Goal: Task Accomplishment & Management: Manage account settings

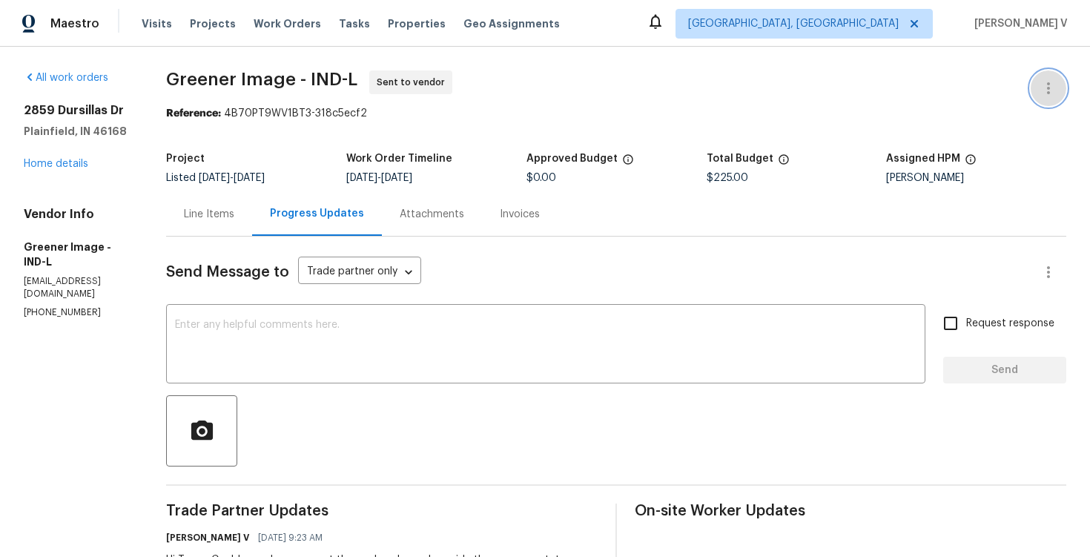
click at [1049, 75] on button "button" at bounding box center [1049, 88] width 36 height 36
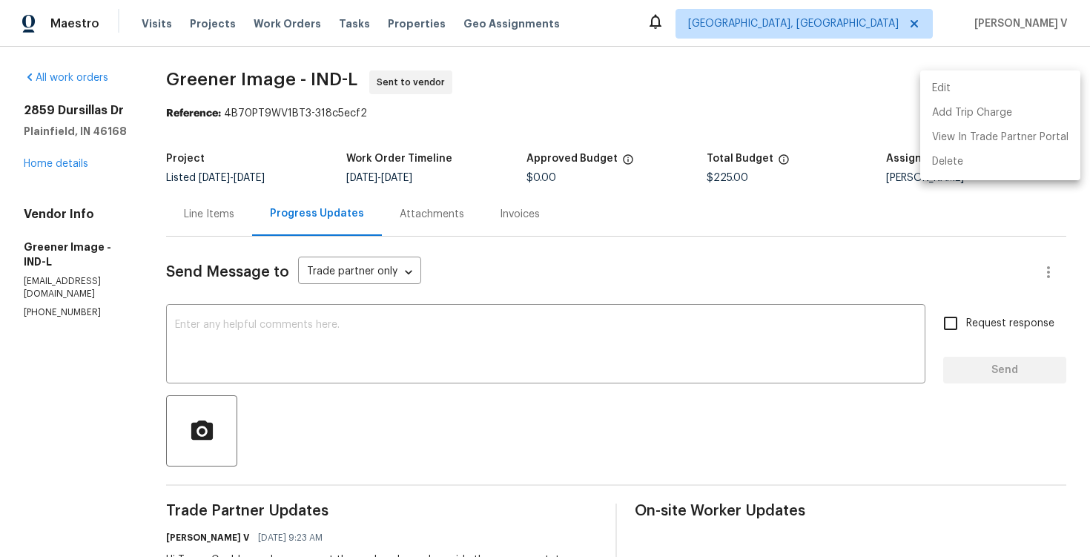
click at [1027, 83] on li "Edit" at bounding box center [1001, 88] width 160 height 24
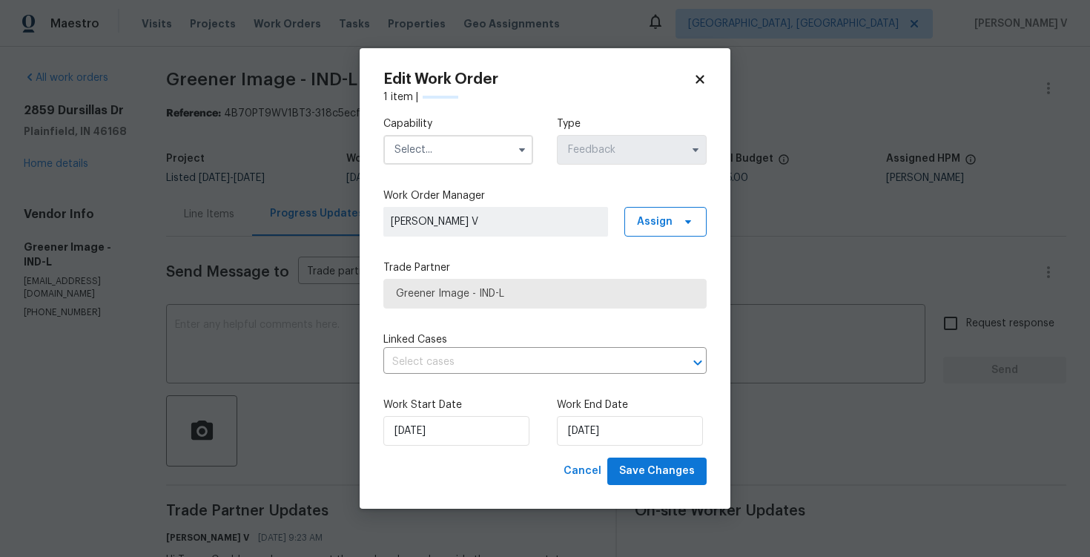
click at [437, 139] on input "text" at bounding box center [458, 150] width 150 height 30
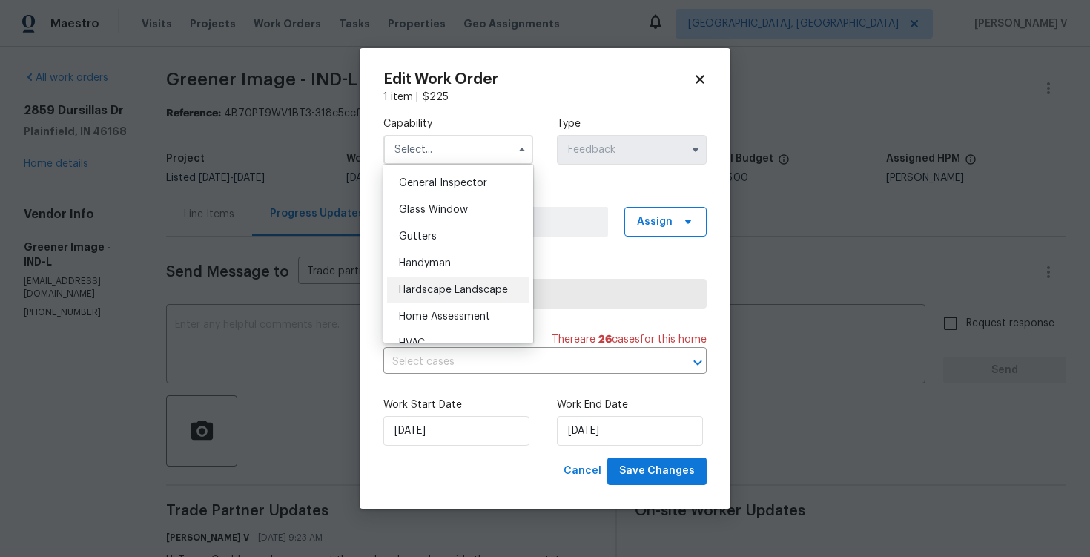
scroll to position [746, 0]
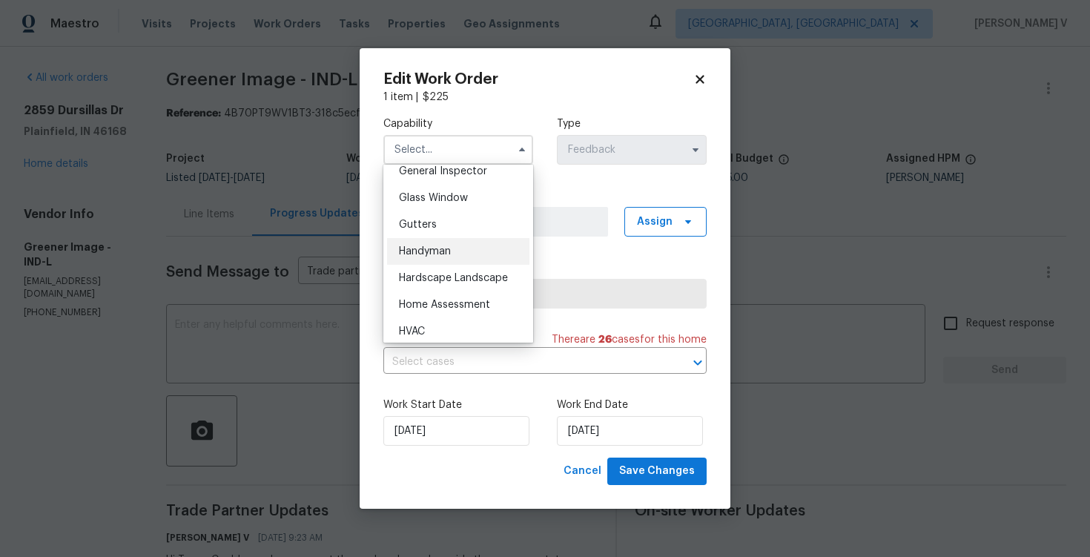
click at [436, 251] on span "Handyman" at bounding box center [425, 251] width 52 height 10
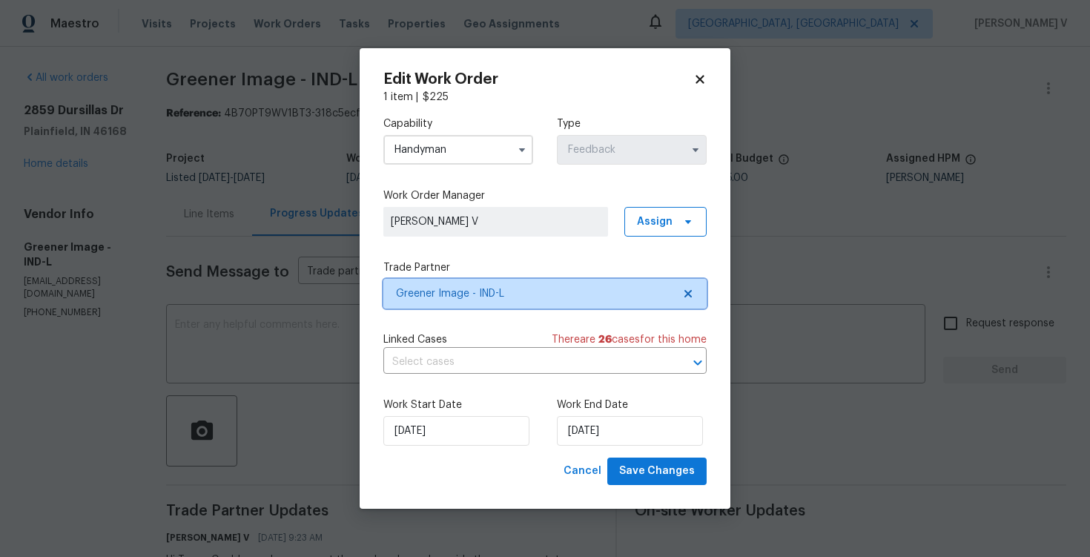
click at [665, 294] on span "Greener Image - IND-L" at bounding box center [534, 293] width 277 height 15
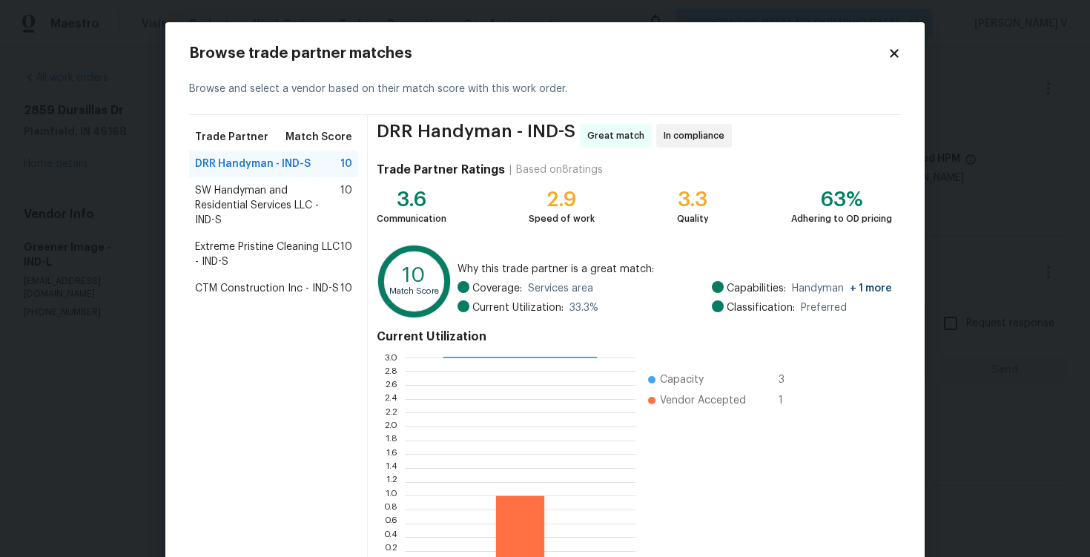
scroll to position [97, 0]
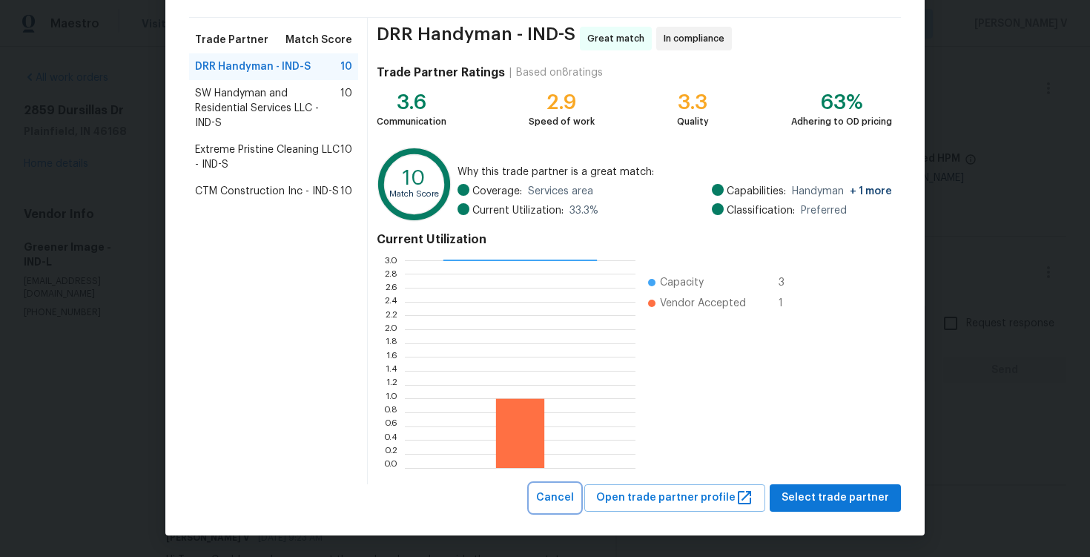
click at [574, 490] on span "Cancel" at bounding box center [555, 498] width 38 height 19
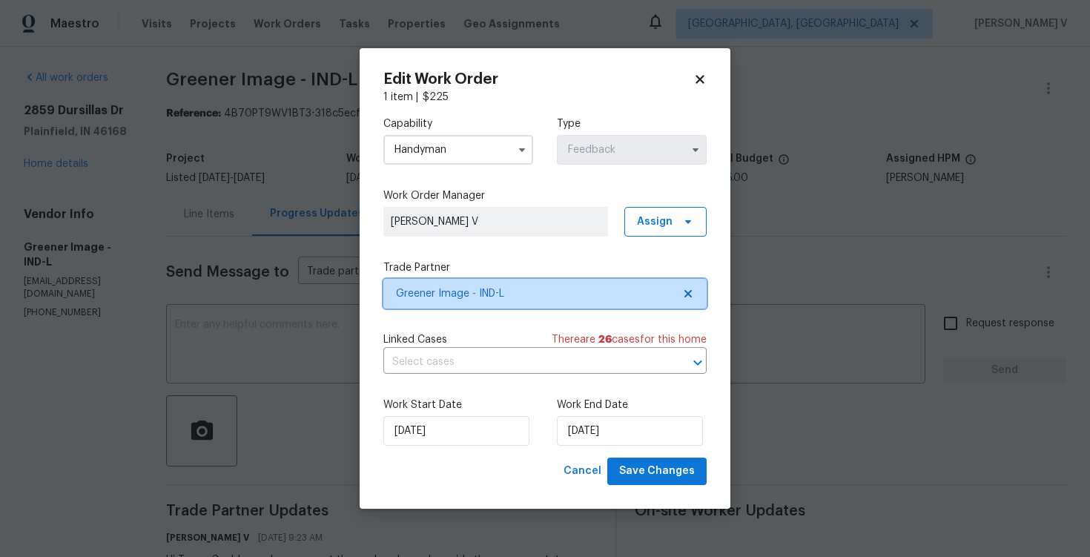
scroll to position [0, 0]
click at [418, 168] on div "Capability Handyman Type Feedback" at bounding box center [544, 141] width 323 height 72
click at [470, 143] on input "Handyman" at bounding box center [458, 150] width 150 height 30
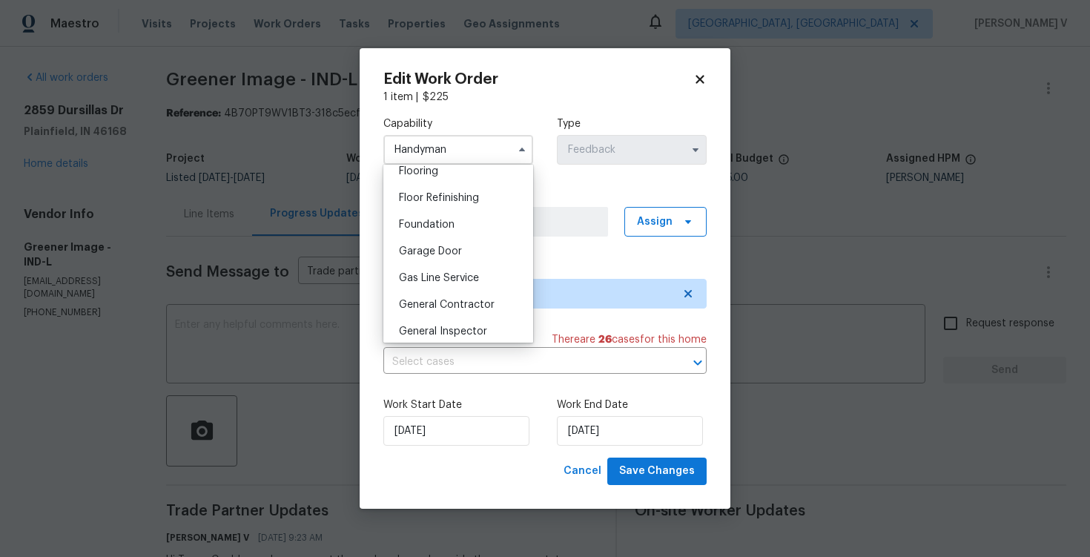
scroll to position [641, 0]
click at [454, 246] on span "General Contractor" at bounding box center [447, 250] width 96 height 10
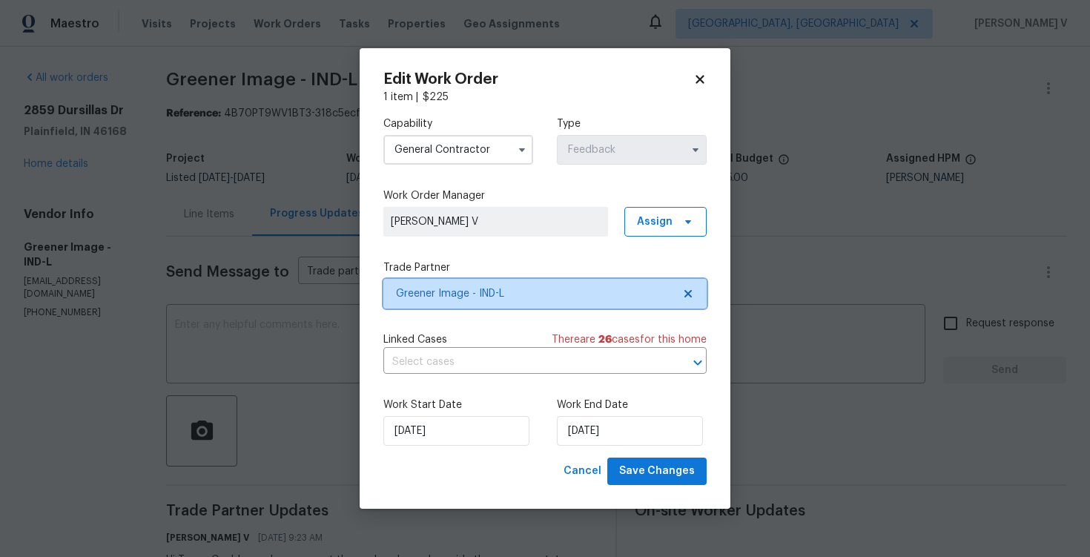
click at [630, 295] on span "Greener Image - IND-L" at bounding box center [534, 293] width 277 height 15
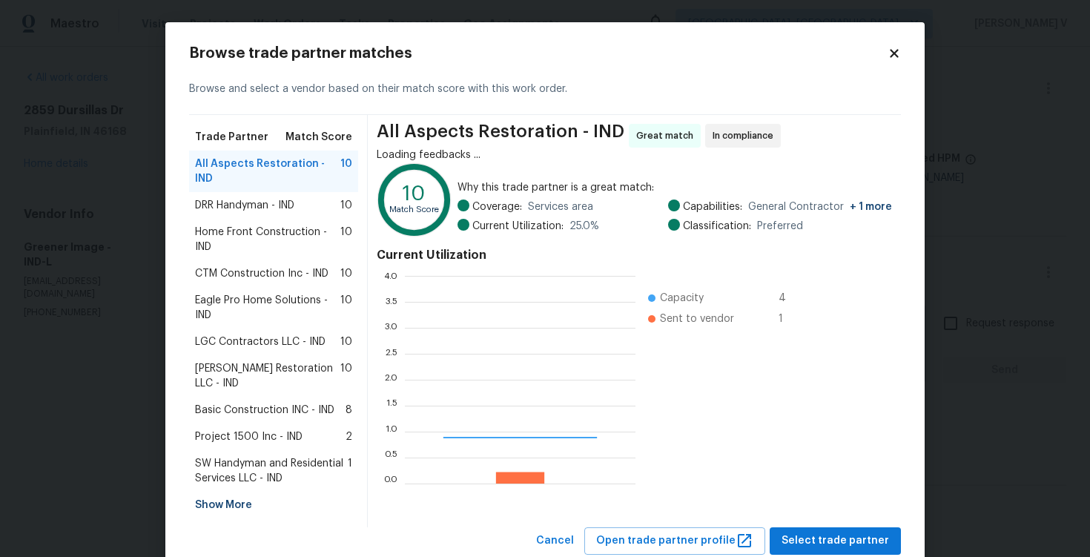
scroll to position [208, 231]
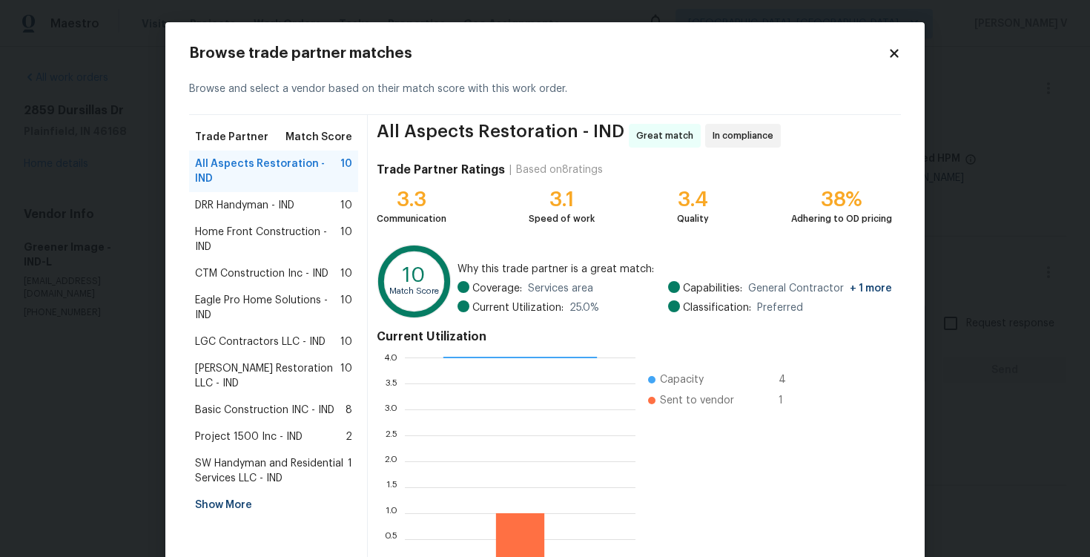
click at [247, 492] on div "Show More" at bounding box center [273, 505] width 169 height 27
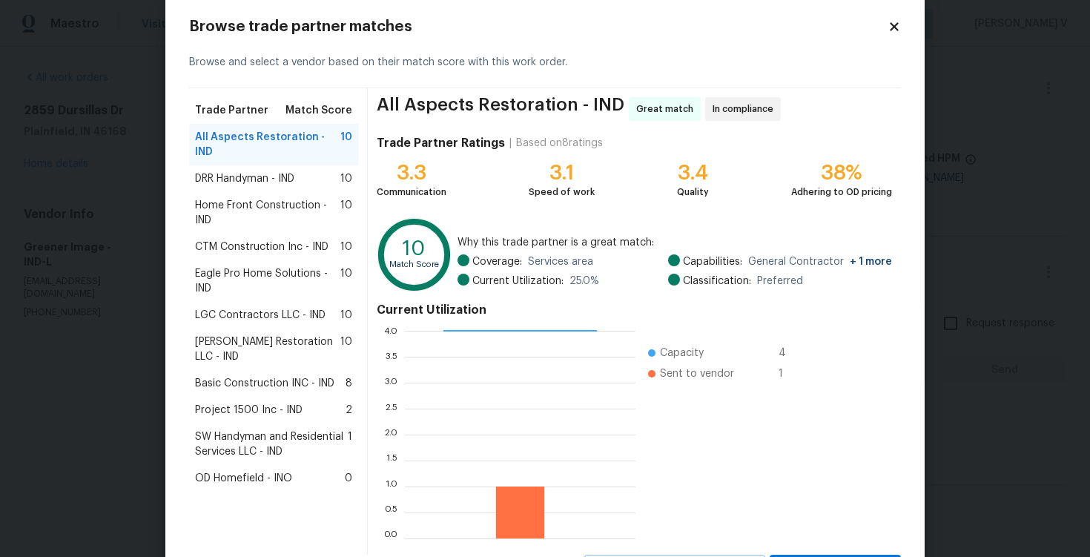
scroll to position [97, 0]
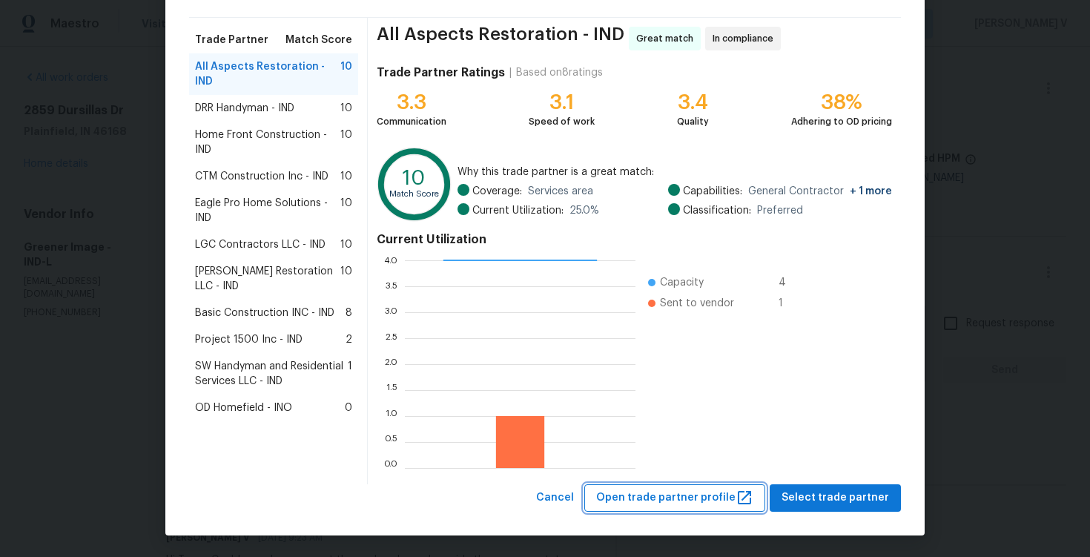
click at [699, 506] on span "Open trade partner profile" at bounding box center [674, 498] width 157 height 19
click at [562, 489] on span "Cancel" at bounding box center [555, 498] width 38 height 19
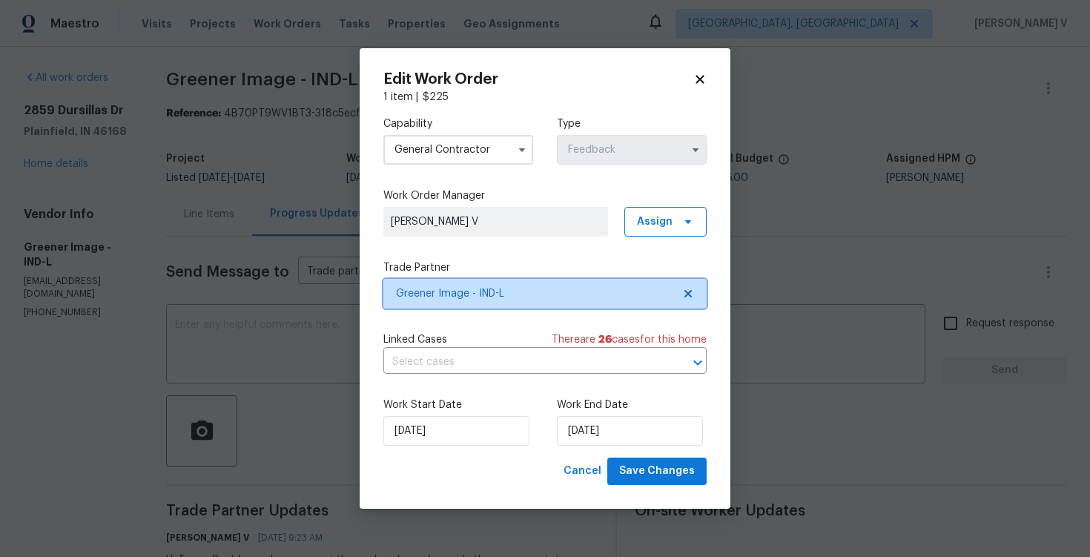
scroll to position [0, 0]
click at [424, 150] on input "General Contractor" at bounding box center [458, 150] width 150 height 30
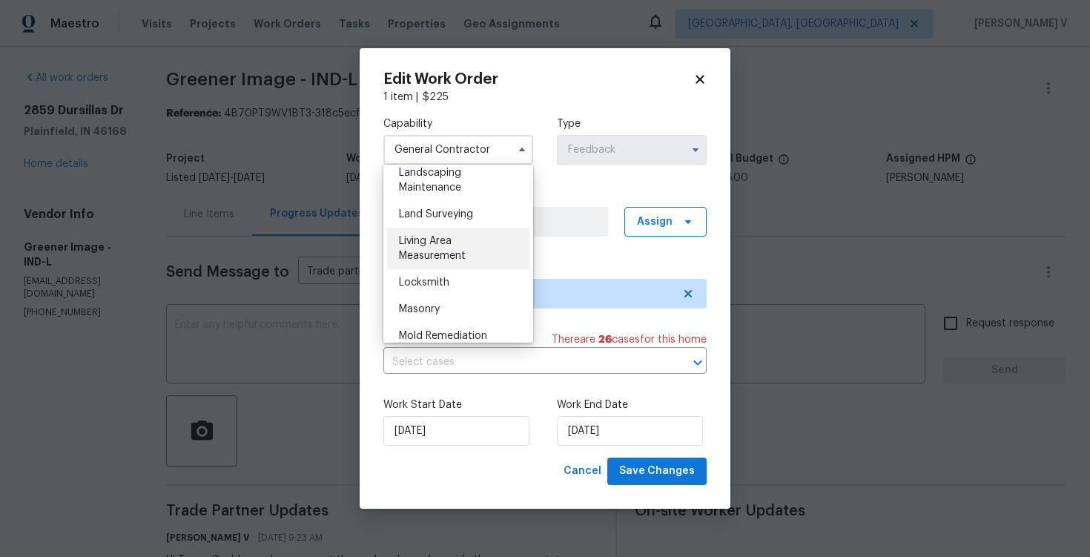
scroll to position [956, 0]
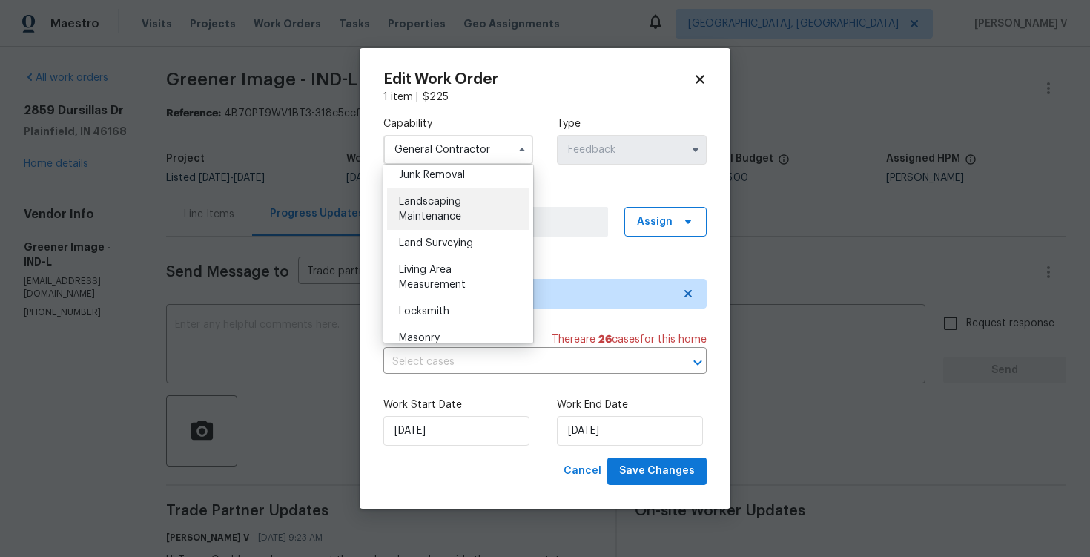
click at [435, 207] on div "Landscaping Maintenance" at bounding box center [458, 209] width 142 height 42
type input "Landscaping Maintenance"
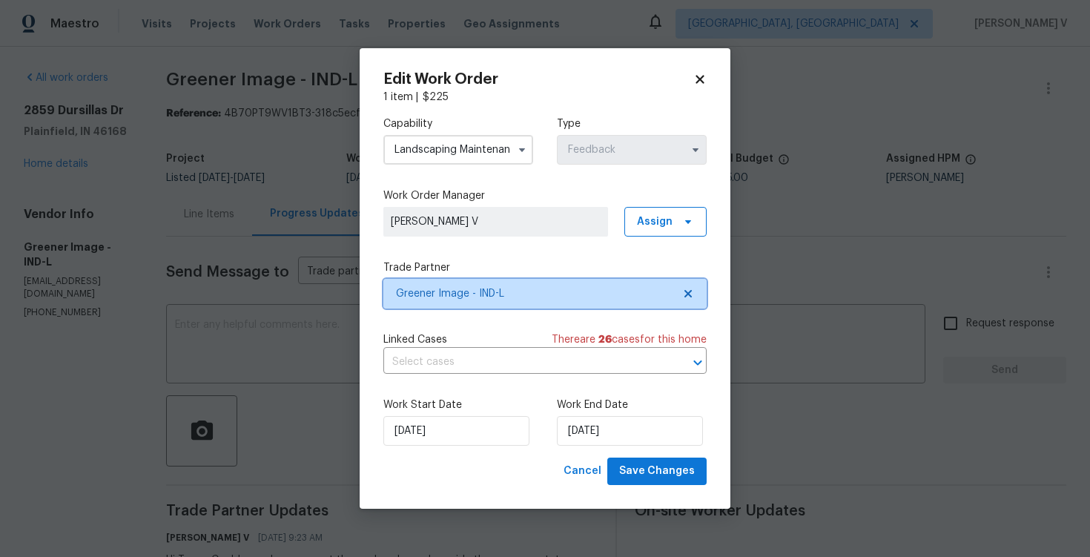
click at [683, 292] on icon at bounding box center [688, 294] width 12 height 12
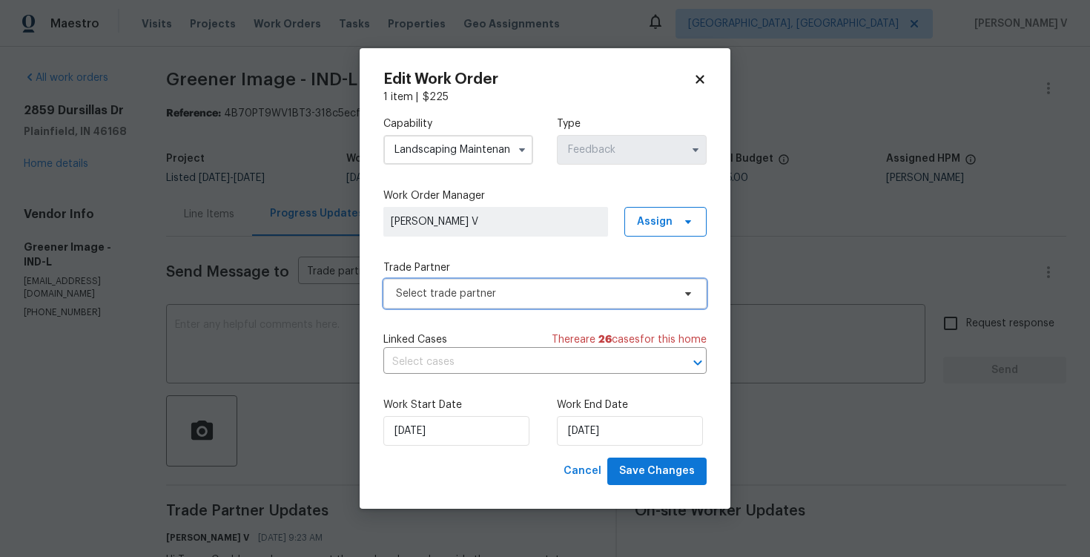
click at [683, 292] on icon at bounding box center [688, 294] width 12 height 12
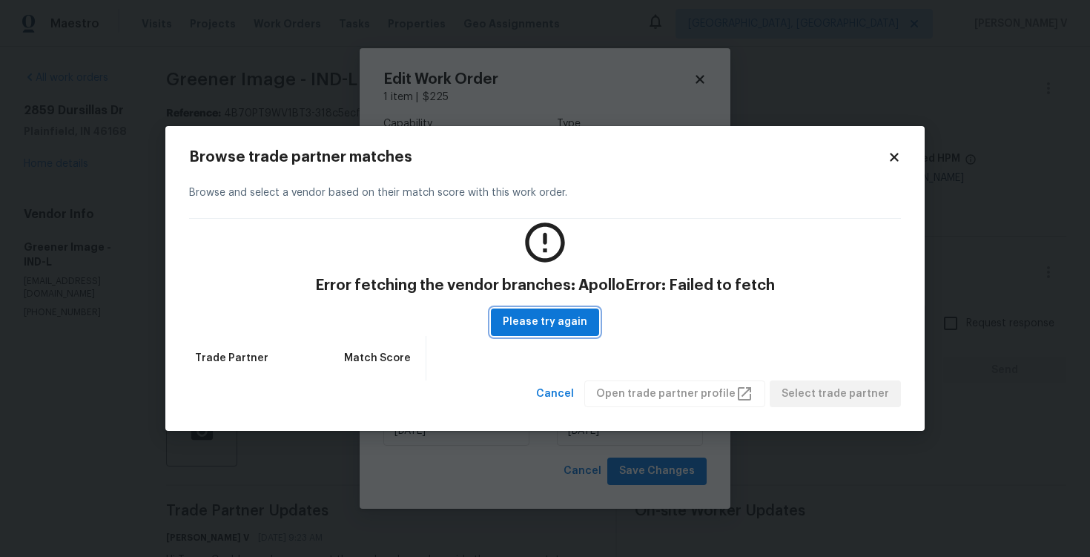
click at [536, 312] on button "Please try again" at bounding box center [545, 322] width 108 height 27
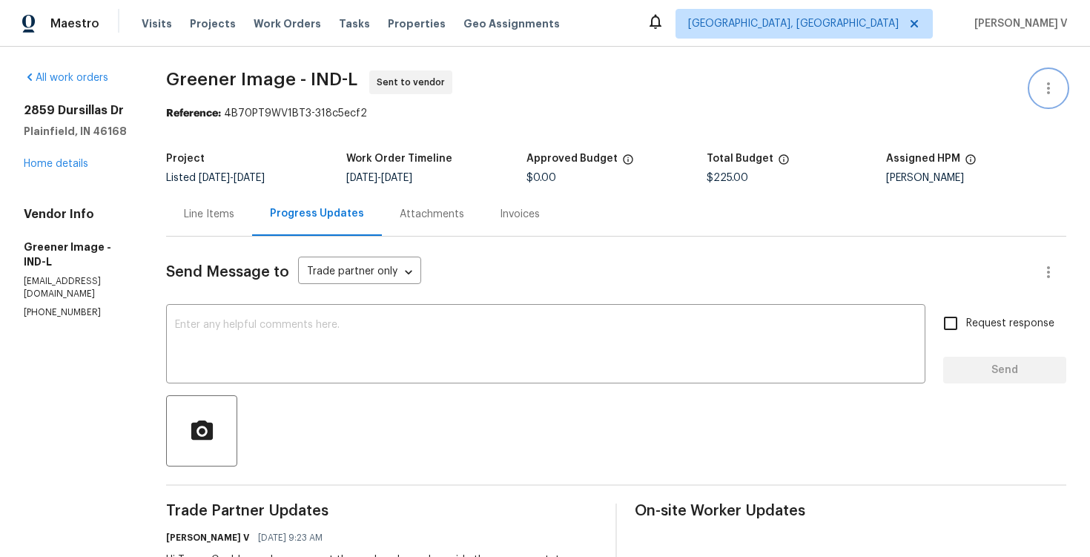
click at [1047, 81] on icon "button" at bounding box center [1049, 88] width 18 height 18
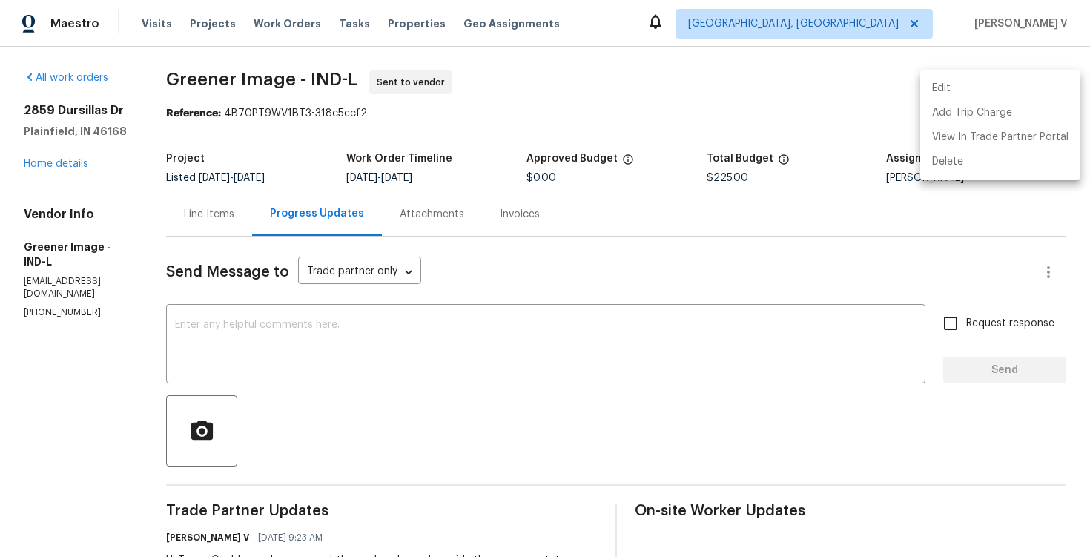
click at [1047, 81] on li "Edit" at bounding box center [1001, 88] width 160 height 24
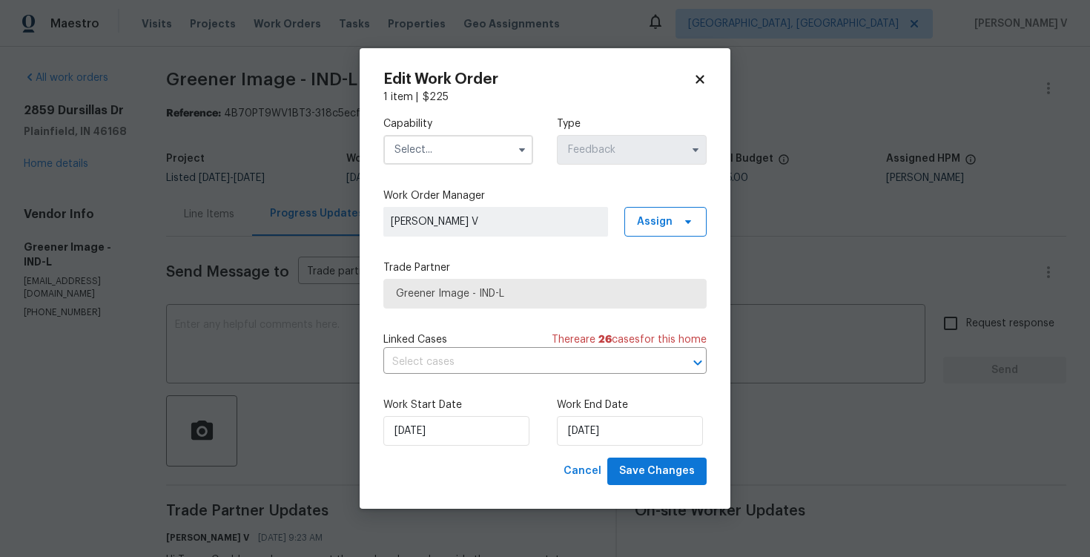
click at [412, 171] on div "Capability Type Feedback" at bounding box center [544, 141] width 323 height 72
click at [467, 146] on input "text" at bounding box center [458, 150] width 150 height 30
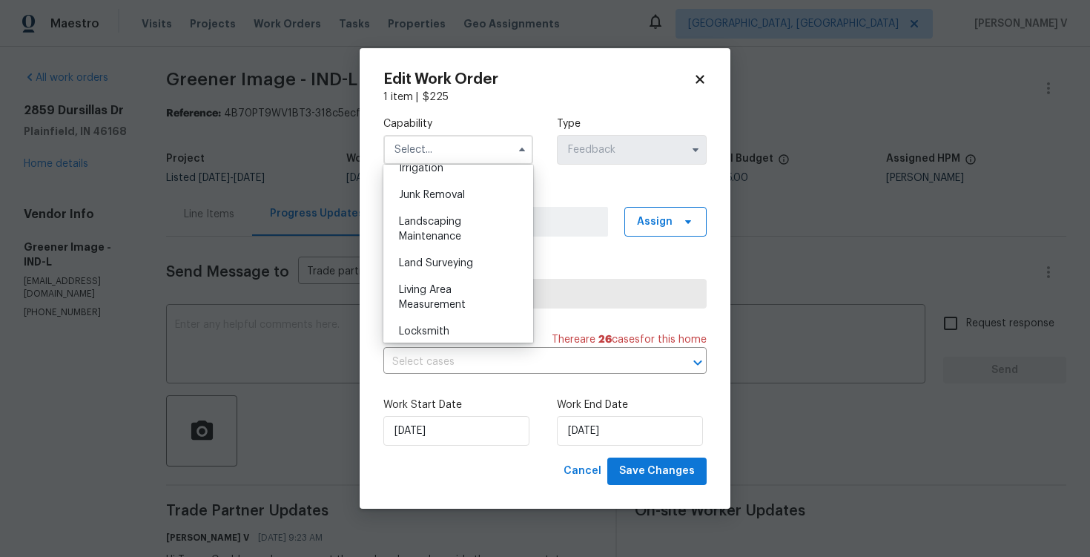
scroll to position [935, 0]
click at [453, 213] on div "Landscaping Maintenance" at bounding box center [458, 231] width 142 height 42
type input "Landscaping Maintenance"
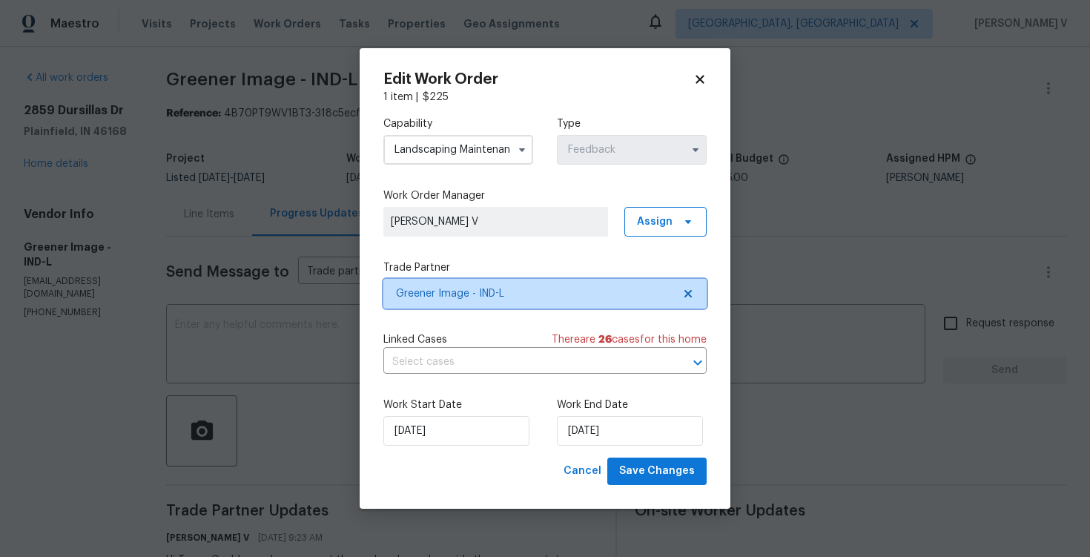
click at [682, 297] on span at bounding box center [686, 294] width 16 height 12
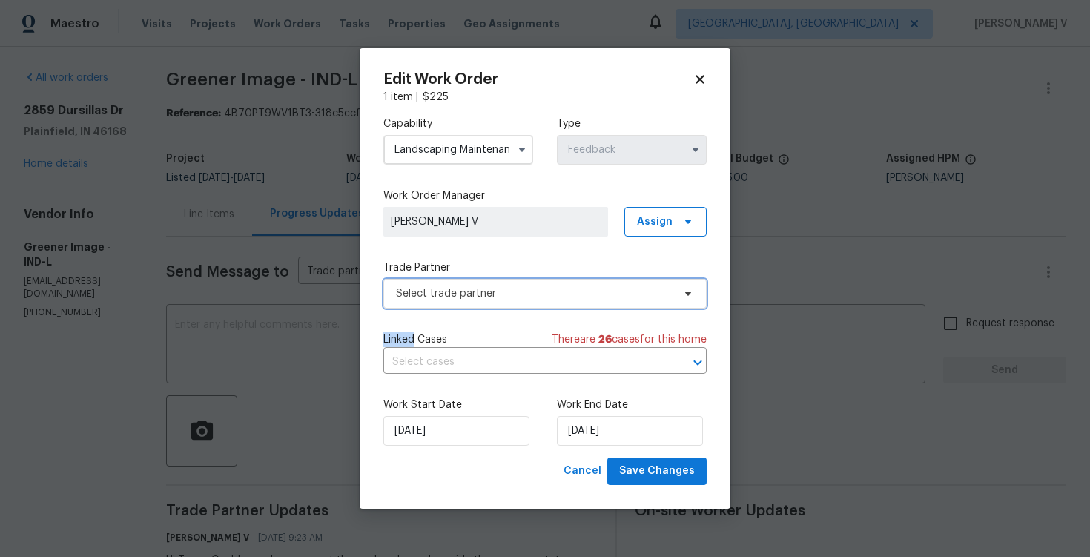
click at [682, 297] on icon at bounding box center [688, 294] width 12 height 12
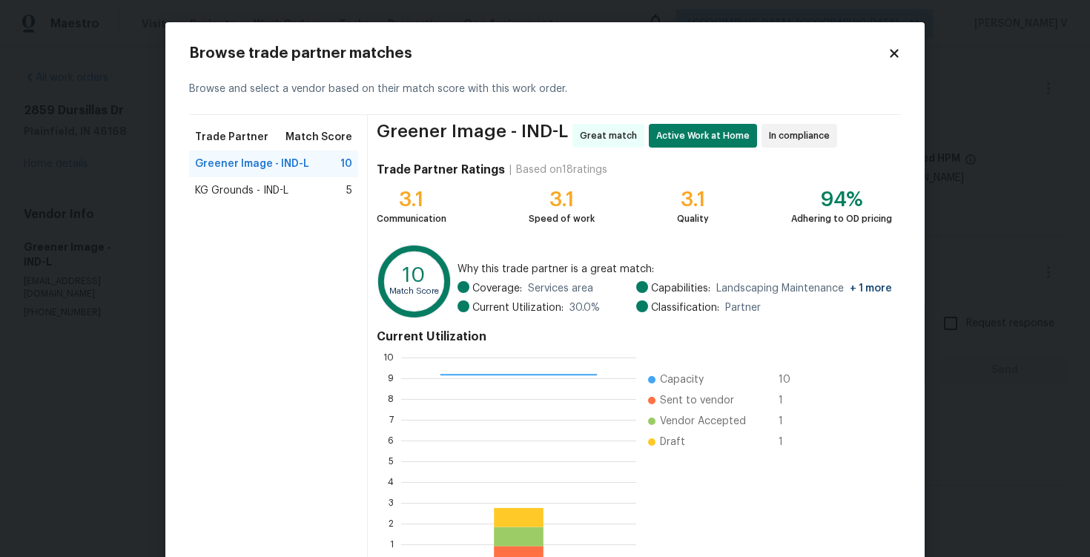
scroll to position [97, 0]
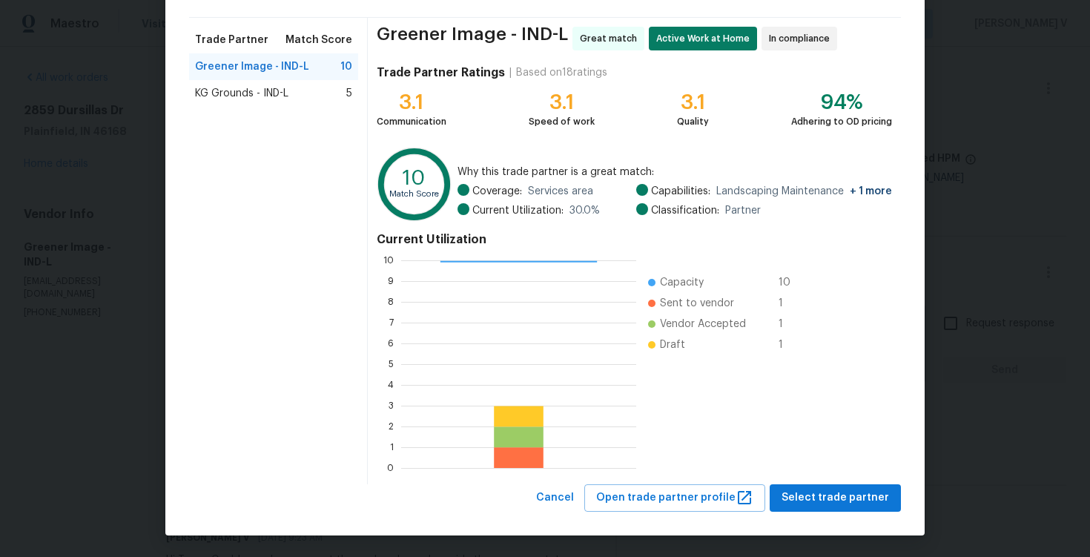
click at [309, 86] on div "KG Grounds - IND-L 5" at bounding box center [273, 93] width 157 height 15
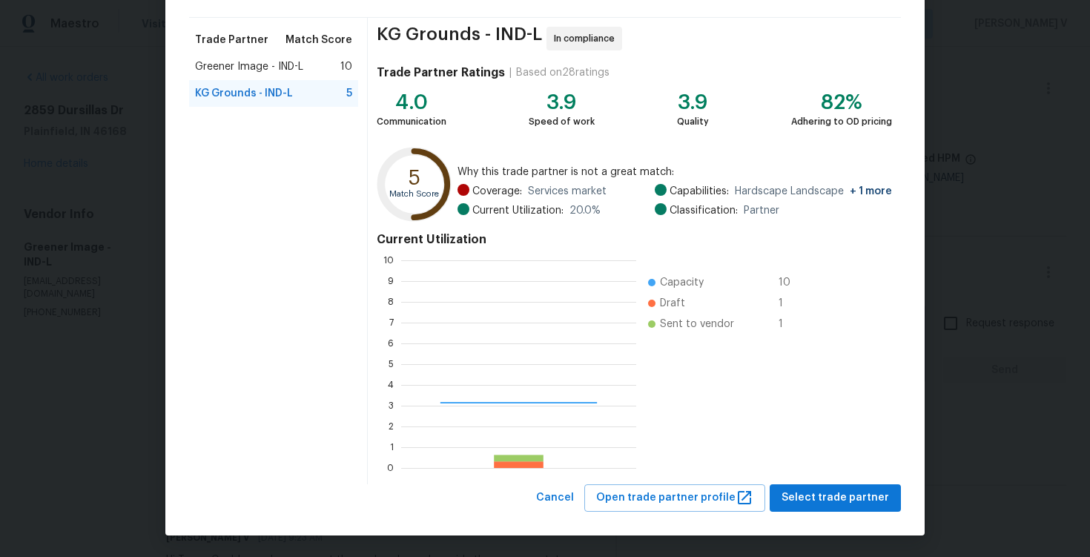
scroll to position [208, 235]
click at [865, 478] on div "KG Grounds - IND-L In compliance Trade Partner Ratings | Based on 28 ratings 4.…" at bounding box center [634, 251] width 533 height 467
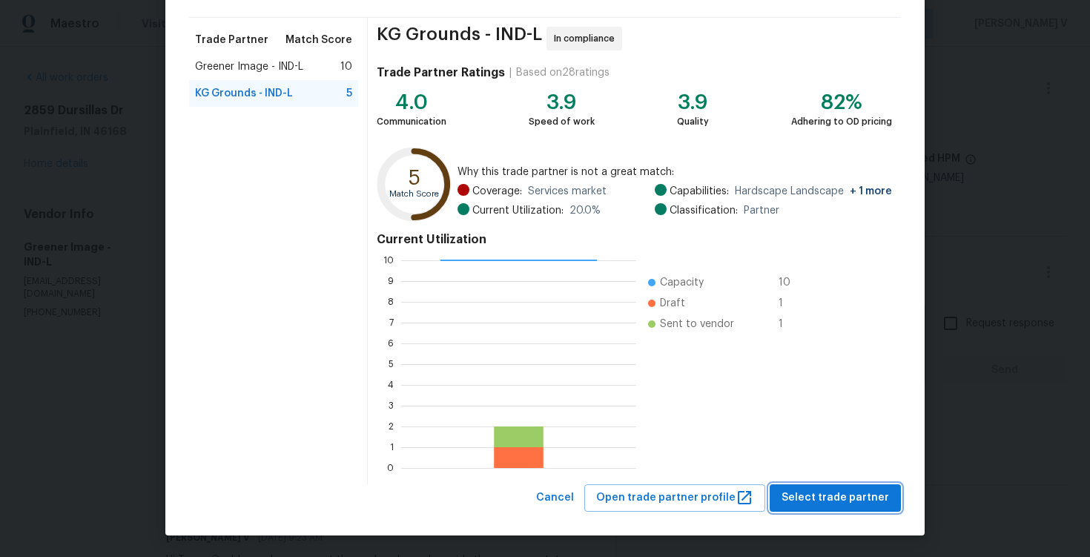
click at [863, 490] on span "Select trade partner" at bounding box center [836, 498] width 108 height 19
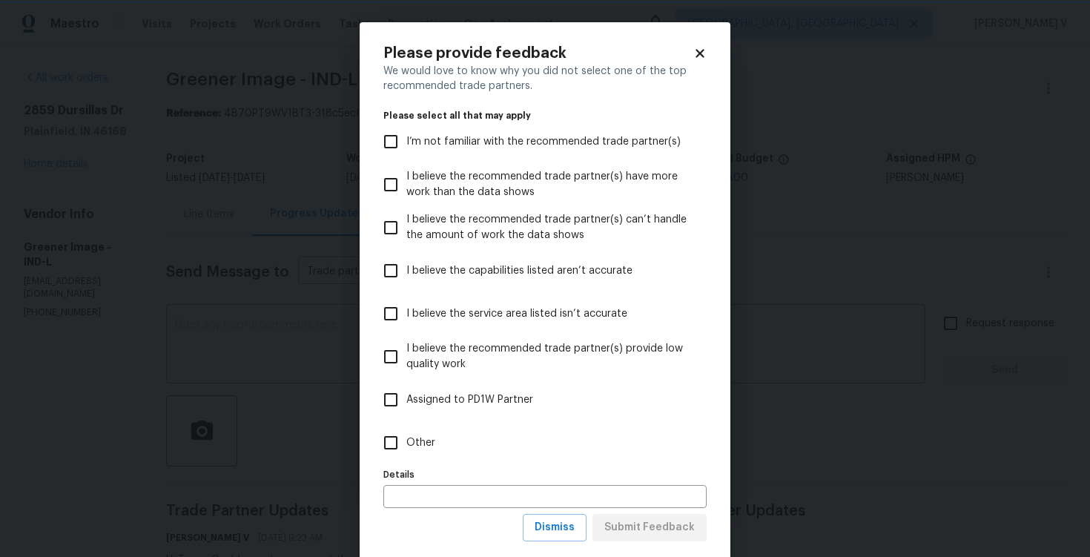
scroll to position [0, 0]
click at [654, 427] on label "Other" at bounding box center [535, 442] width 320 height 43
click at [406, 427] on input "Other" at bounding box center [390, 442] width 31 height 31
checkbox input "true"
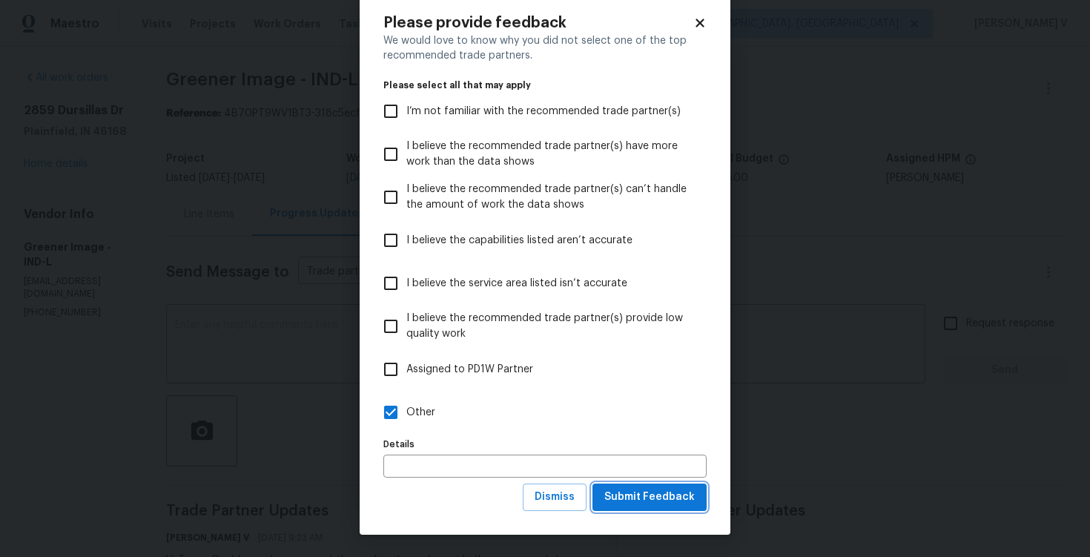
click at [685, 510] on button "Submit Feedback" at bounding box center [650, 497] width 114 height 27
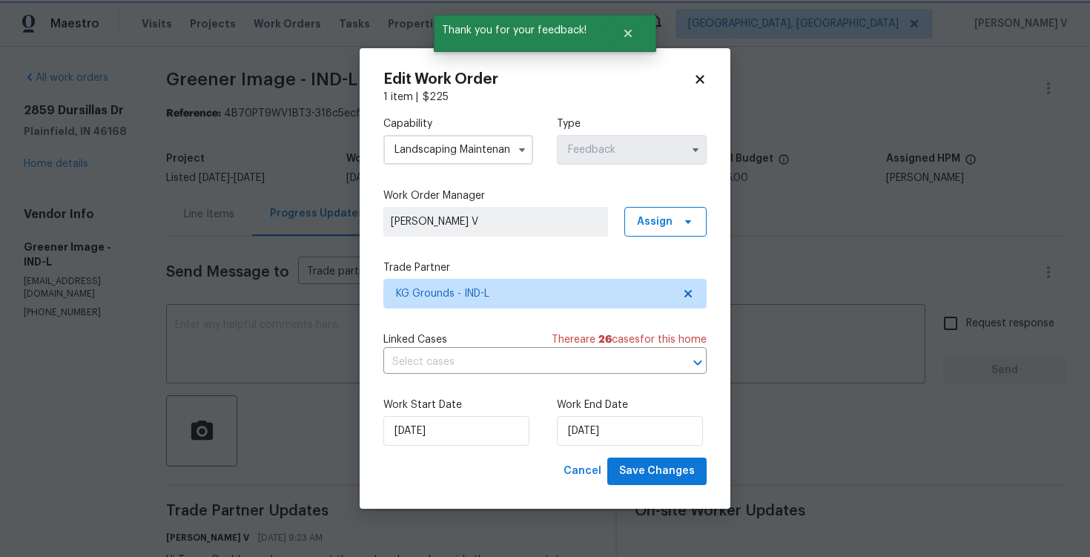
scroll to position [0, 0]
click at [616, 441] on input "09/10/2025" at bounding box center [630, 431] width 146 height 30
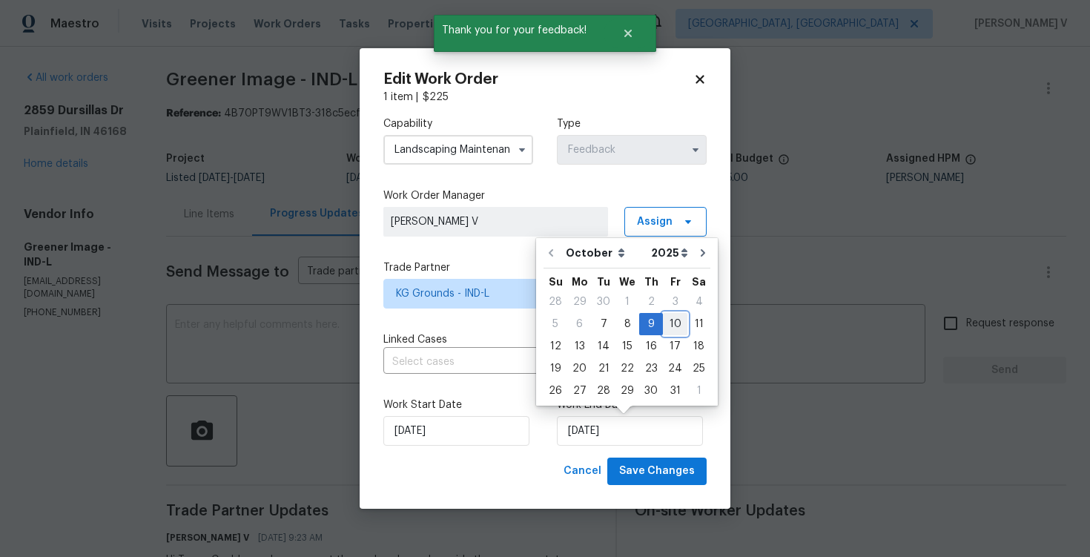
click at [663, 326] on div "10" at bounding box center [675, 324] width 24 height 21
type input "10/10/2025"
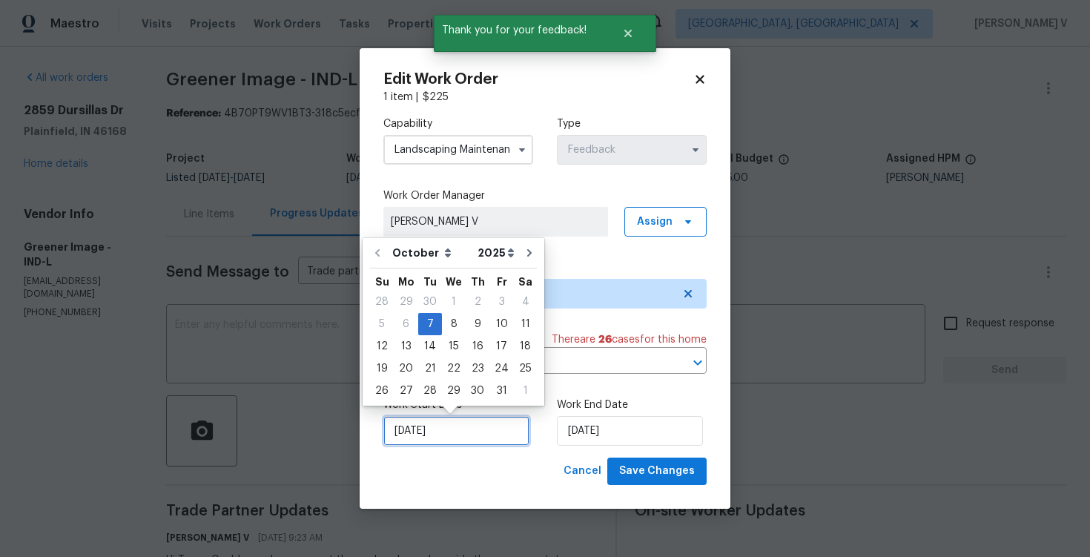
click at [421, 425] on input "07/10/2025" at bounding box center [456, 431] width 146 height 30
click at [443, 329] on div "8" at bounding box center [454, 324] width 24 height 21
type input "08/10/2025"
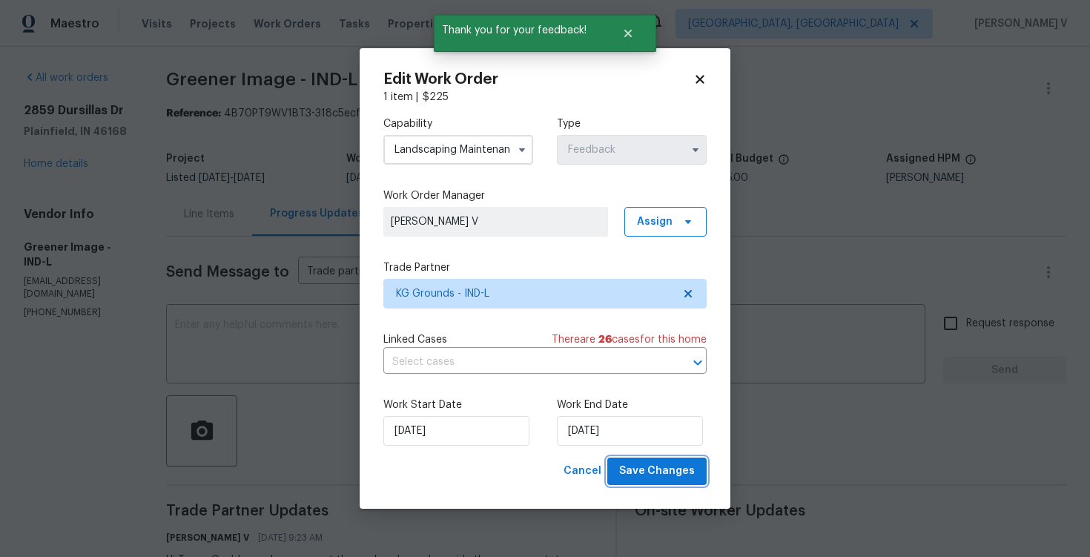
click at [668, 479] on span "Save Changes" at bounding box center [657, 471] width 76 height 19
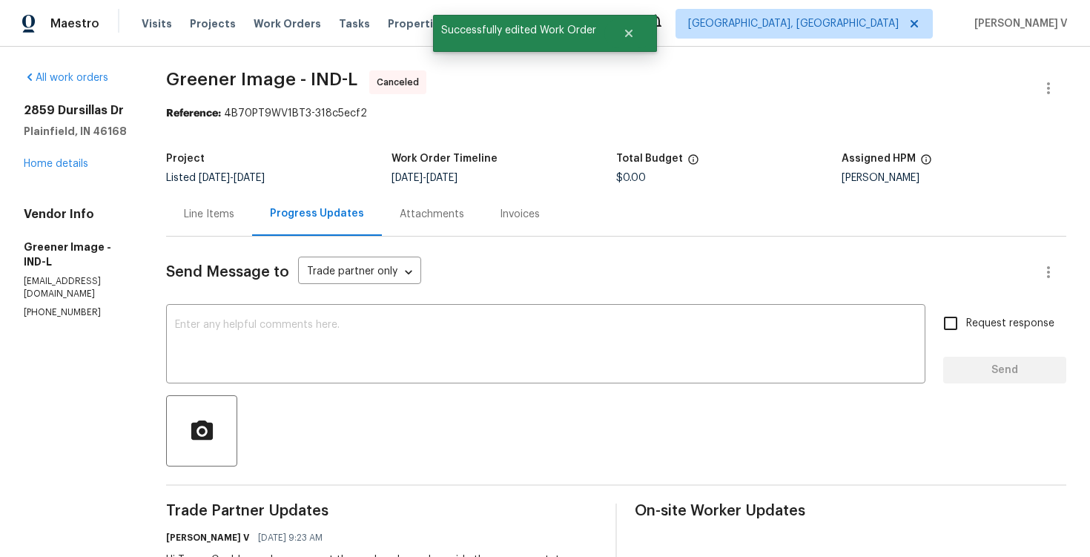
scroll to position [316, 0]
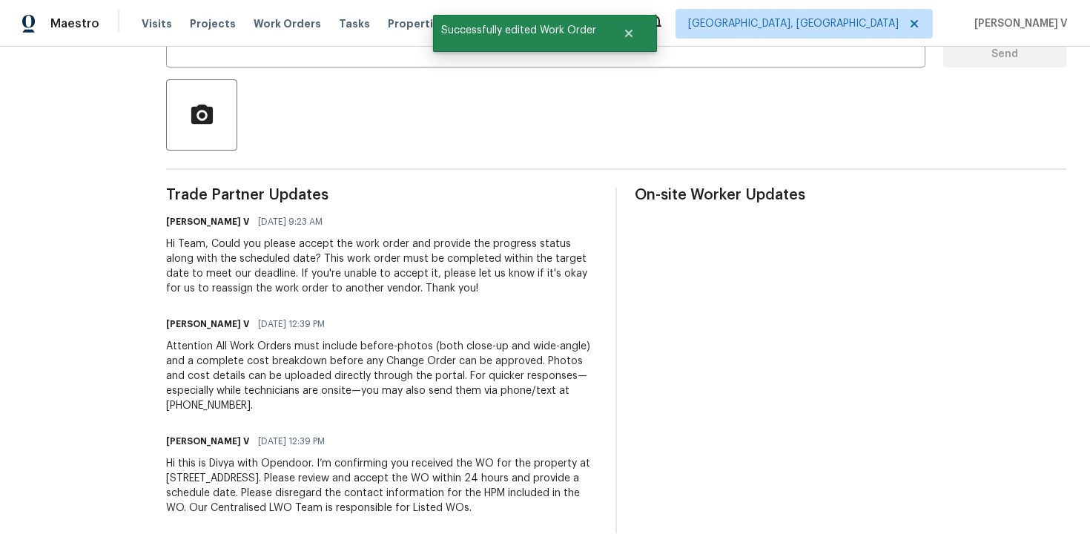
click at [251, 461] on div "Hi this is Divya with Opendoor. I’m confirming you received the WO for the prop…" at bounding box center [382, 485] width 432 height 59
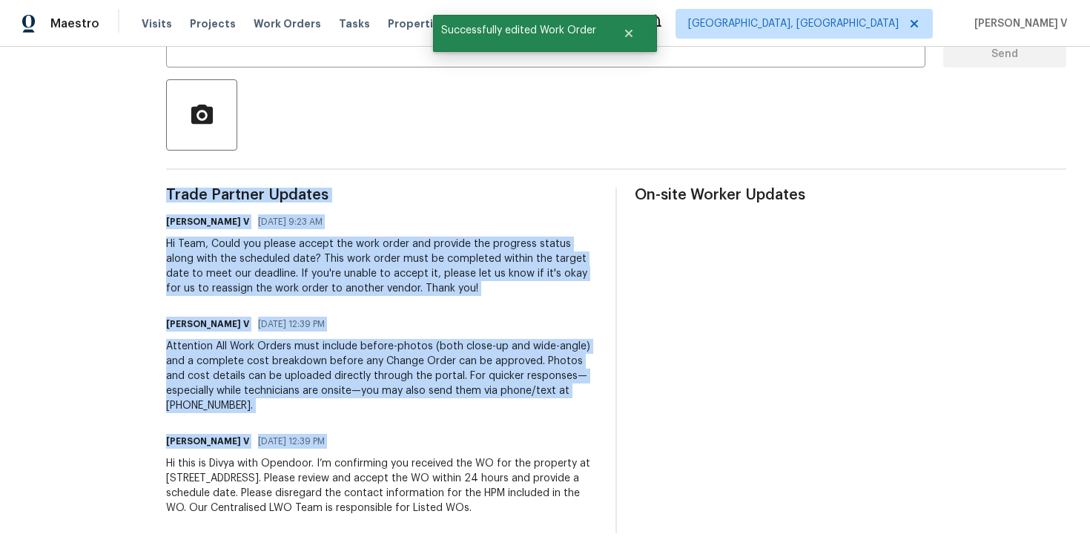
copy div "Trade Partner Updates Divya Dharshini V 10/08/2025 9:23 AM Hi Team, Could you p…"
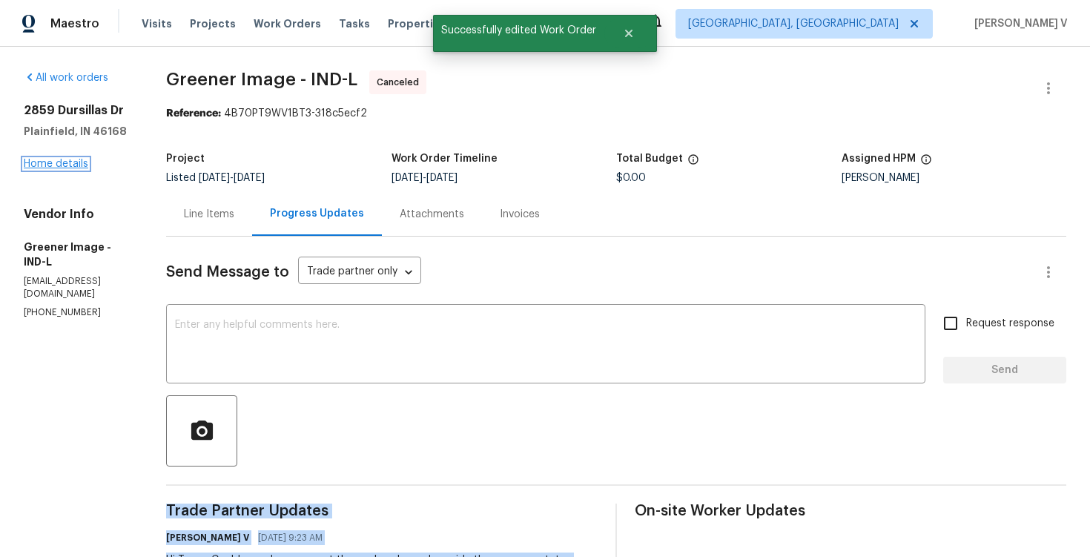
click at [73, 162] on link "Home details" at bounding box center [56, 164] width 65 height 10
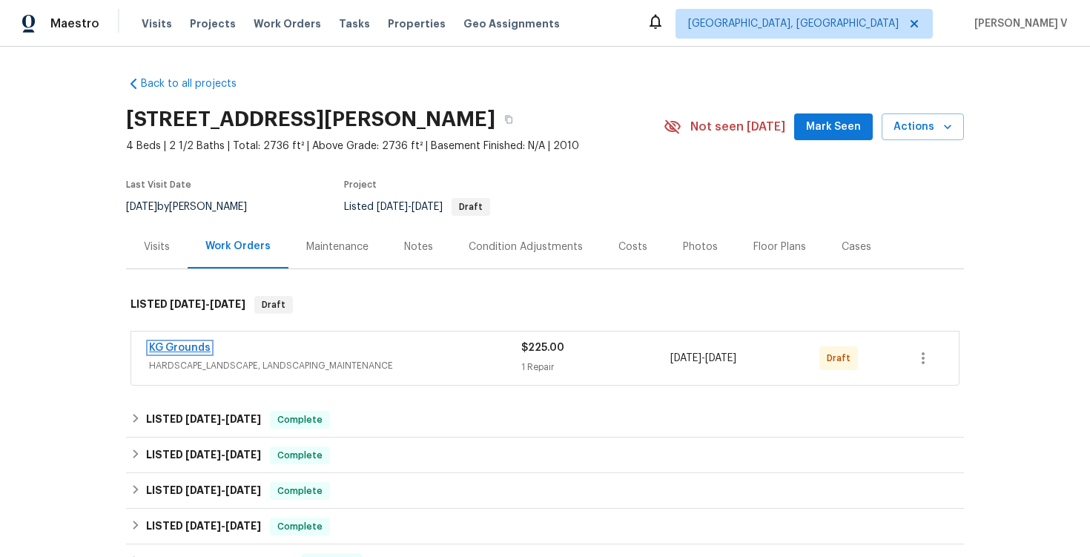
click at [170, 346] on link "KG Grounds" at bounding box center [180, 348] width 62 height 10
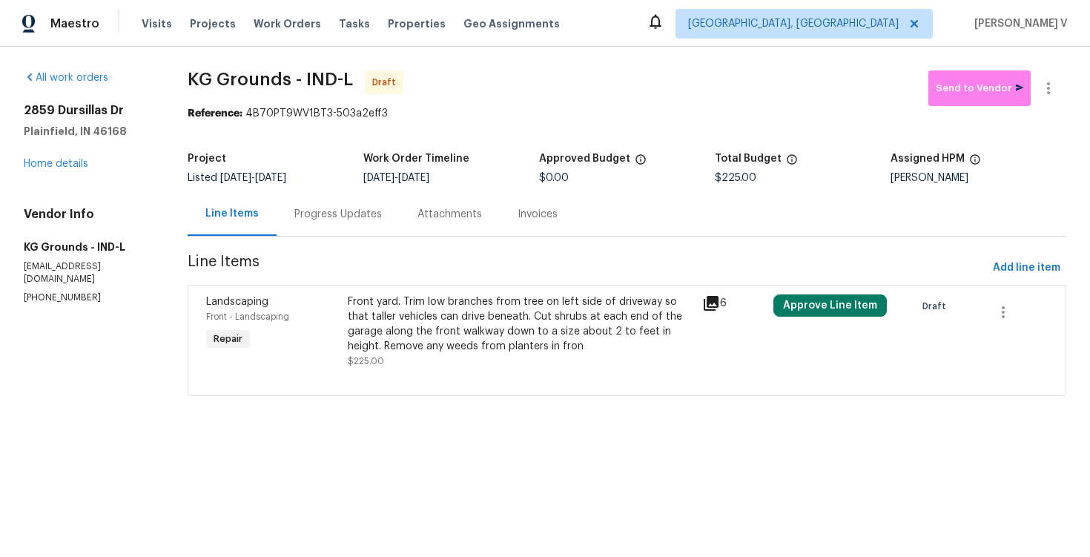
click at [394, 217] on div "Progress Updates" at bounding box center [338, 214] width 123 height 44
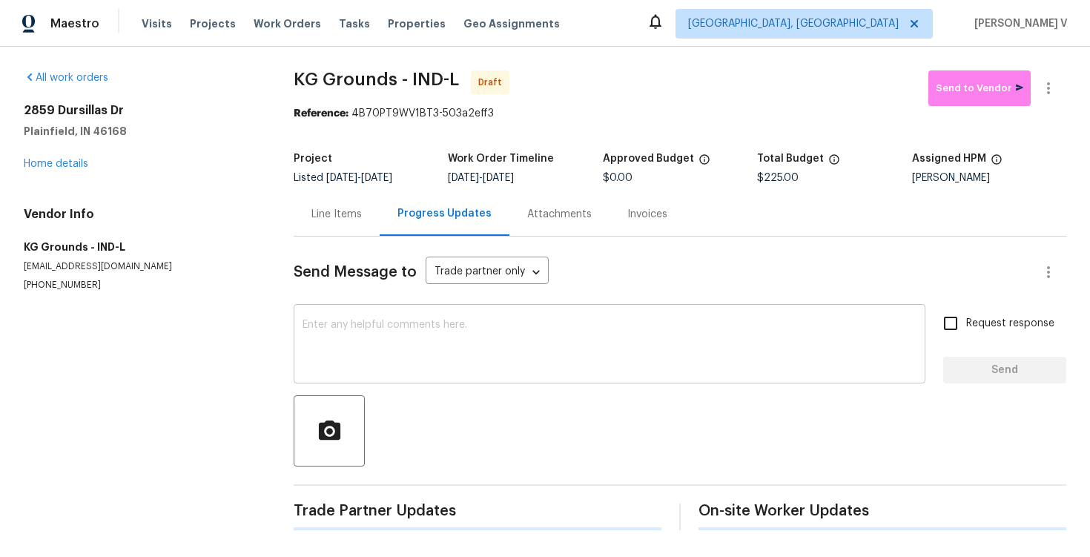
click at [429, 336] on textarea at bounding box center [610, 346] width 614 height 52
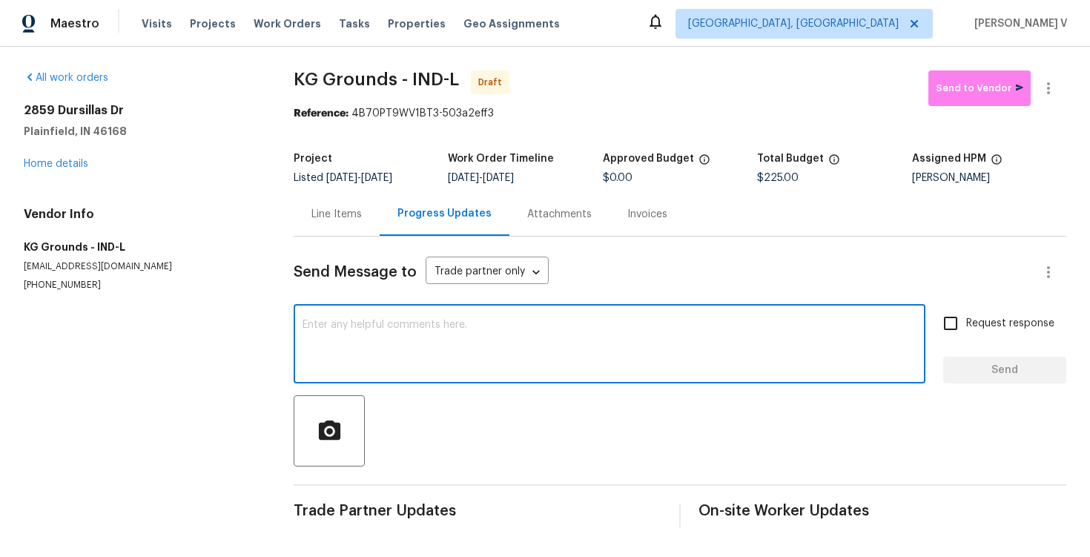
paste textarea "Hi this is Divya with Opendoor. I’m confirming you received the WO for the prop…"
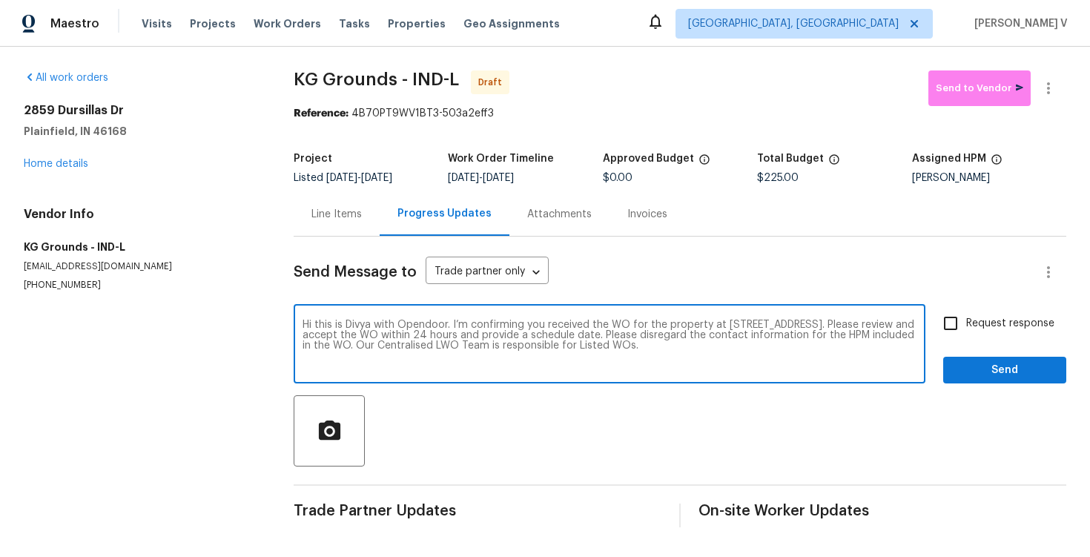
type textarea "Hi this is Divya with Opendoor. I’m confirming you received the WO for the prop…"
click at [1013, 330] on span "Request response" at bounding box center [1010, 324] width 88 height 16
click at [966, 330] on input "Request response" at bounding box center [950, 323] width 31 height 31
checkbox input "true"
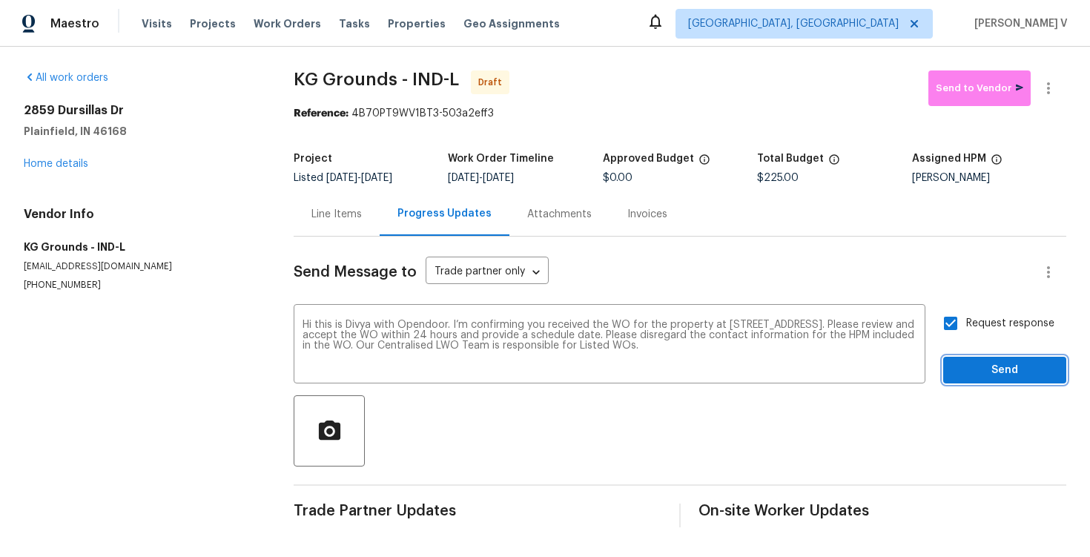
click at [1010, 373] on span "Send" at bounding box center [1004, 370] width 99 height 19
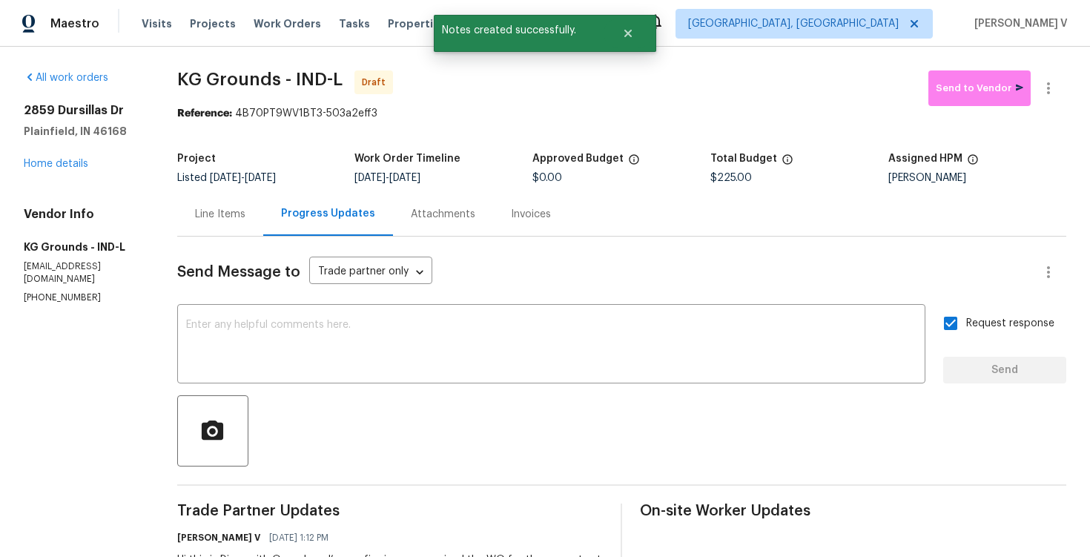
click at [352, 401] on div at bounding box center [621, 430] width 889 height 71
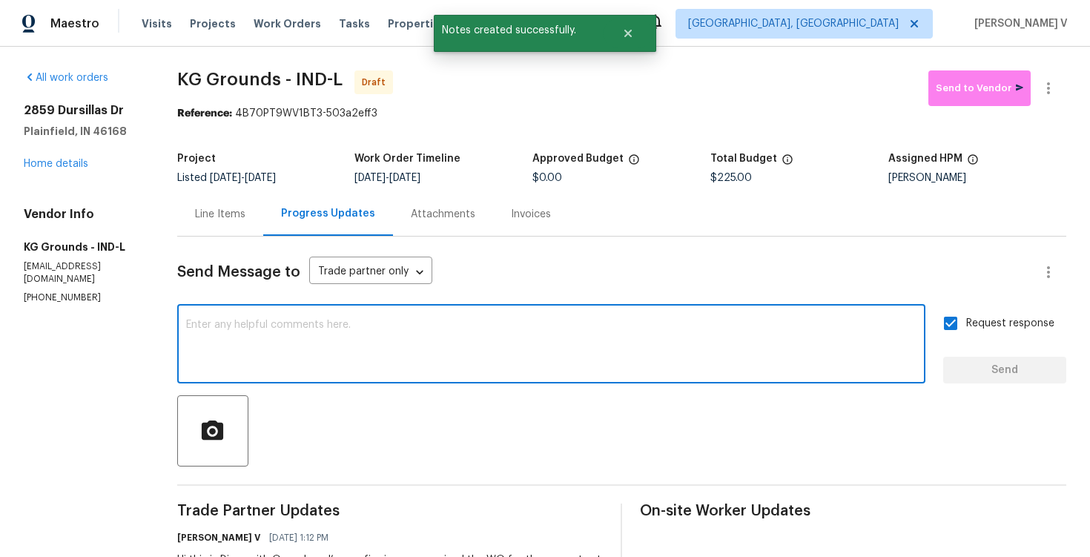
click at [355, 365] on textarea at bounding box center [551, 346] width 731 height 52
paste textarea "Attention All Work Orders must include before-photos (both close-up and wide-an…"
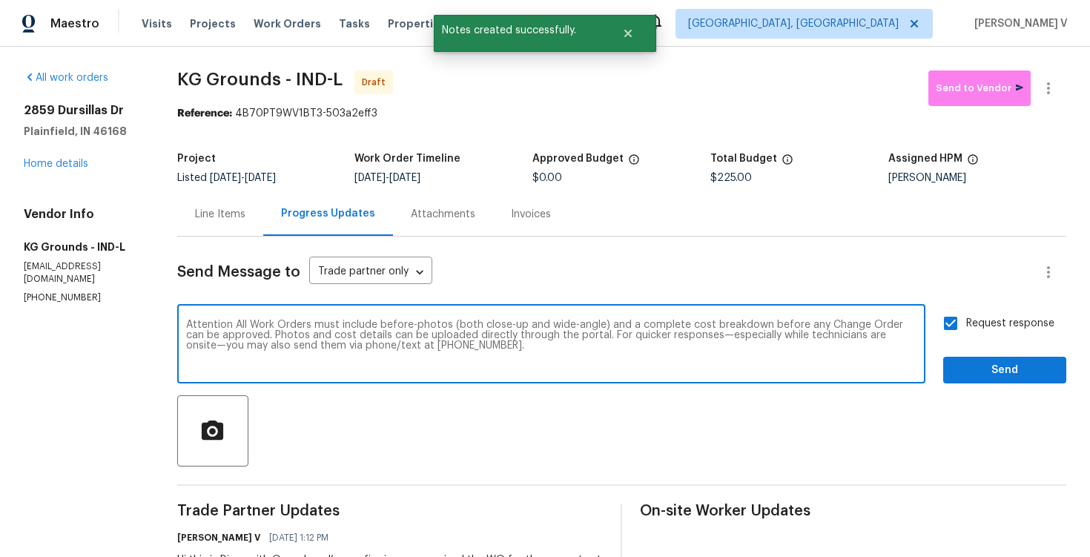
type textarea "Attention All Work Orders must include before-photos (both close-up and wide-an…"
click at [993, 381] on button "Send" at bounding box center [1004, 370] width 123 height 27
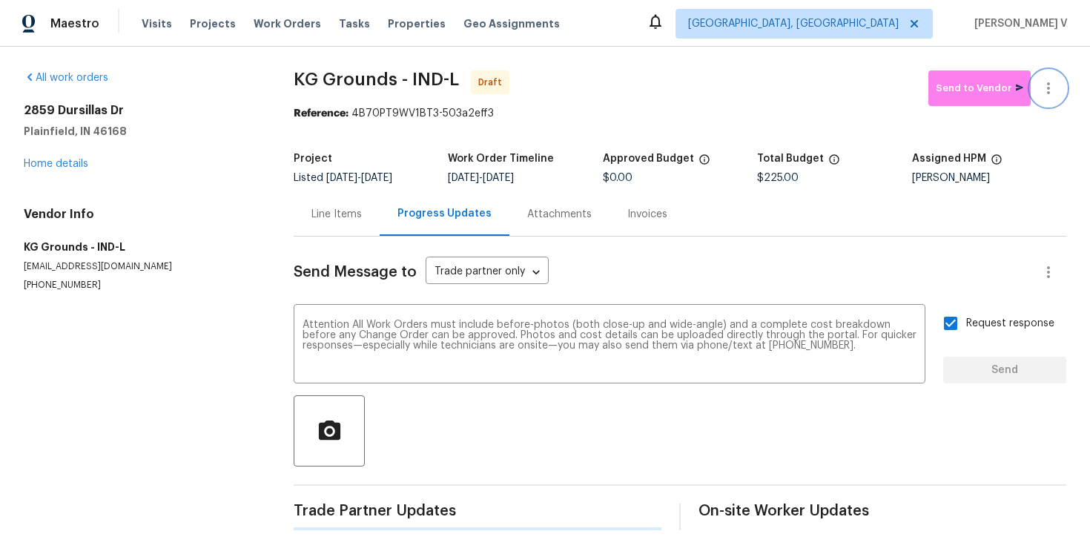
click at [1058, 100] on button "button" at bounding box center [1049, 88] width 36 height 36
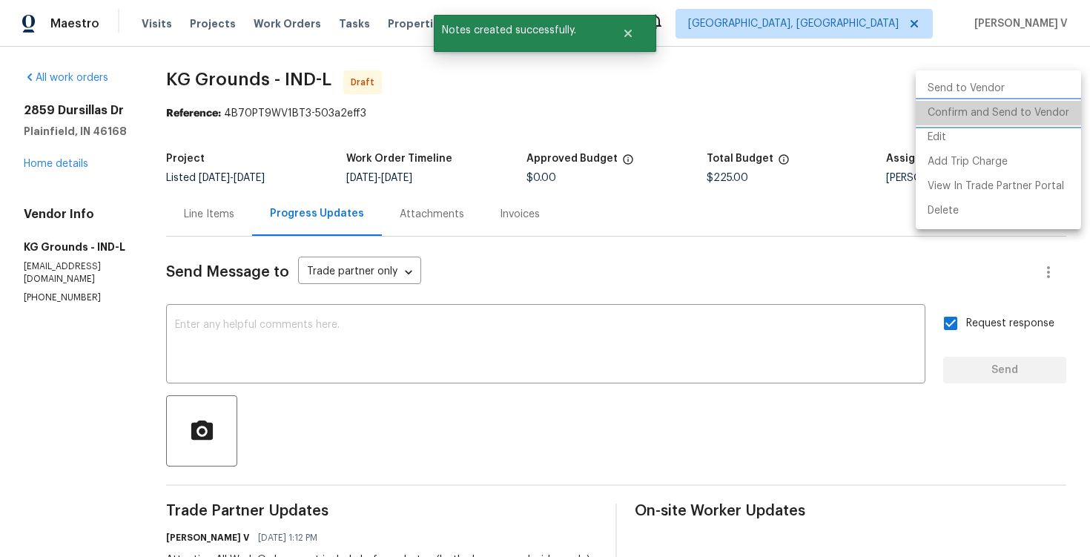
click at [1007, 111] on li "Confirm and Send to Vendor" at bounding box center [998, 113] width 165 height 24
click at [280, 177] on div at bounding box center [545, 278] width 1090 height 557
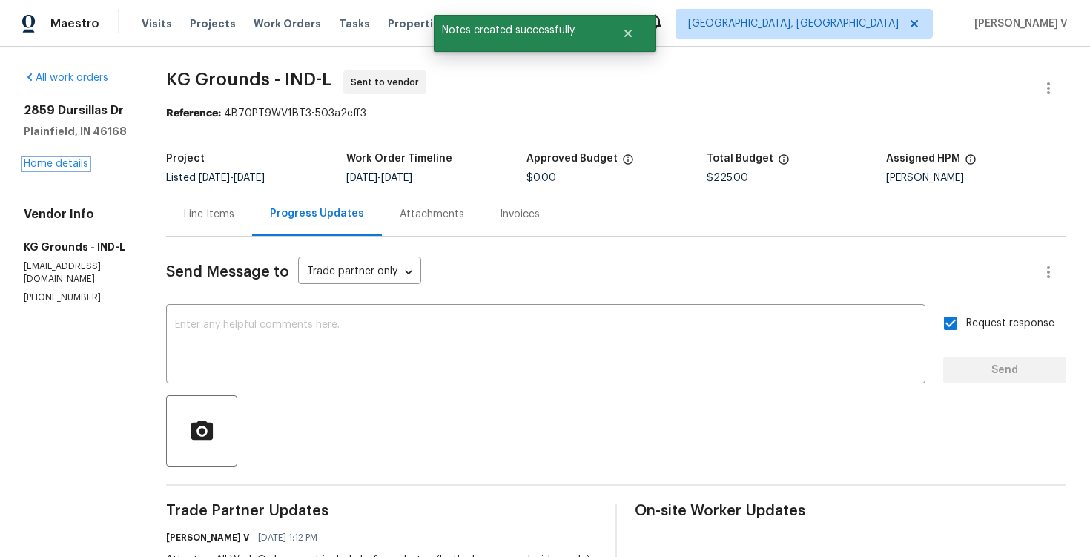
click at [59, 160] on link "Home details" at bounding box center [56, 164] width 65 height 10
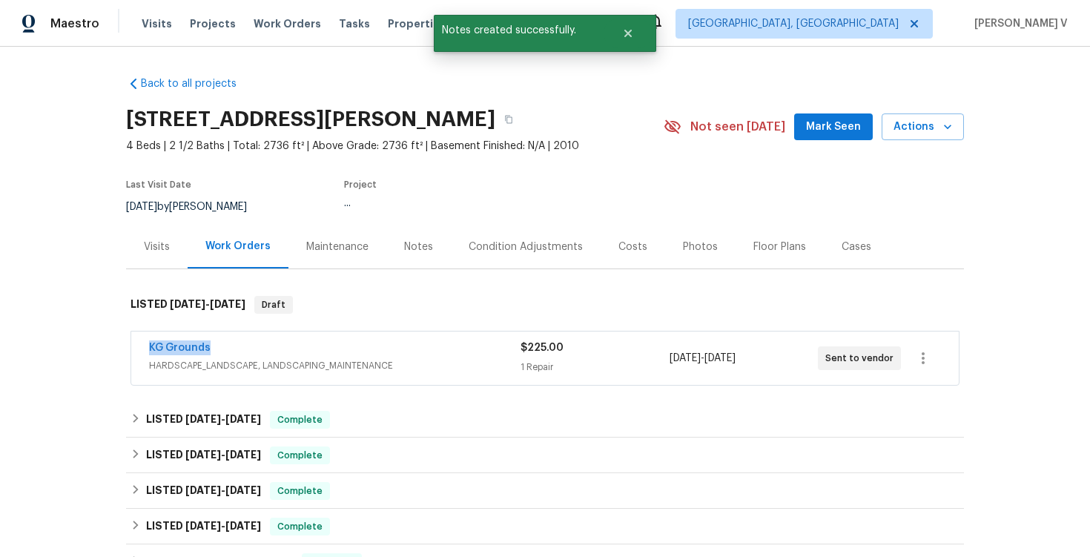
drag, startPoint x: 133, startPoint y: 351, endPoint x: 285, endPoint y: 352, distance: 152.1
click at [285, 352] on div "KG Grounds HARDSCAPE_LANDSCAPE, LANDSCAPING_MAINTENANCE $225.00 1 Repair 10/8/2…" at bounding box center [545, 358] width 828 height 53
copy link "KG Grounds"
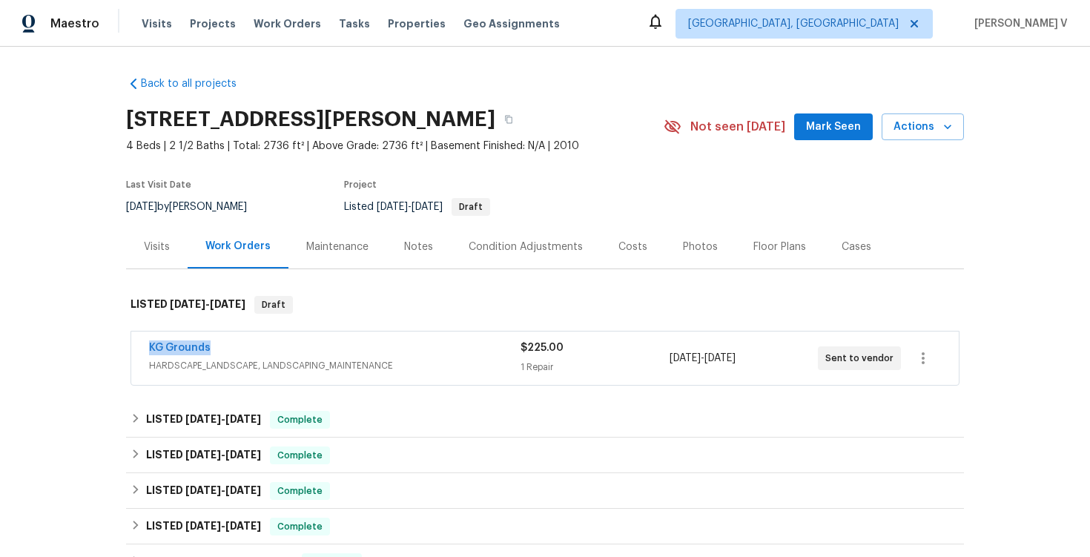
copy link "KG Grounds"
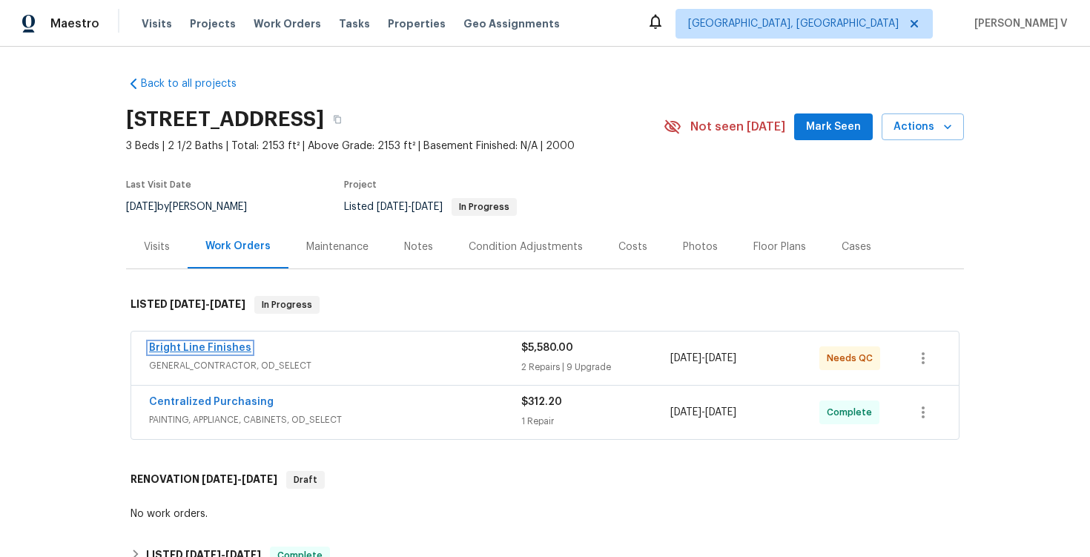
click at [206, 351] on link "Bright Line Finishes" at bounding box center [200, 348] width 102 height 10
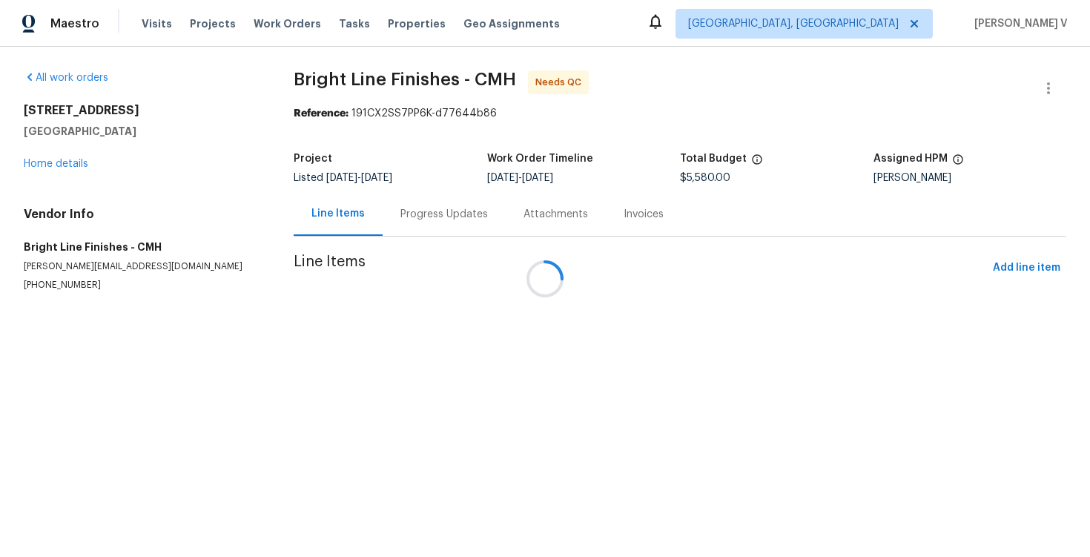
click at [383, 223] on div "Progress Updates" at bounding box center [444, 214] width 123 height 44
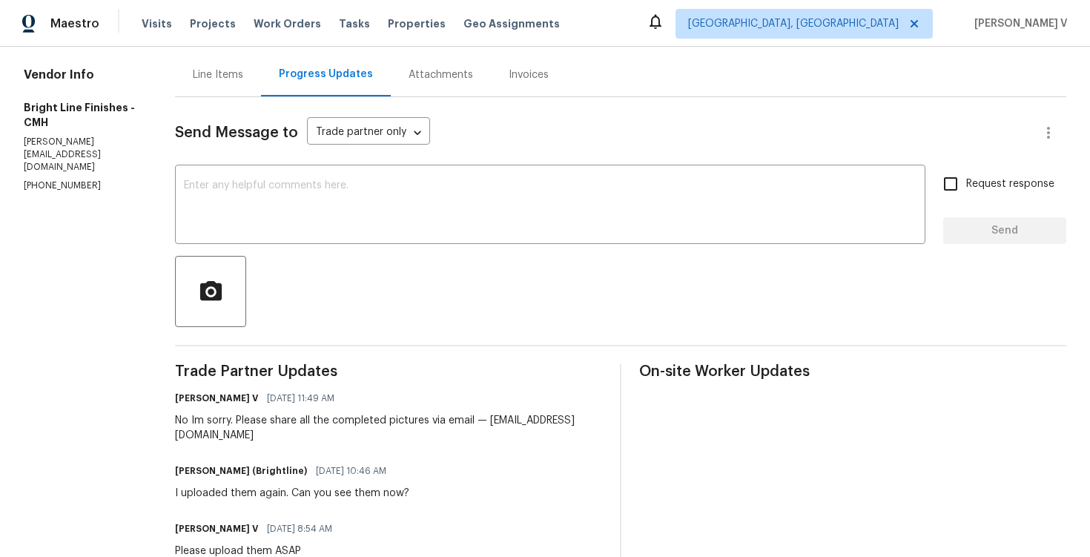
click at [193, 79] on div "Line Items" at bounding box center [218, 74] width 50 height 15
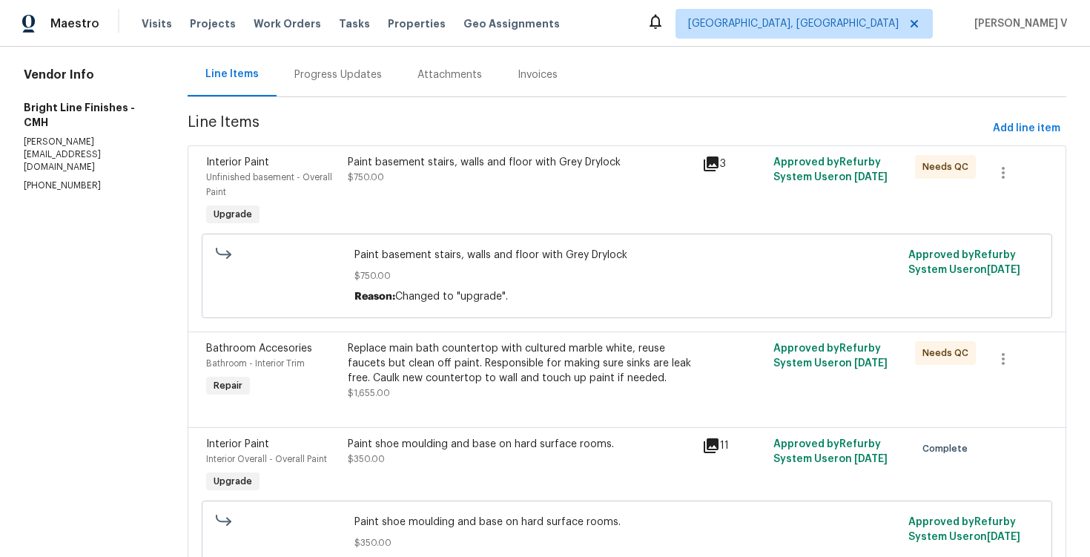
scroll to position [125, 0]
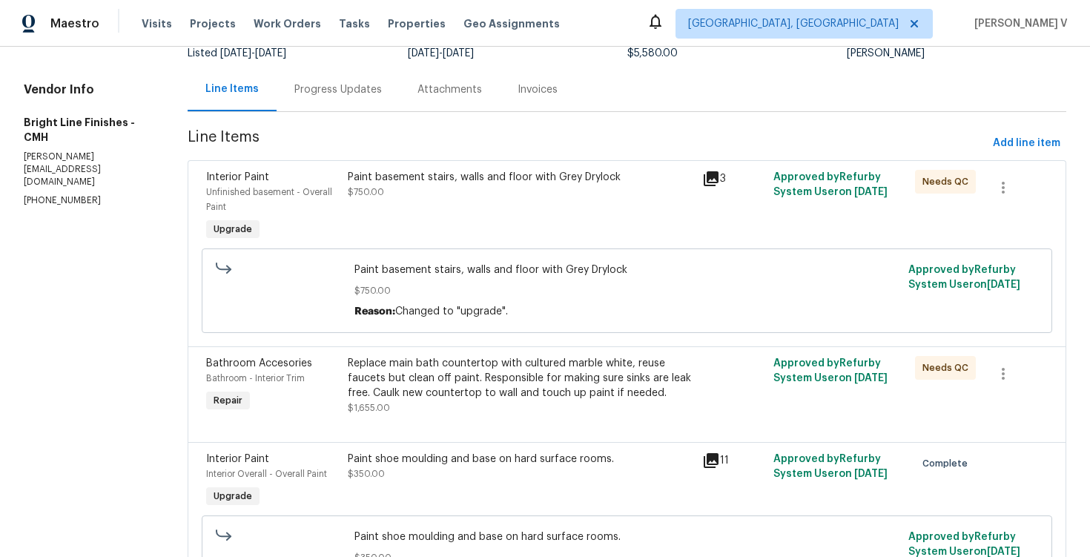
click at [494, 216] on div "Paint basement stairs, walls and floor with Grey Drylock $750.00" at bounding box center [520, 206] width 355 height 83
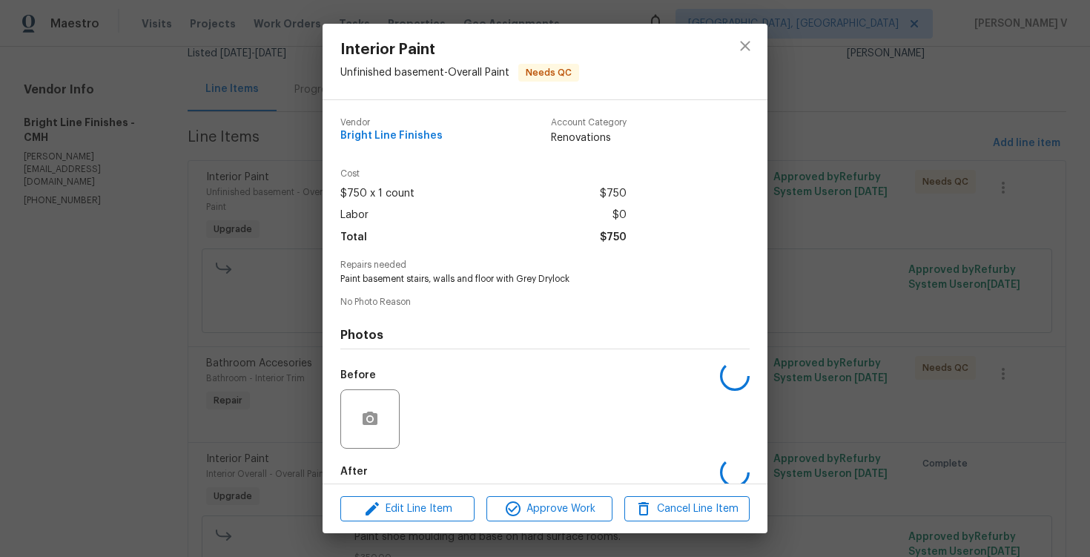
scroll to position [76, 0]
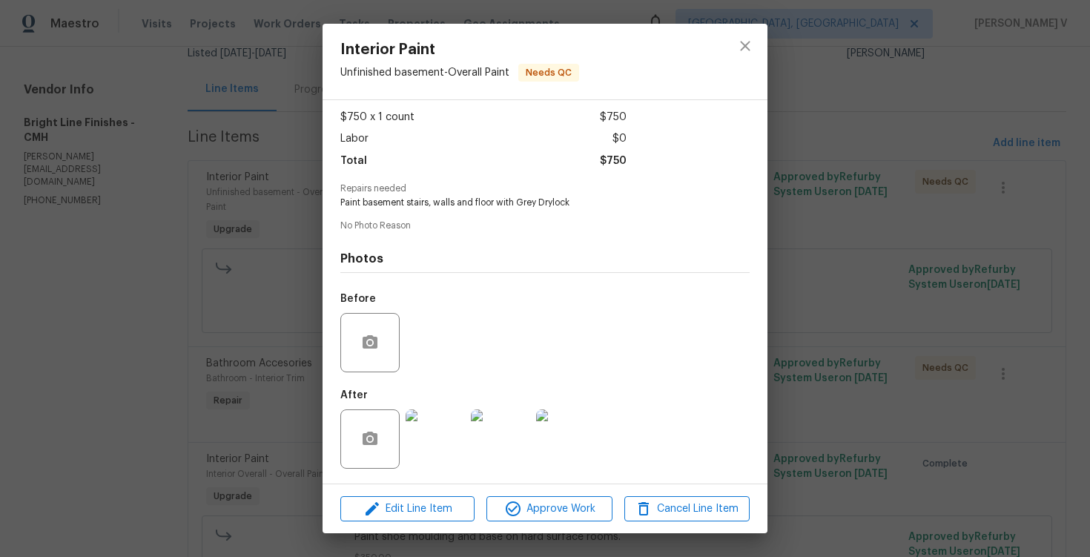
click at [432, 432] on img at bounding box center [435, 438] width 59 height 59
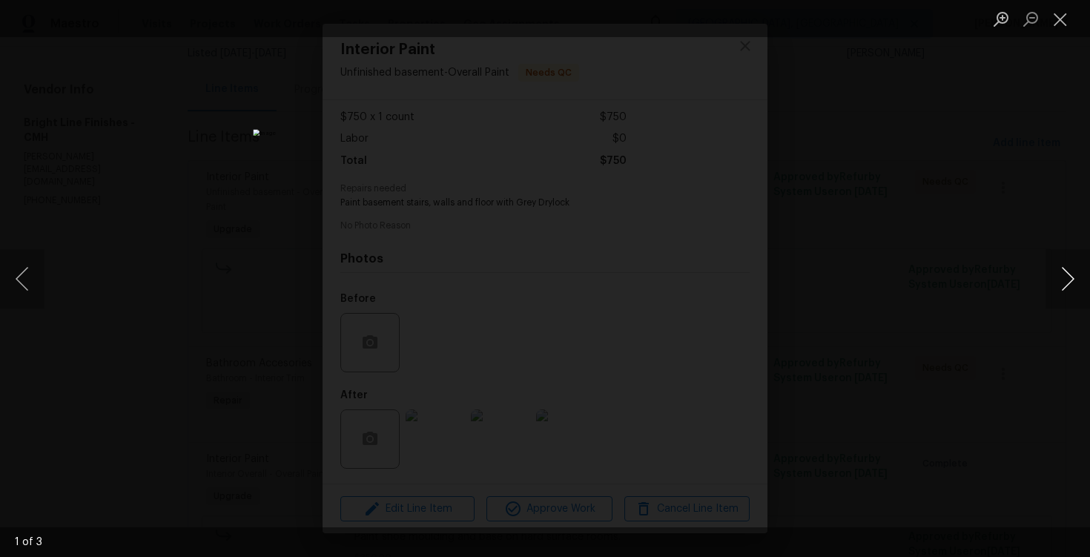
click at [1061, 274] on button "Next image" at bounding box center [1068, 278] width 45 height 59
click at [1005, 179] on div "Lightbox" at bounding box center [545, 278] width 1090 height 557
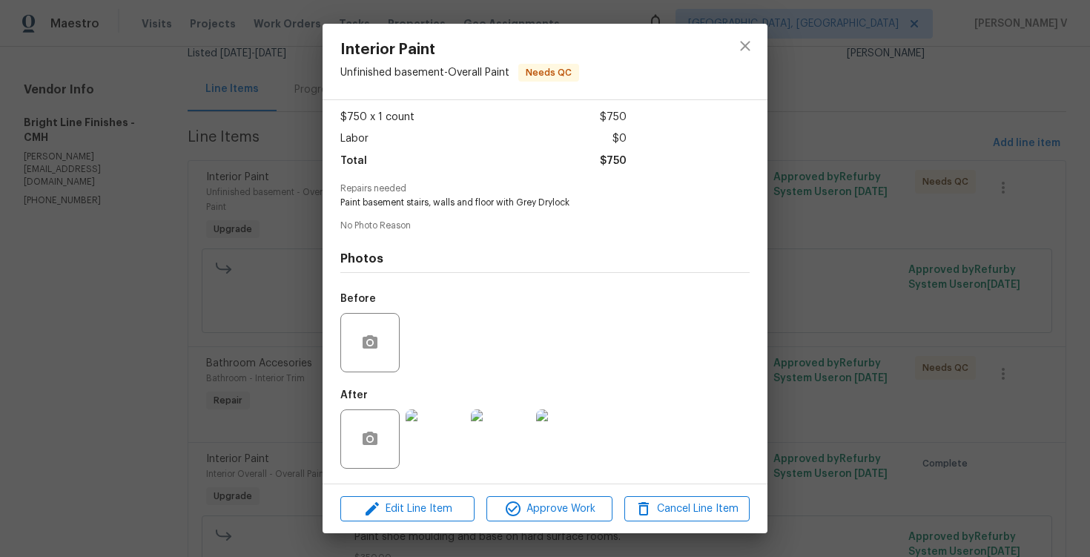
click at [1005, 179] on div "Interior Paint Unfinished basement - Overall Paint Needs QC Vendor Bright Line …" at bounding box center [545, 278] width 1090 height 557
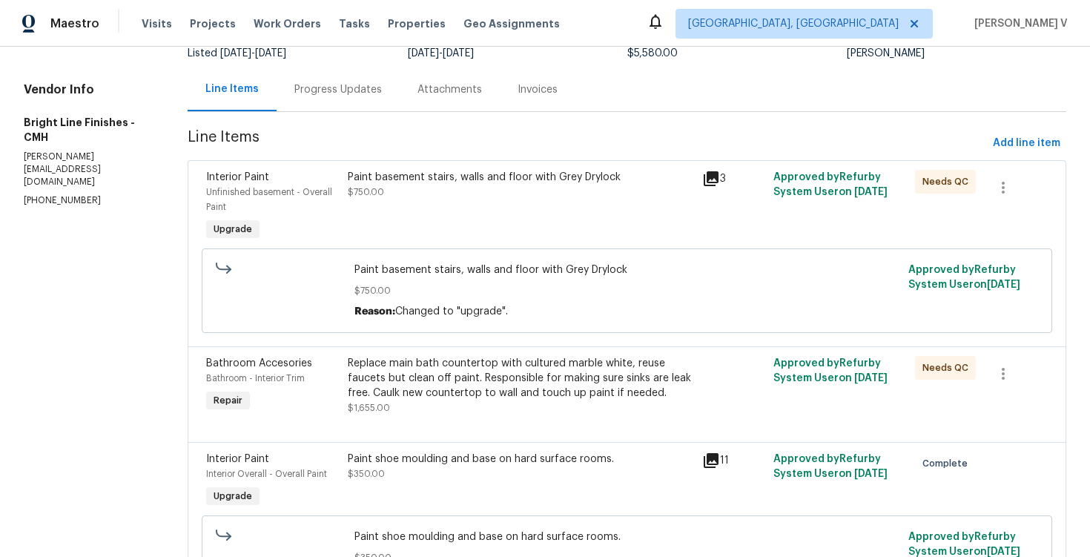
click at [449, 386] on div "Replace main bath countertop with cultured marble white, reuse faucets but clea…" at bounding box center [521, 378] width 346 height 45
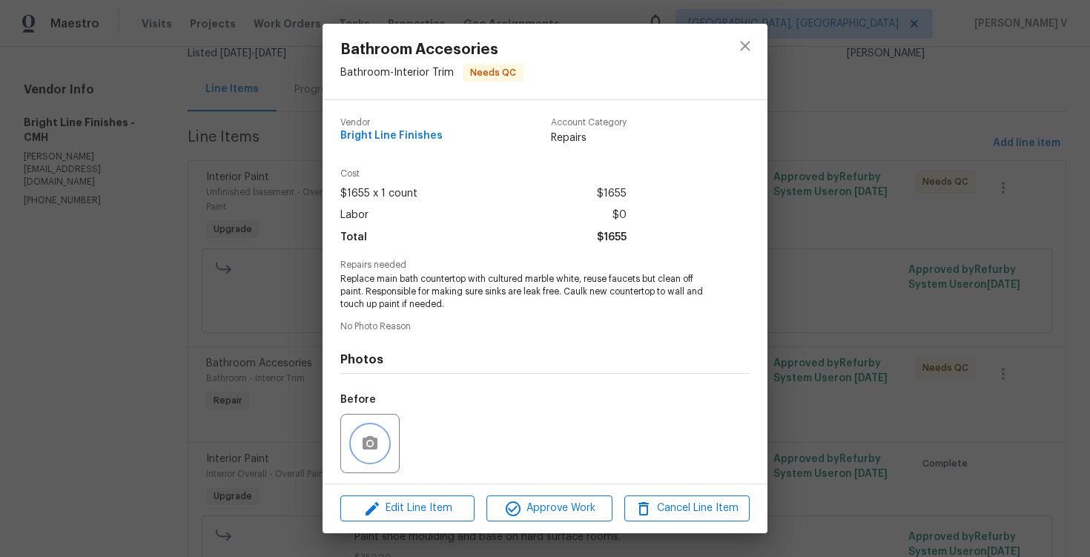
click at [369, 444] on circle "button" at bounding box center [370, 443] width 4 height 4
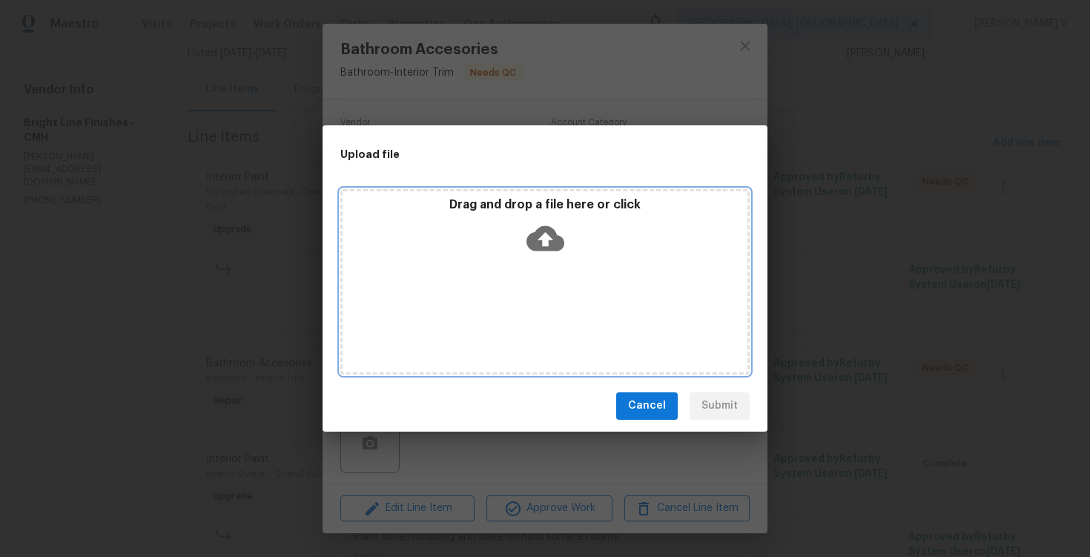
click at [535, 225] on icon at bounding box center [546, 239] width 38 height 38
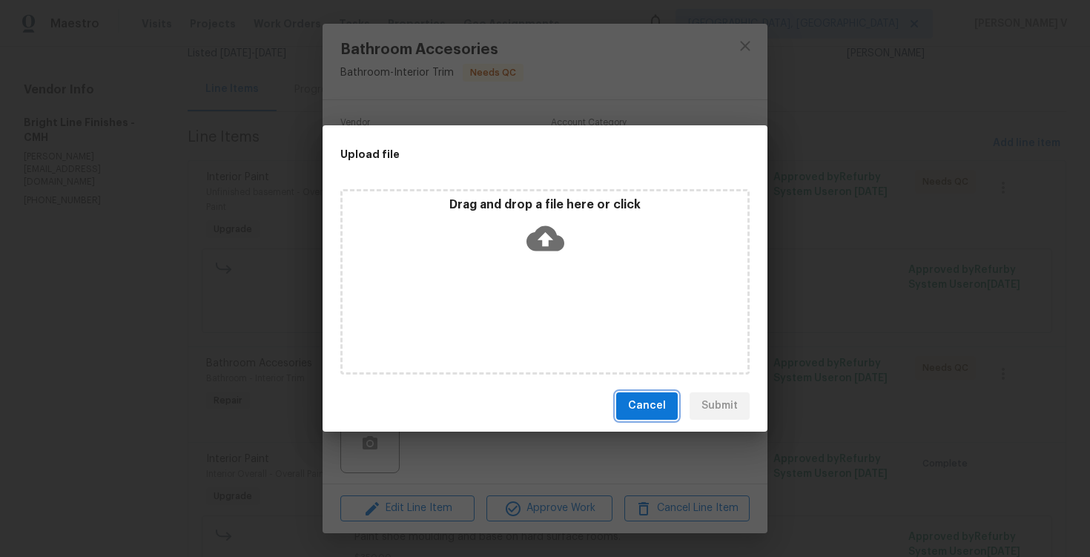
click at [645, 402] on span "Cancel" at bounding box center [647, 406] width 38 height 19
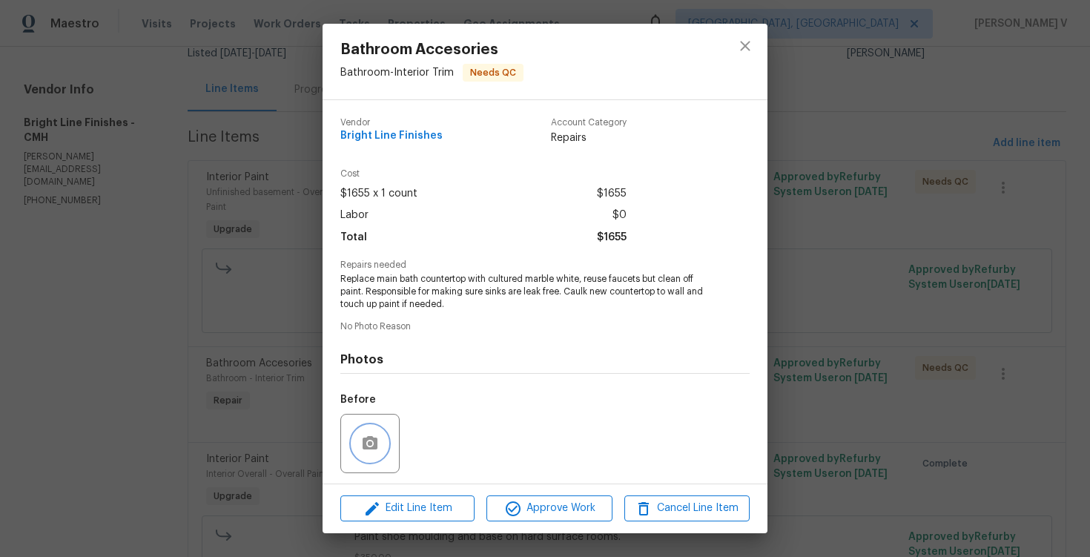
scroll to position [101, 0]
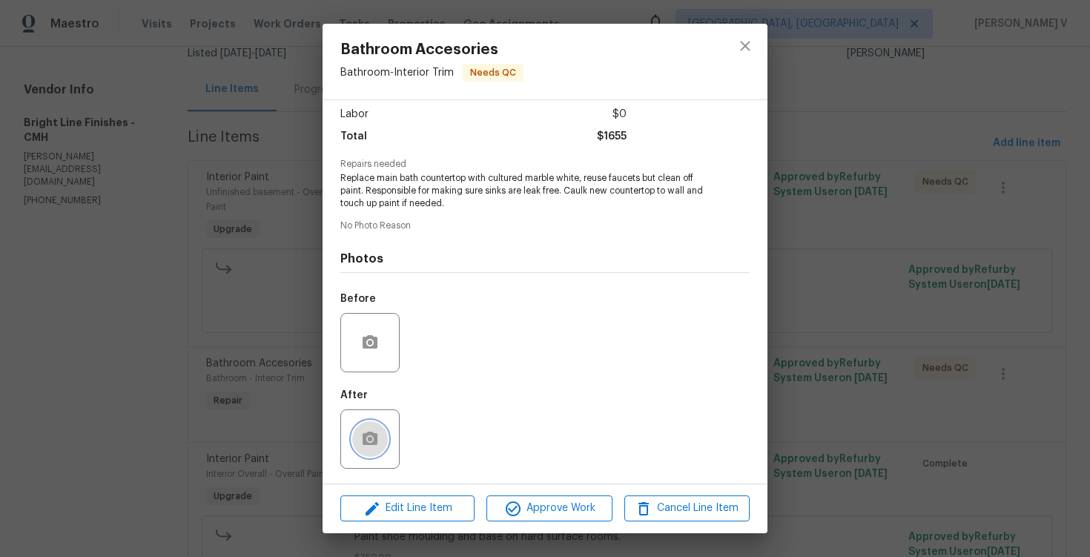
click at [360, 433] on button "button" at bounding box center [370, 439] width 36 height 36
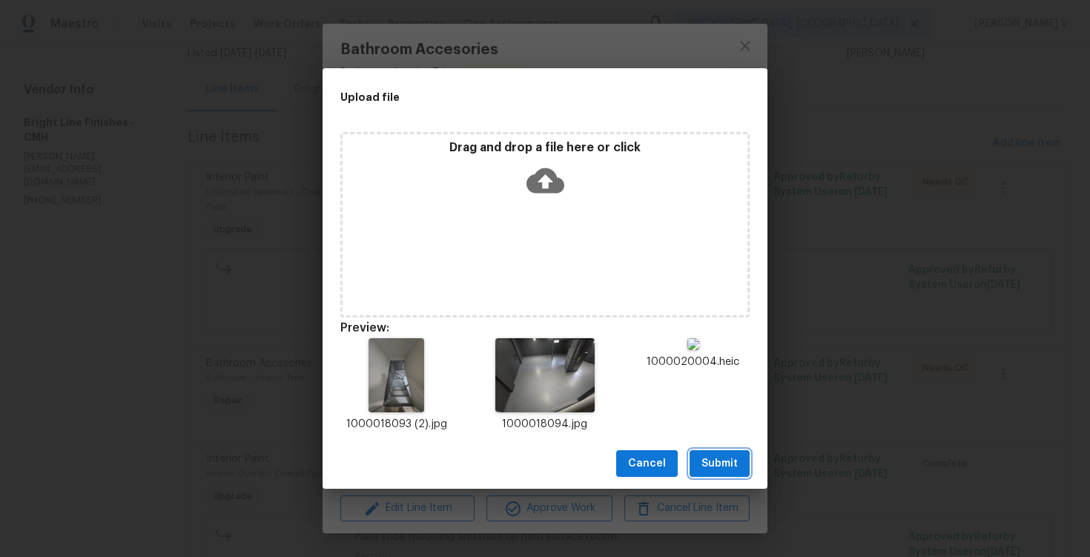
click at [716, 464] on span "Submit" at bounding box center [720, 464] width 36 height 19
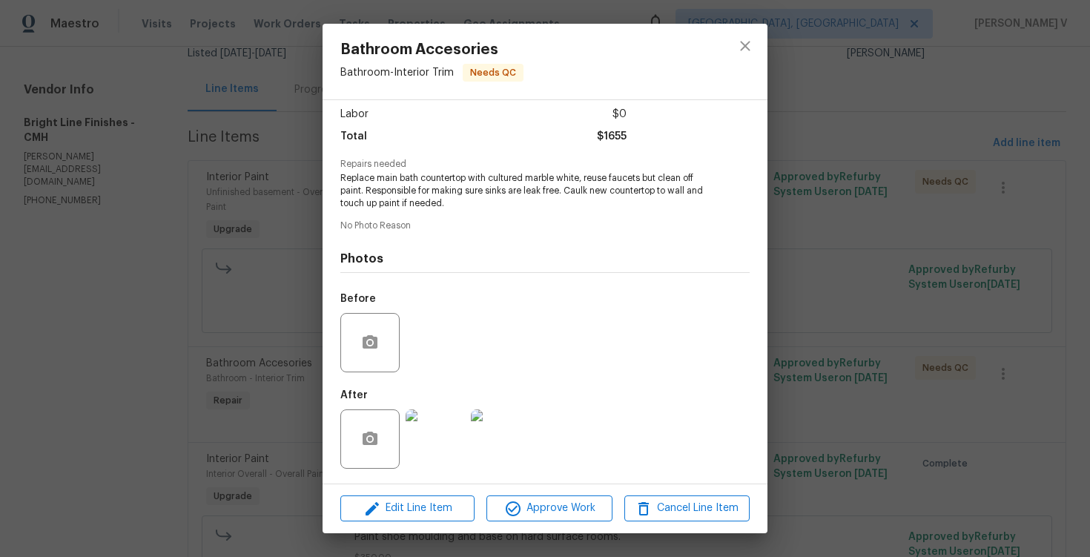
click at [829, 363] on div "Bathroom Accesories Bathroom - Interior Trim Needs QC Vendor Bright Line Finish…" at bounding box center [545, 278] width 1090 height 557
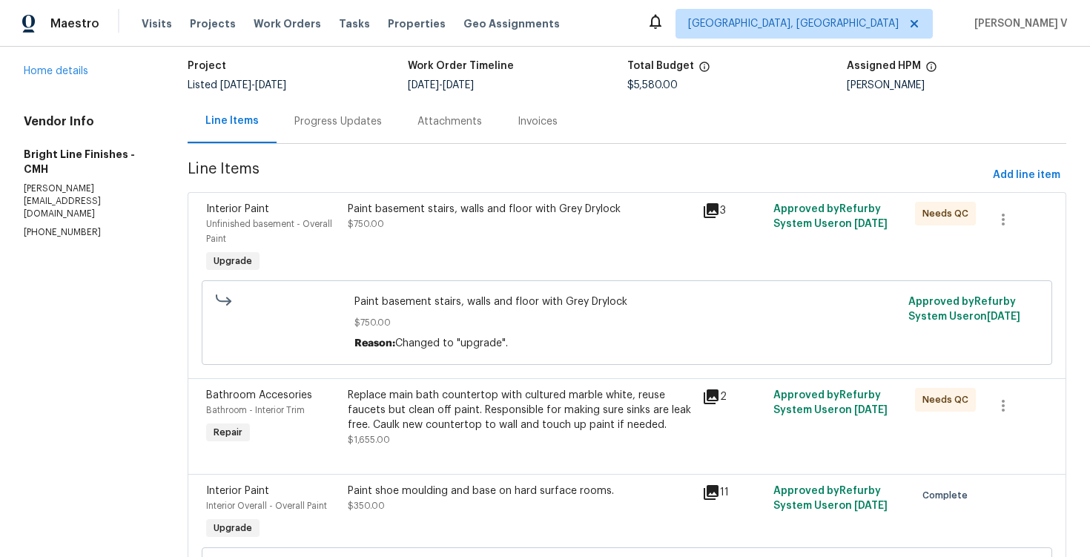
scroll to position [0, 0]
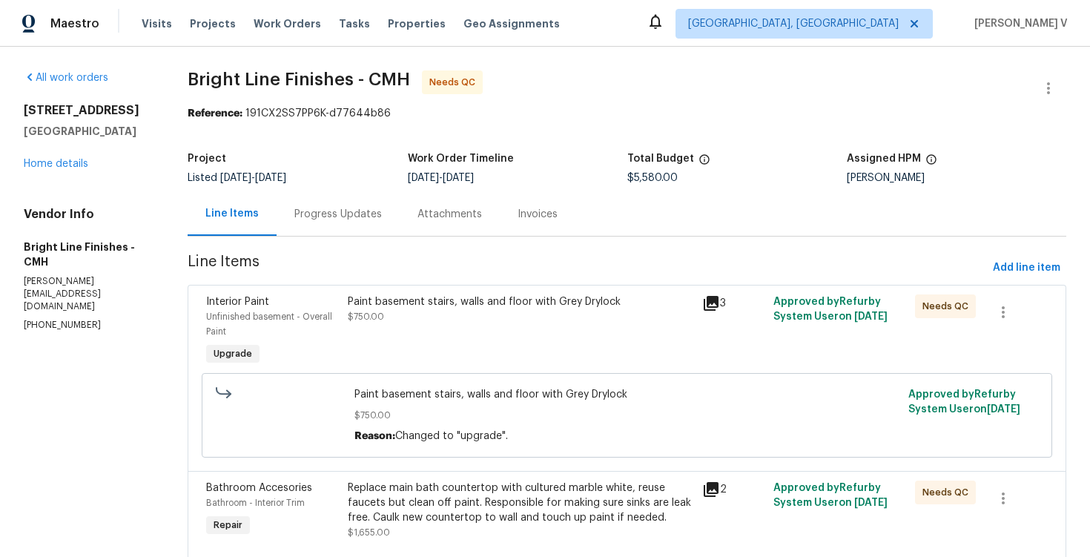
click at [343, 172] on div "Project" at bounding box center [298, 163] width 220 height 19
click at [346, 211] on div "Progress Updates" at bounding box center [338, 214] width 88 height 15
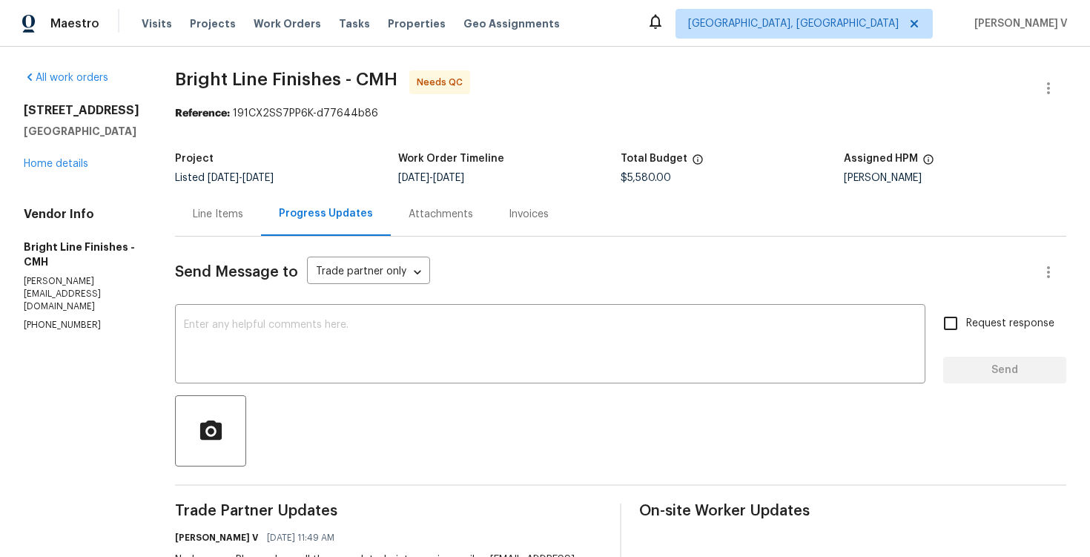
click at [200, 155] on h5 "Project" at bounding box center [194, 159] width 39 height 10
click at [203, 202] on div "Line Items" at bounding box center [218, 214] width 86 height 44
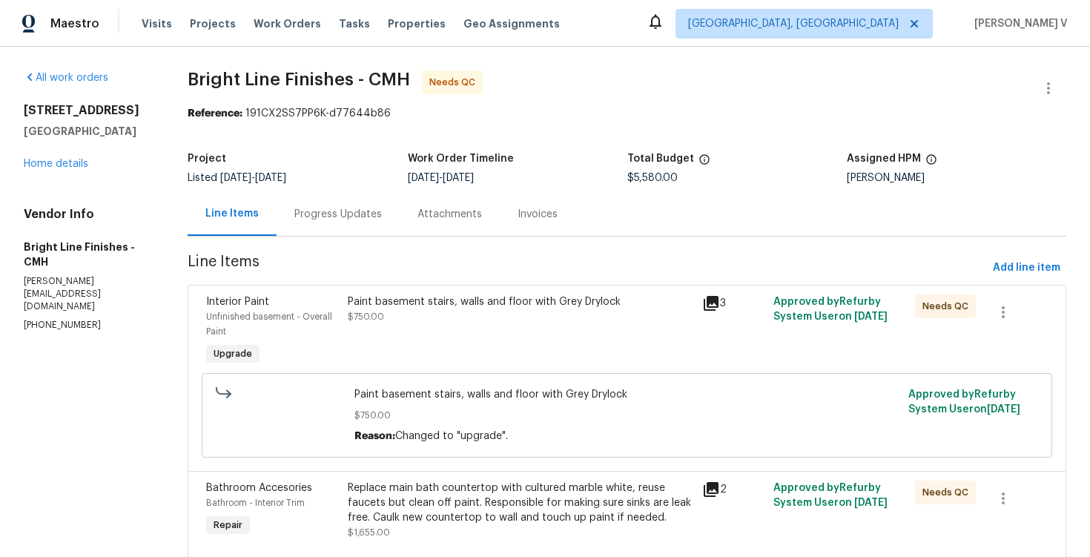
click at [498, 303] on div "Paint basement stairs, walls and floor with Grey Drylock" at bounding box center [521, 301] width 346 height 15
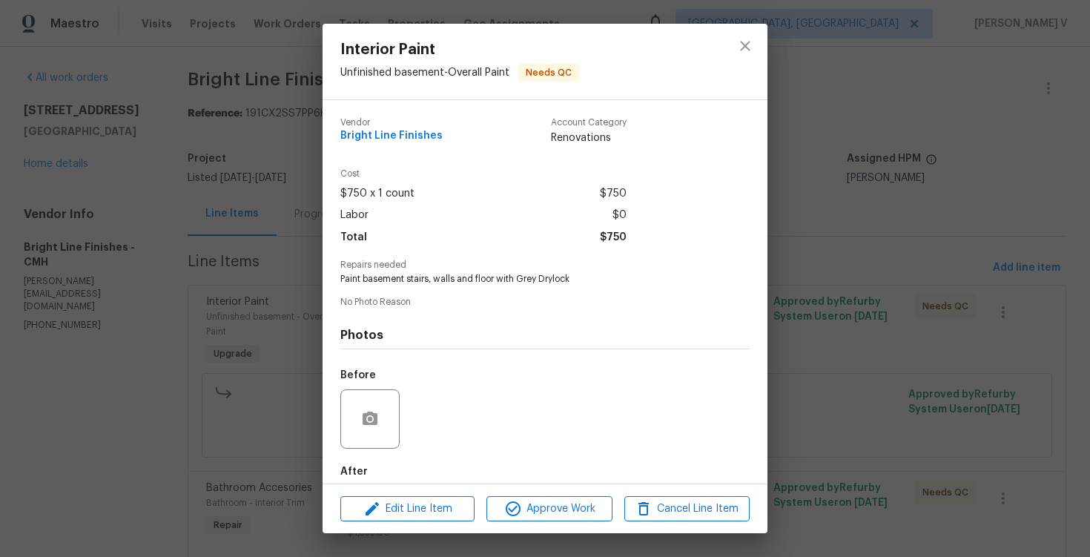
scroll to position [76, 0]
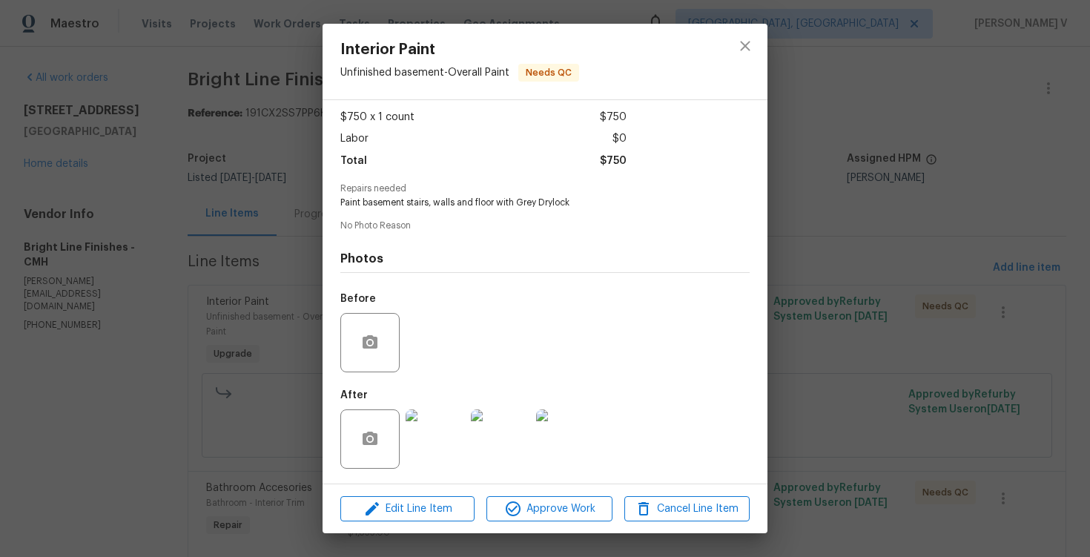
click at [225, 397] on div "Interior Paint Unfinished basement - Overall Paint Needs QC Vendor Bright Line …" at bounding box center [545, 278] width 1090 height 557
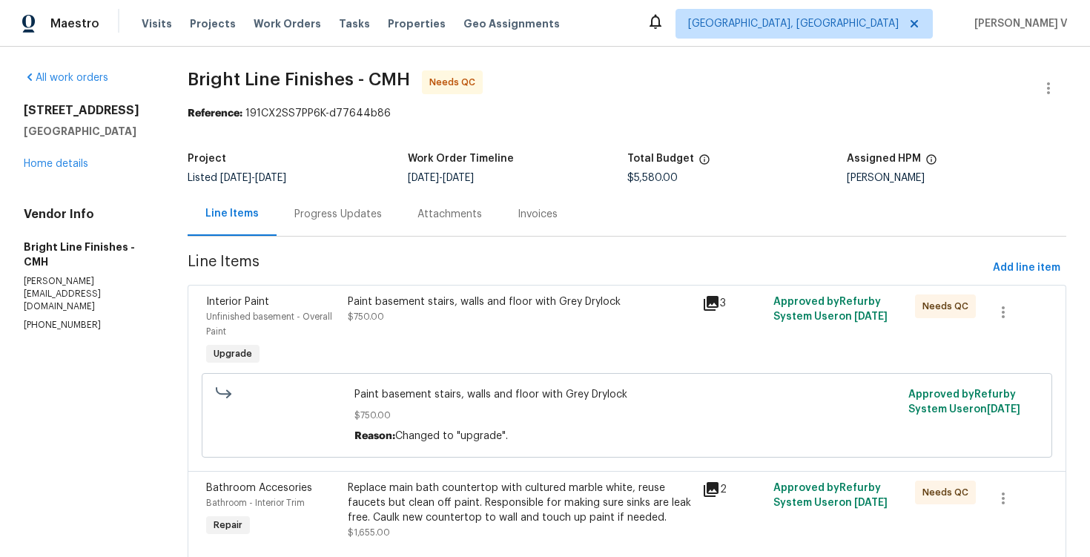
click at [516, 344] on div "Paint basement stairs, walls and floor with Grey Drylock $750.00" at bounding box center [520, 331] width 355 height 83
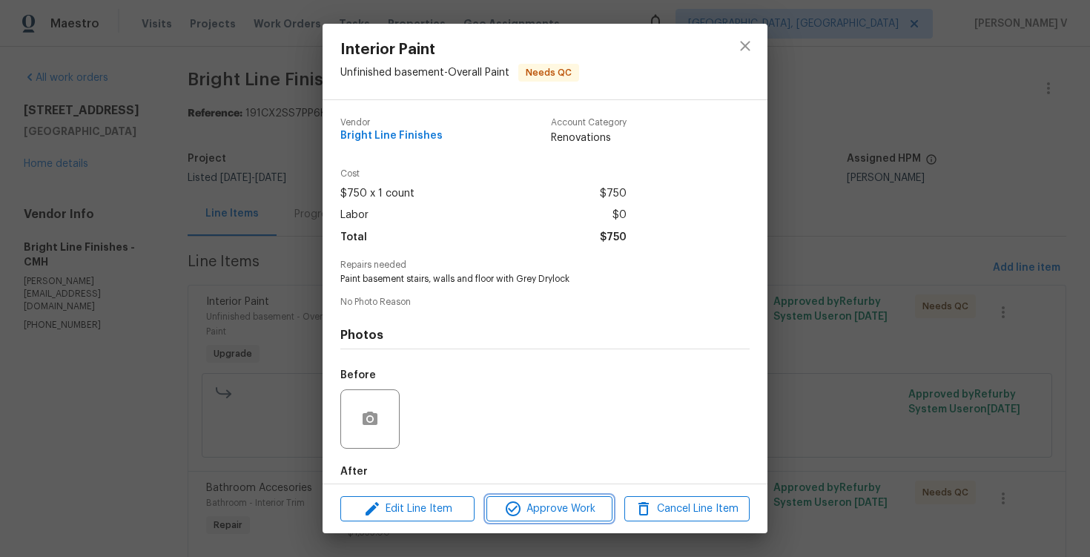
click at [524, 498] on button "Approve Work" at bounding box center [549, 509] width 125 height 26
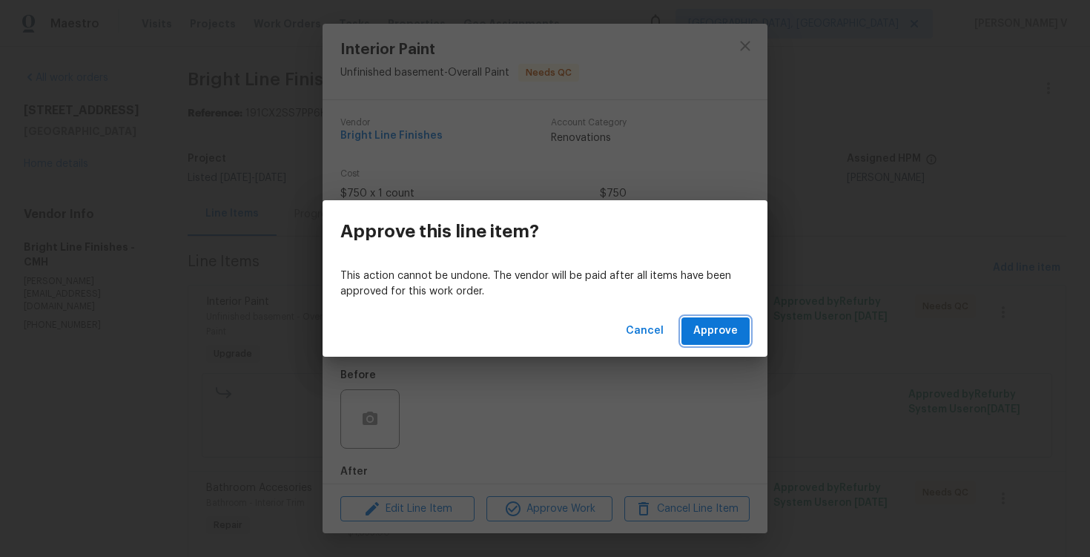
click at [724, 335] on span "Approve" at bounding box center [716, 331] width 45 height 19
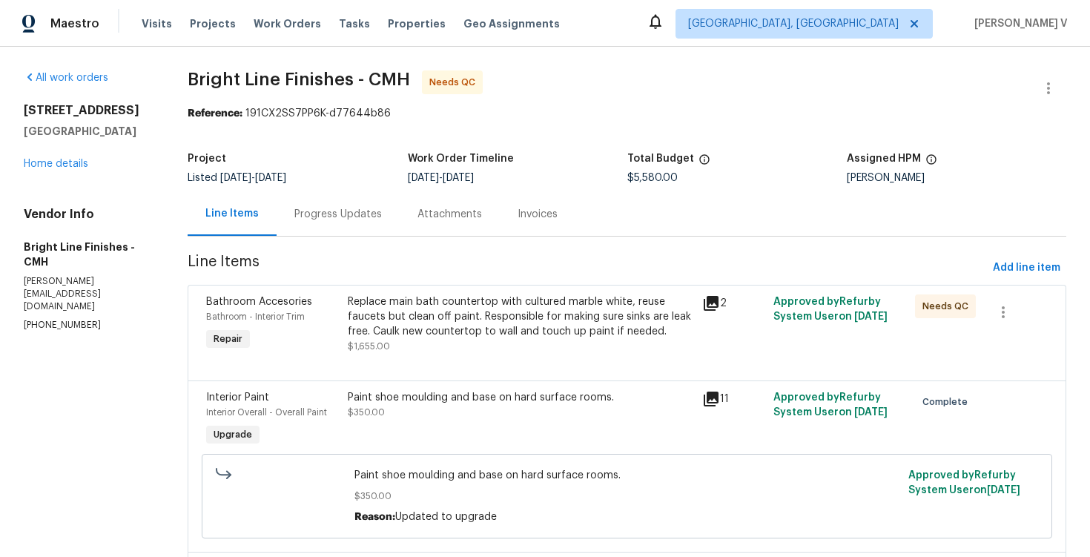
click at [432, 325] on div "Replace main bath countertop with cultured marble white, reuse faucets but clea…" at bounding box center [521, 316] width 346 height 45
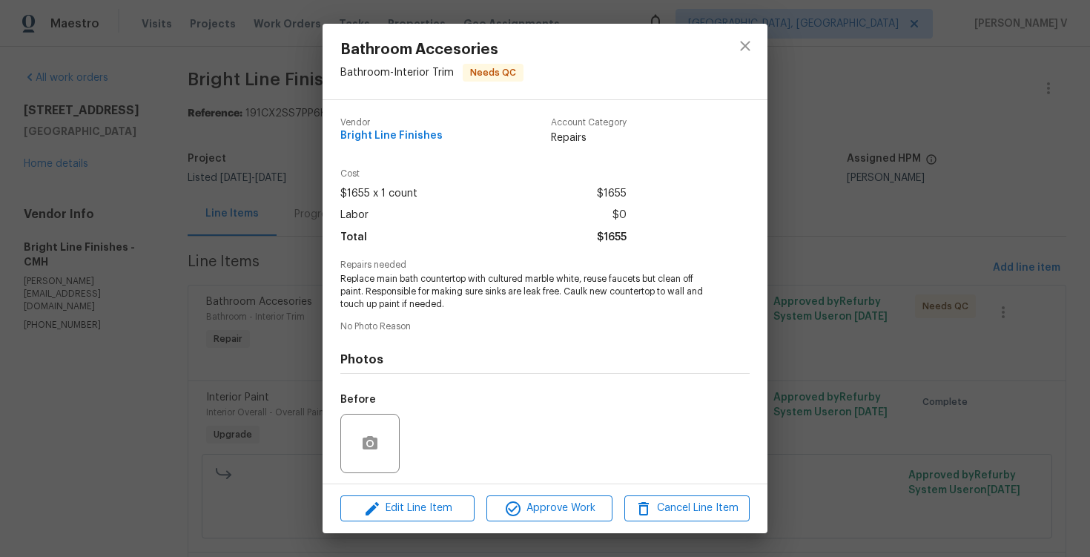
scroll to position [101, 0]
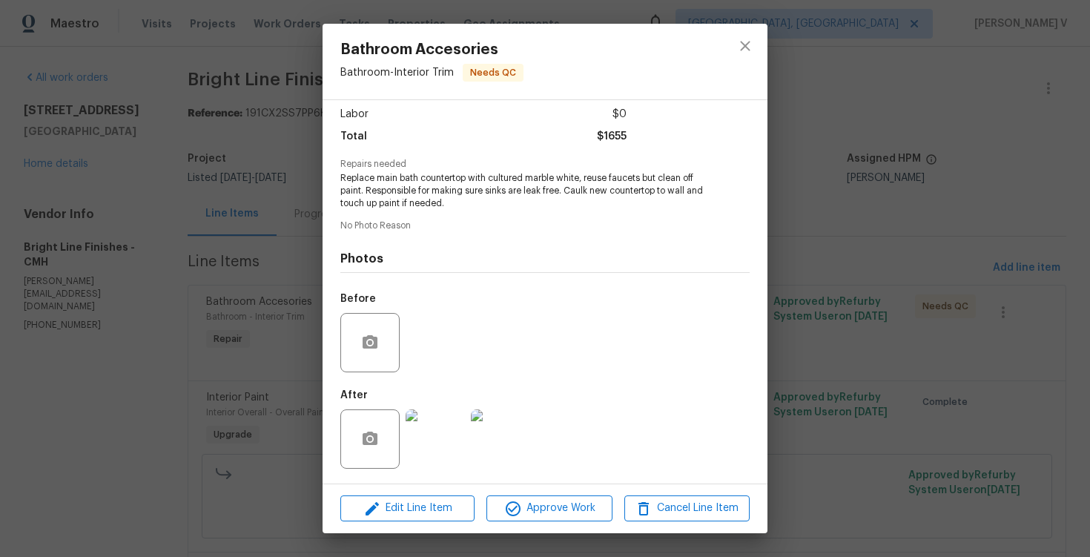
click at [432, 440] on img at bounding box center [435, 438] width 59 height 59
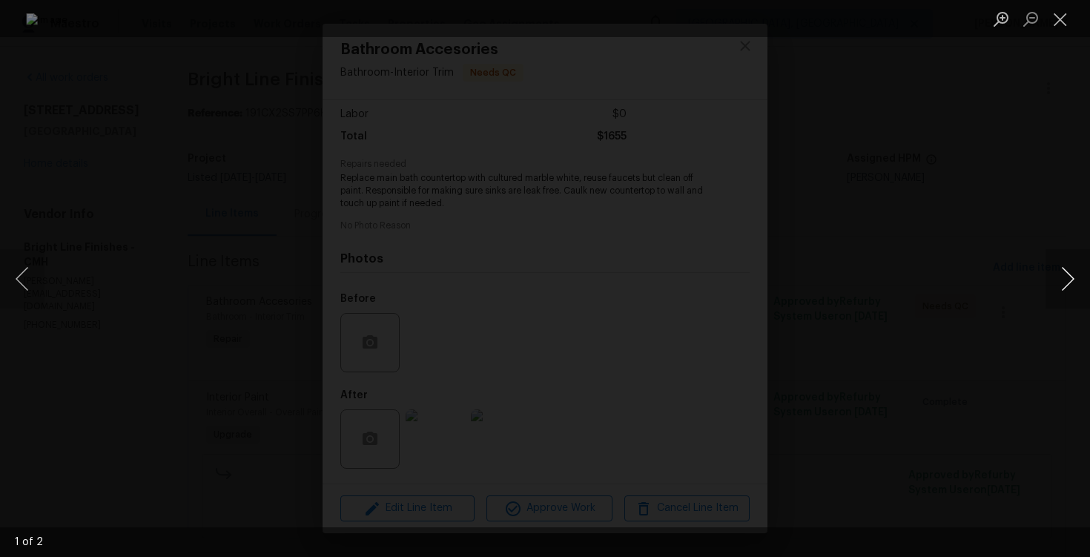
click at [1061, 275] on button "Next image" at bounding box center [1068, 278] width 45 height 59
click at [1035, 222] on div "Lightbox" at bounding box center [545, 278] width 1090 height 557
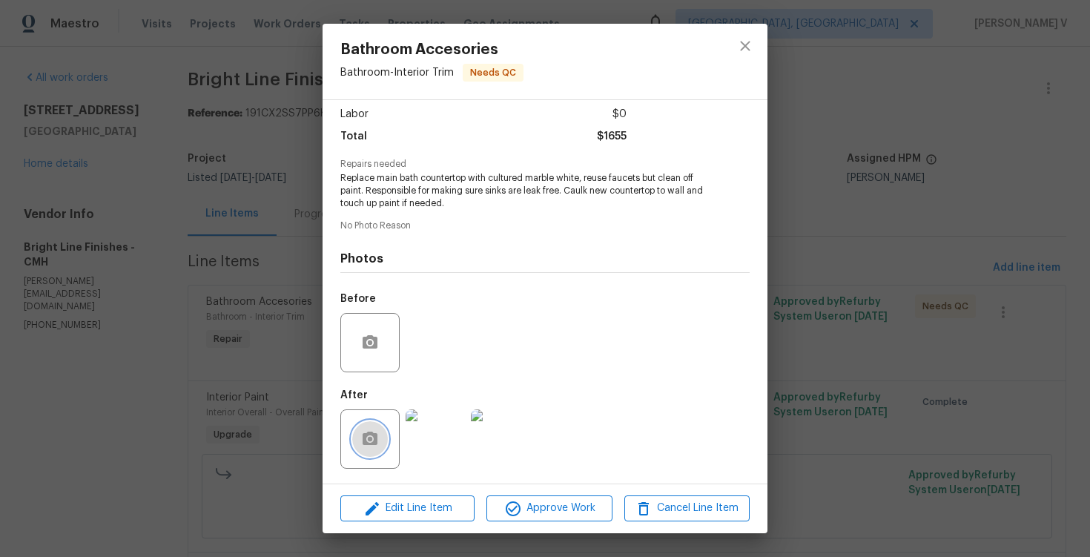
click at [358, 430] on button "button" at bounding box center [370, 439] width 36 height 36
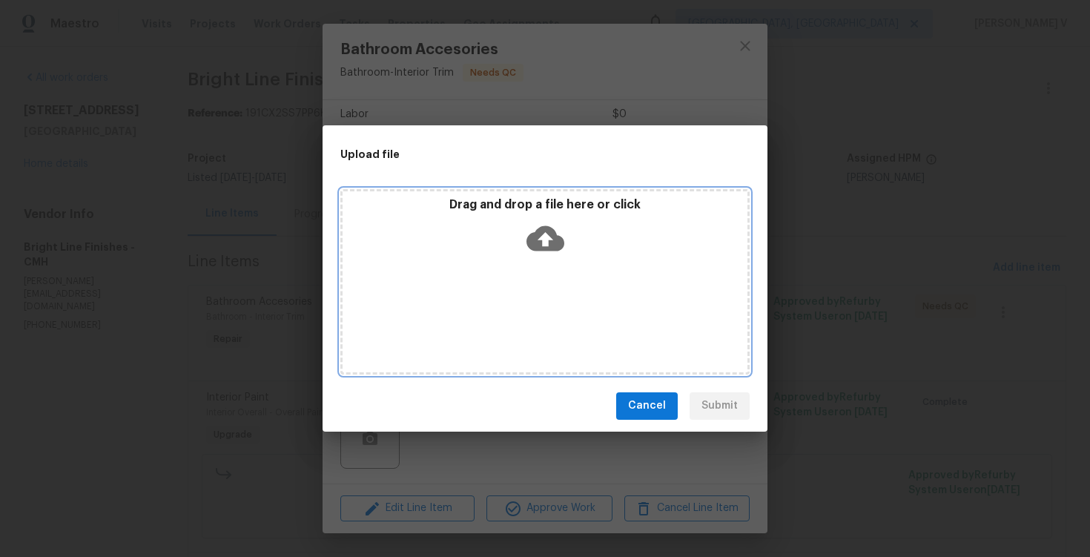
click at [552, 242] on icon at bounding box center [546, 237] width 38 height 25
click at [534, 246] on icon at bounding box center [546, 237] width 38 height 25
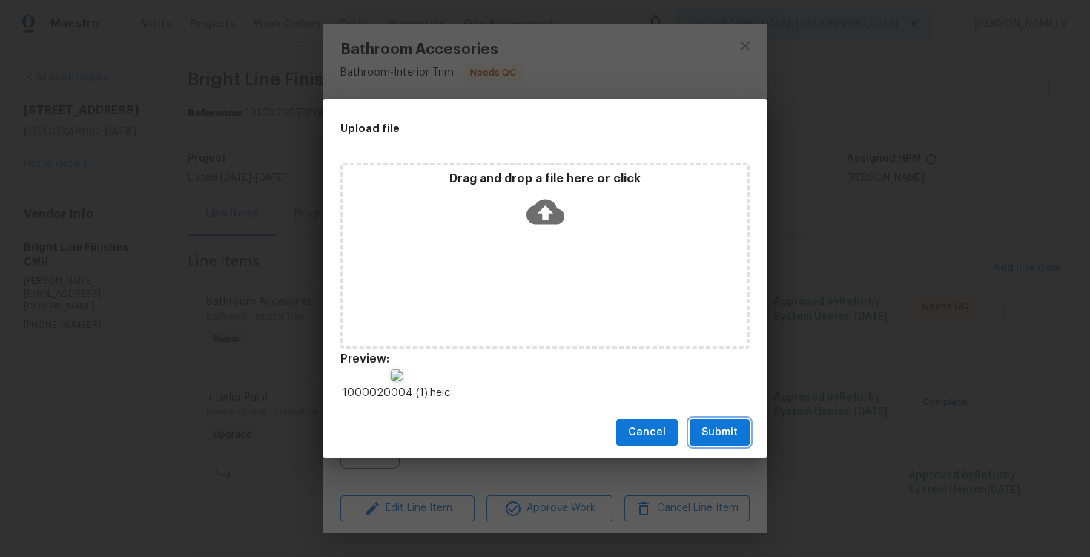
click at [704, 435] on span "Submit" at bounding box center [720, 433] width 36 height 19
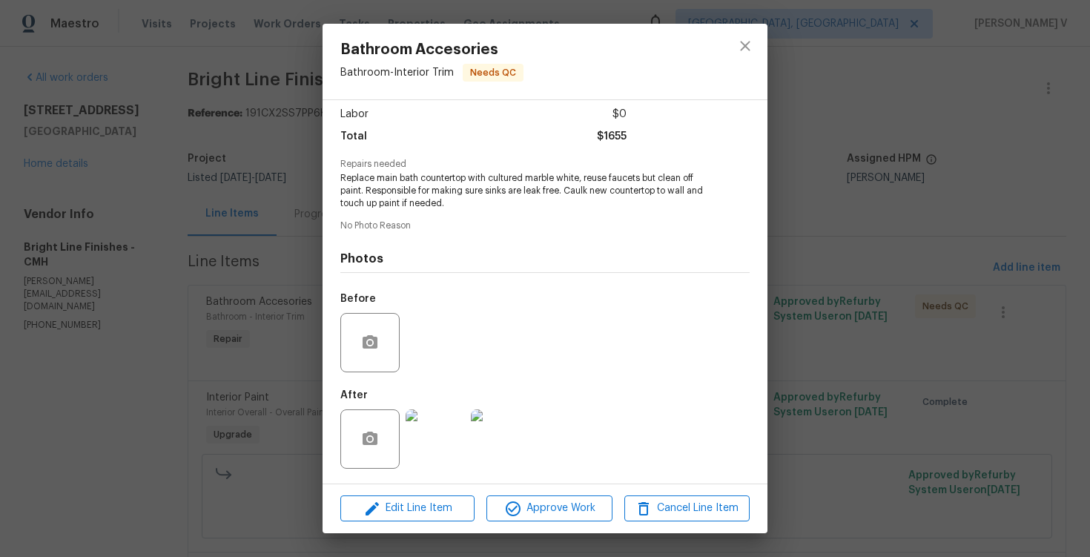
click at [605, 372] on div "Before" at bounding box center [544, 333] width 409 height 96
click at [942, 346] on div "Bathroom Accesories Bathroom - Interior Trim Needs QC Vendor Bright Line Finish…" at bounding box center [545, 278] width 1090 height 557
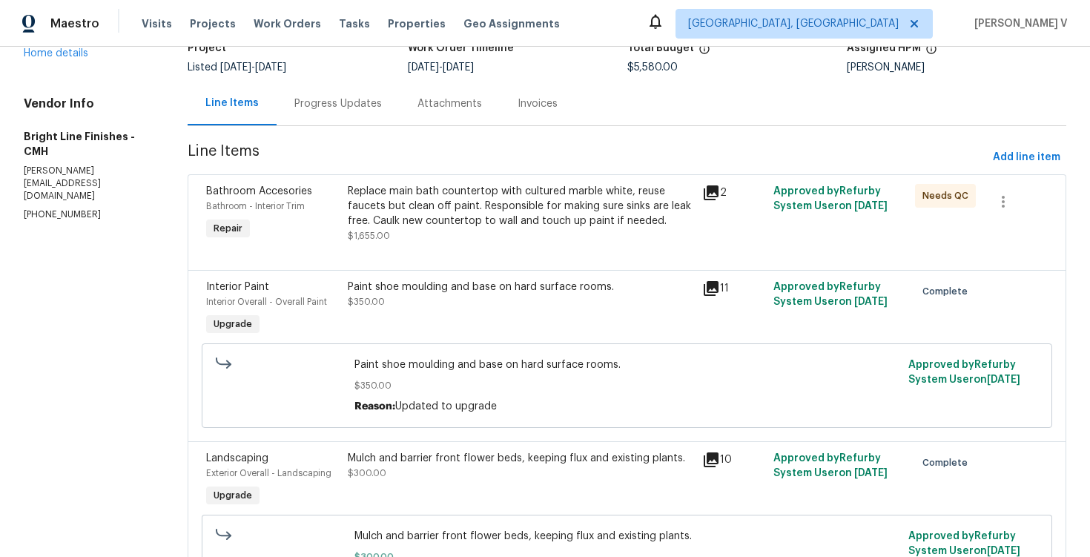
scroll to position [118, 0]
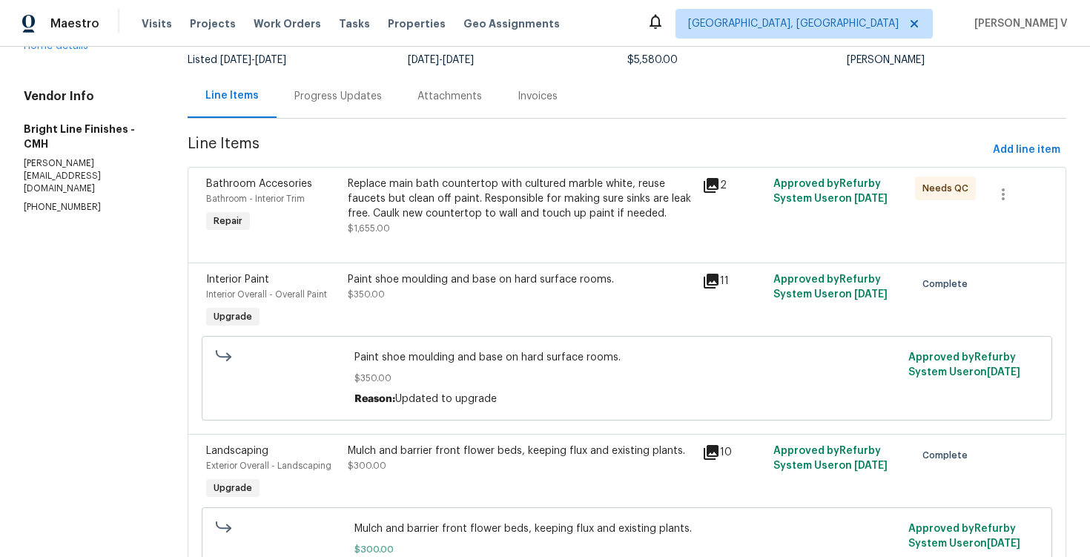
click at [499, 217] on div "Replace main bath countertop with cultured marble white, reuse faucets but clea…" at bounding box center [521, 199] width 346 height 45
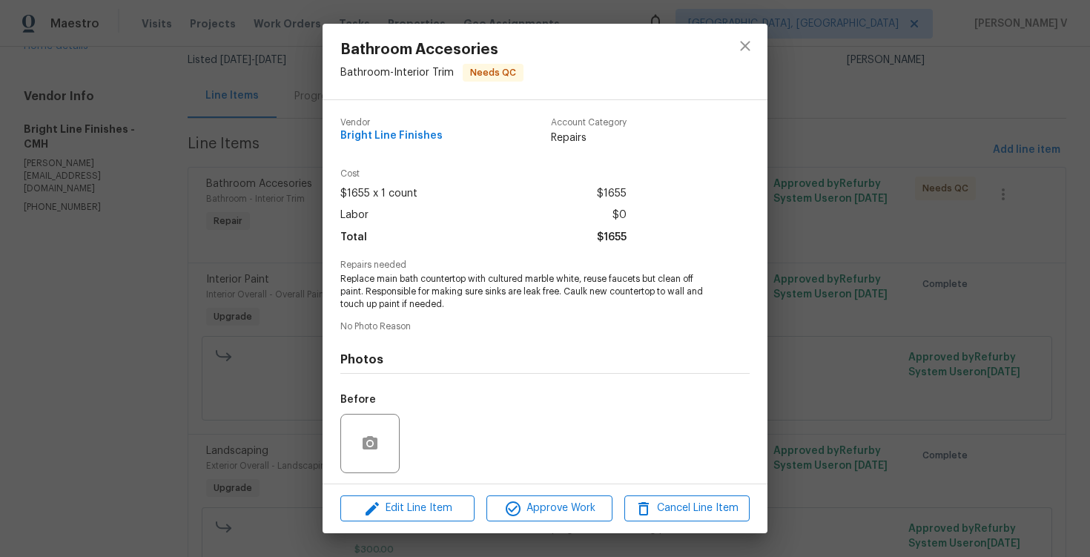
scroll to position [101, 0]
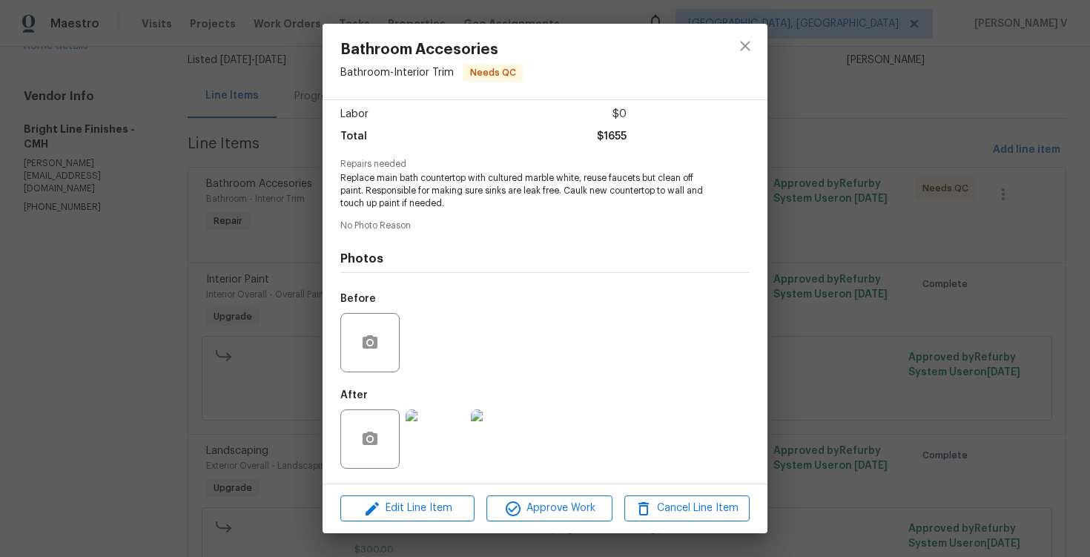
click at [519, 428] on img at bounding box center [500, 438] width 59 height 59
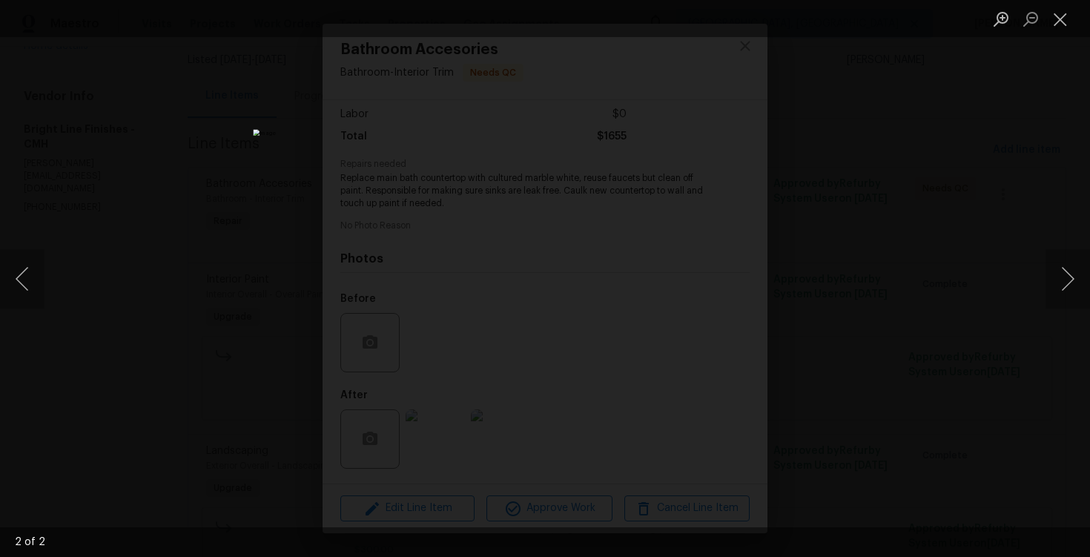
click at [1001, 280] on div "Lightbox" at bounding box center [545, 278] width 1090 height 557
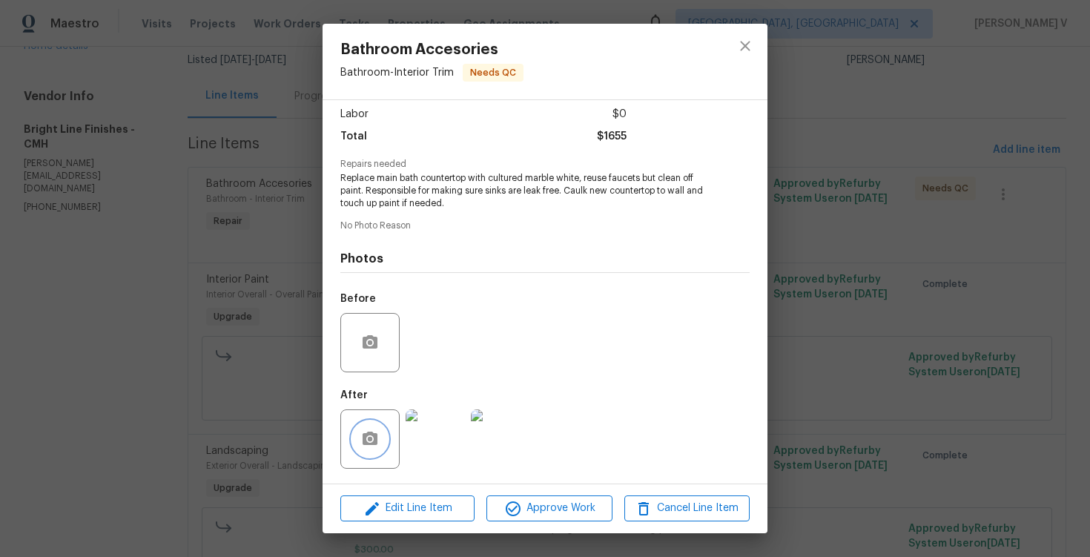
click at [361, 447] on button "button" at bounding box center [370, 439] width 36 height 36
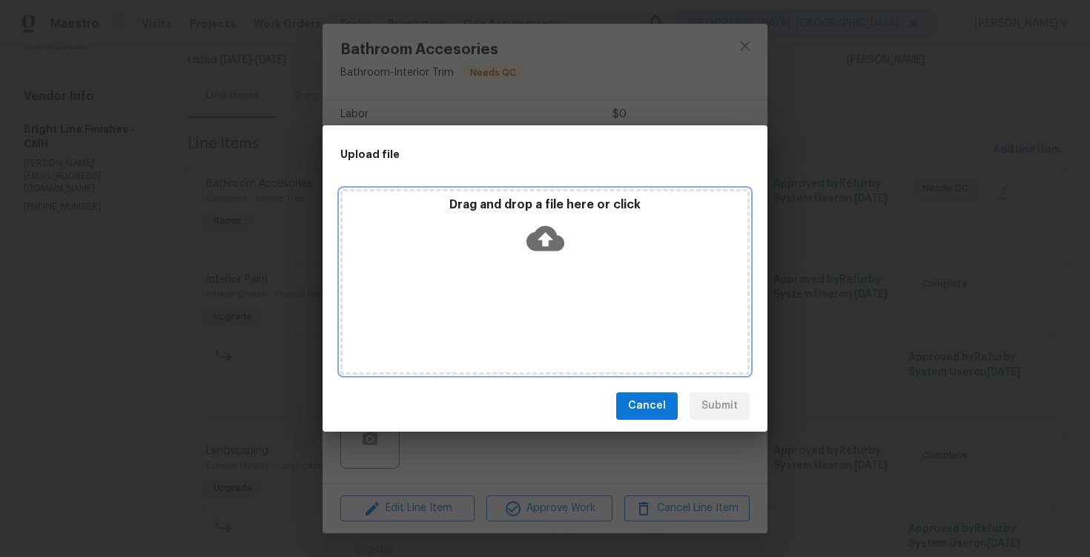
click at [554, 248] on icon at bounding box center [546, 237] width 38 height 25
click at [567, 237] on div "Drag and drop a file here or click" at bounding box center [545, 229] width 405 height 64
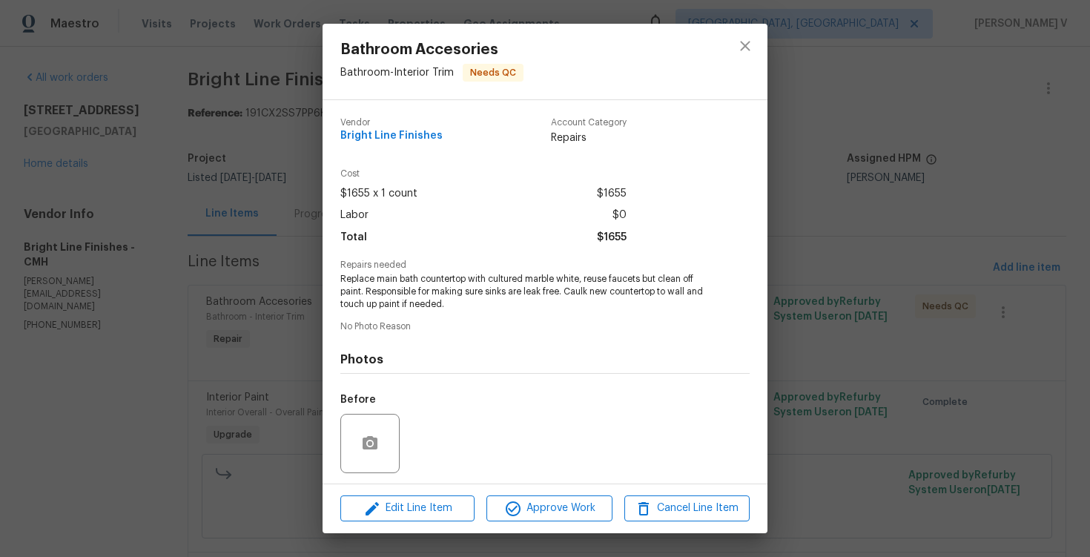
scroll to position [101, 0]
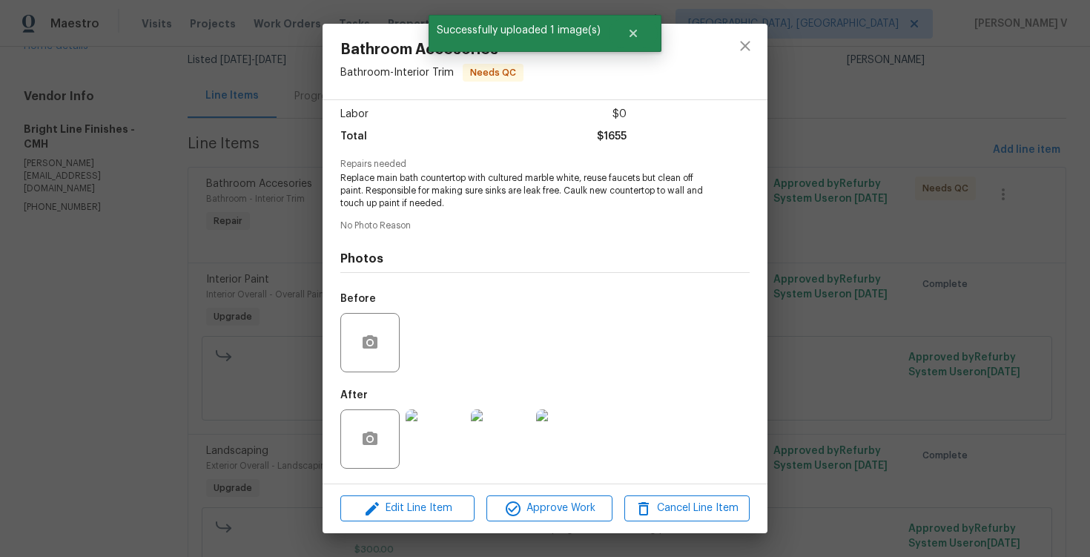
click at [260, 196] on div "Bathroom Accesories Bathroom - Interior Trim Needs QC Vendor Bright Line Finish…" at bounding box center [545, 278] width 1090 height 557
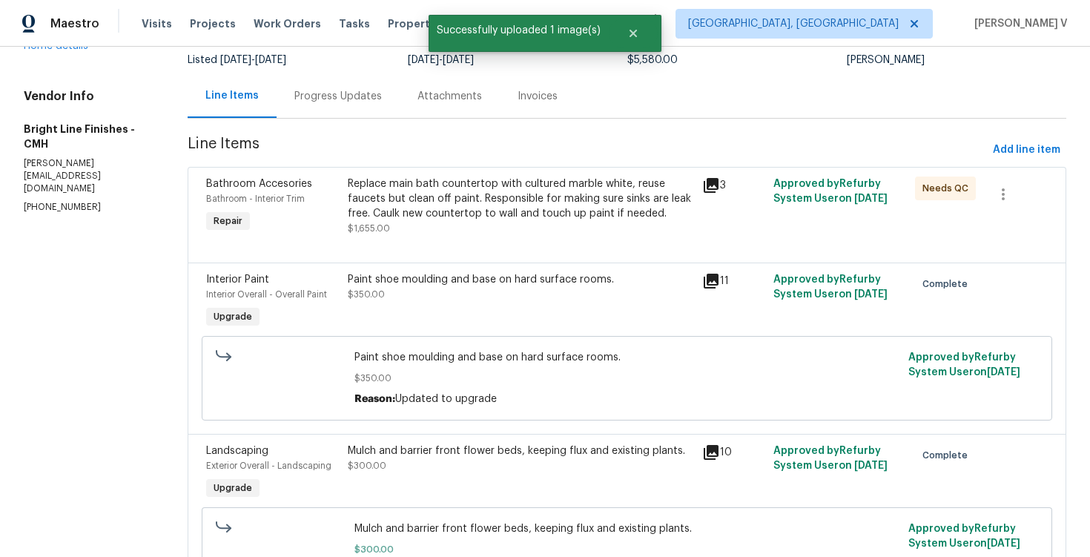
click at [489, 267] on div "Interior Paint Interior Overall - Overall Paint Upgrade Paint shoe moulding and…" at bounding box center [627, 348] width 879 height 171
click at [533, 191] on div "Replace main bath countertop with cultured marble white, reuse faucets but clea…" at bounding box center [521, 199] width 346 height 45
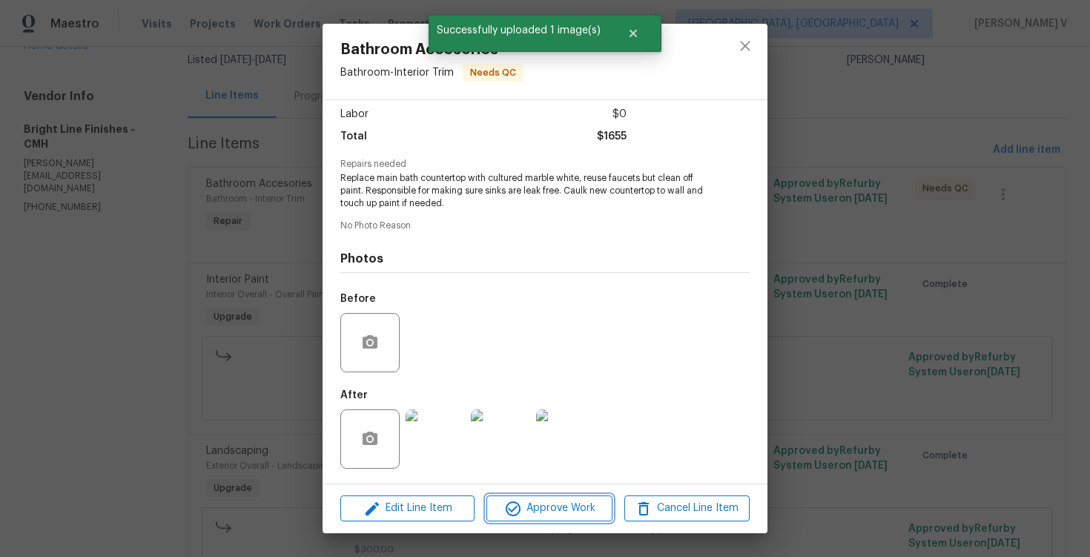
click at [541, 495] on button "Approve Work" at bounding box center [549, 508] width 125 height 26
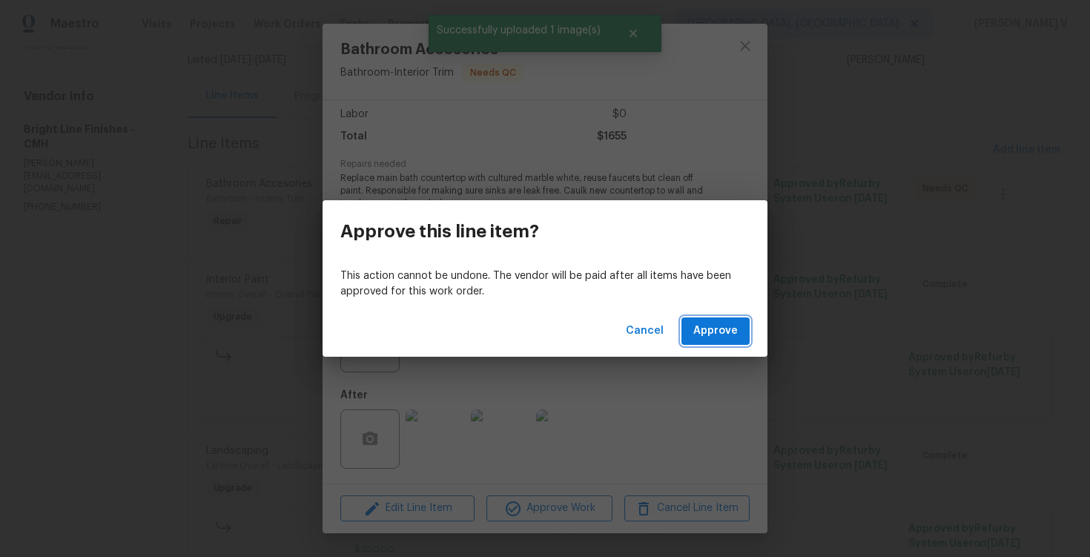
click at [743, 321] on button "Approve" at bounding box center [716, 330] width 68 height 27
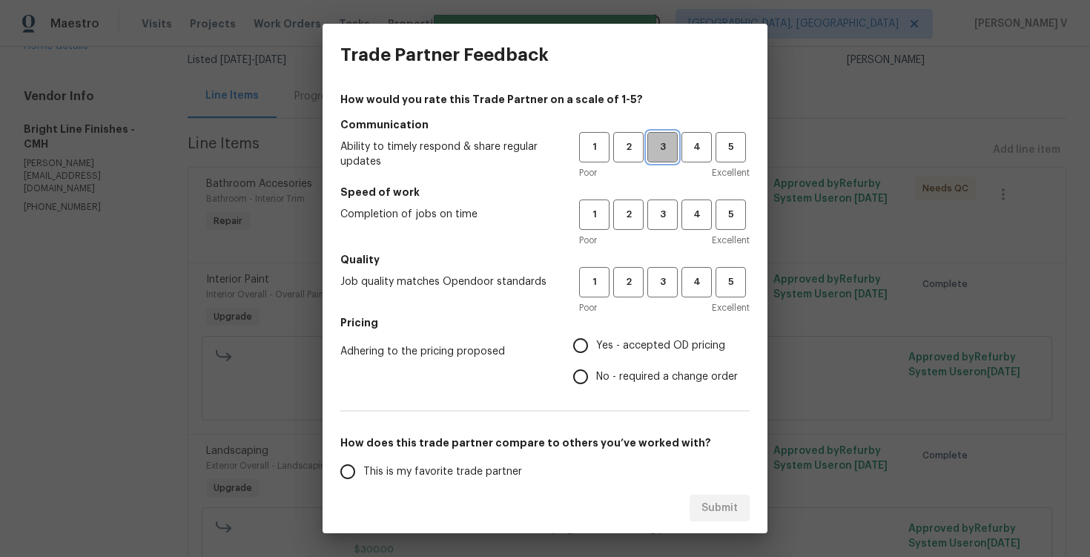
click at [657, 150] on span "3" at bounding box center [662, 147] width 27 height 17
click at [668, 213] on span "3" at bounding box center [662, 214] width 27 height 17
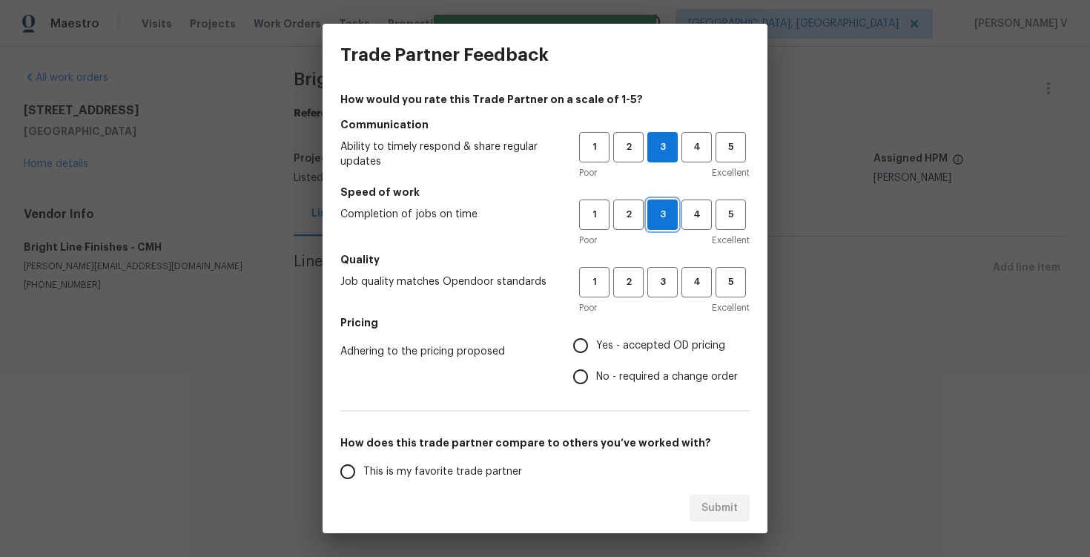
scroll to position [0, 0]
click at [668, 277] on span "3" at bounding box center [662, 282] width 27 height 17
click at [625, 364] on label "No - required a change order" at bounding box center [651, 376] width 173 height 31
click at [596, 364] on input "No - required a change order" at bounding box center [580, 376] width 31 height 31
radio input "true"
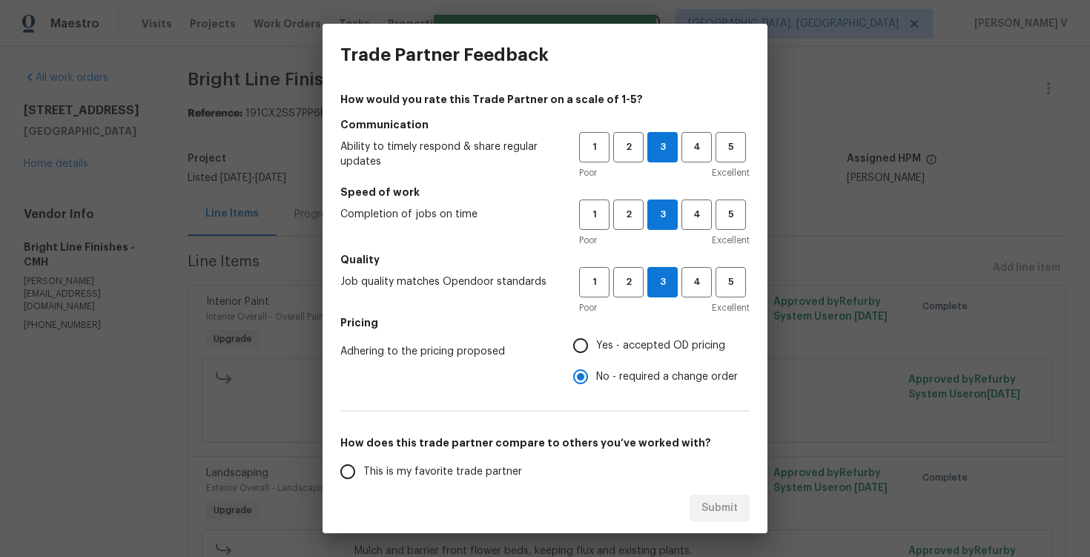
scroll to position [93, 0]
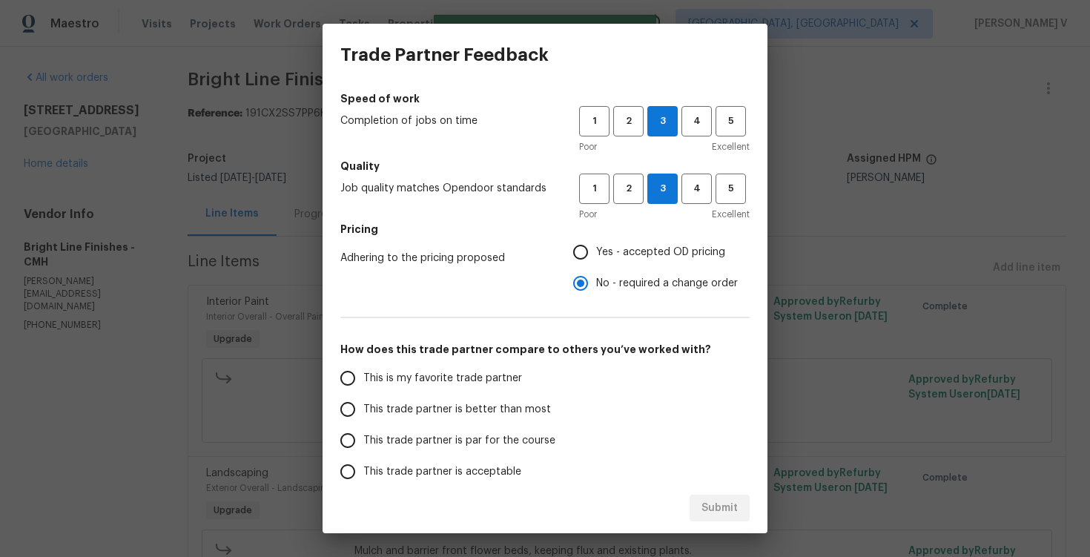
click at [539, 402] on span "This trade partner is better than most" at bounding box center [457, 410] width 188 height 16
click at [363, 401] on input "This trade partner is better than most" at bounding box center [347, 409] width 31 height 31
click at [694, 484] on div "Submit" at bounding box center [545, 508] width 445 height 51
click at [734, 517] on button "Submit" at bounding box center [720, 508] width 60 height 27
radio input "true"
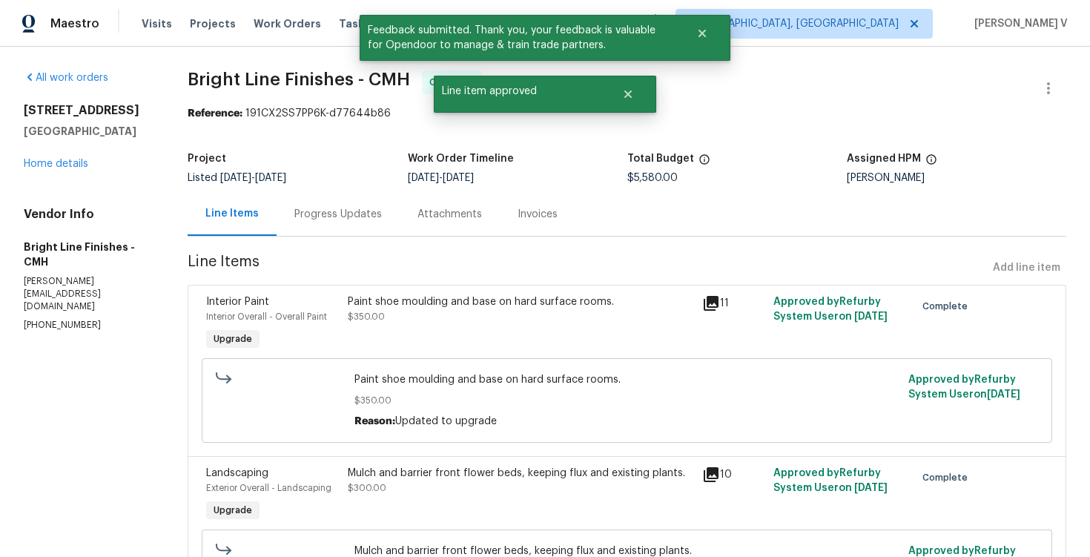
click at [352, 195] on div "Progress Updates" at bounding box center [338, 214] width 123 height 44
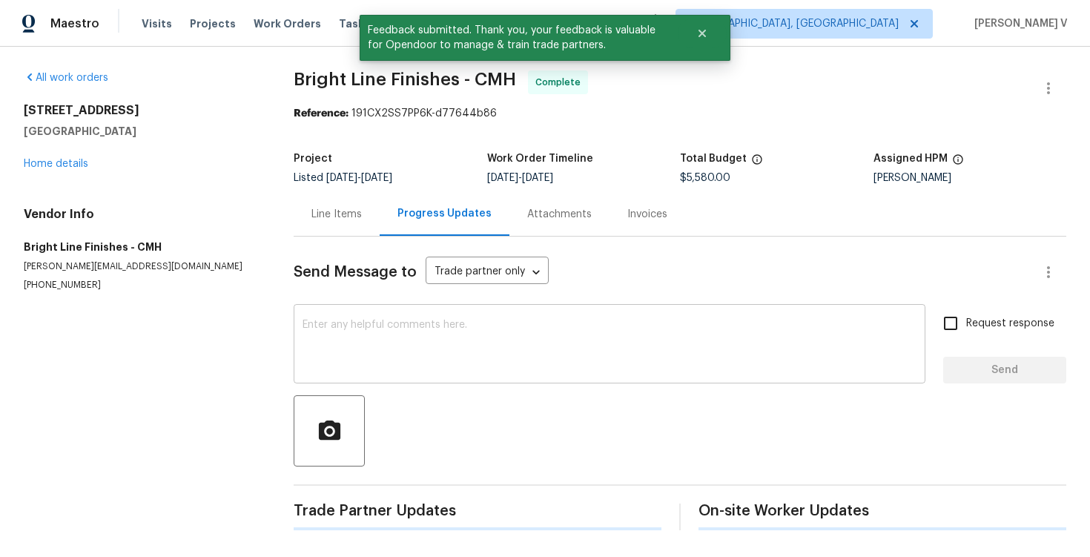
click at [334, 338] on textarea at bounding box center [610, 346] width 614 height 52
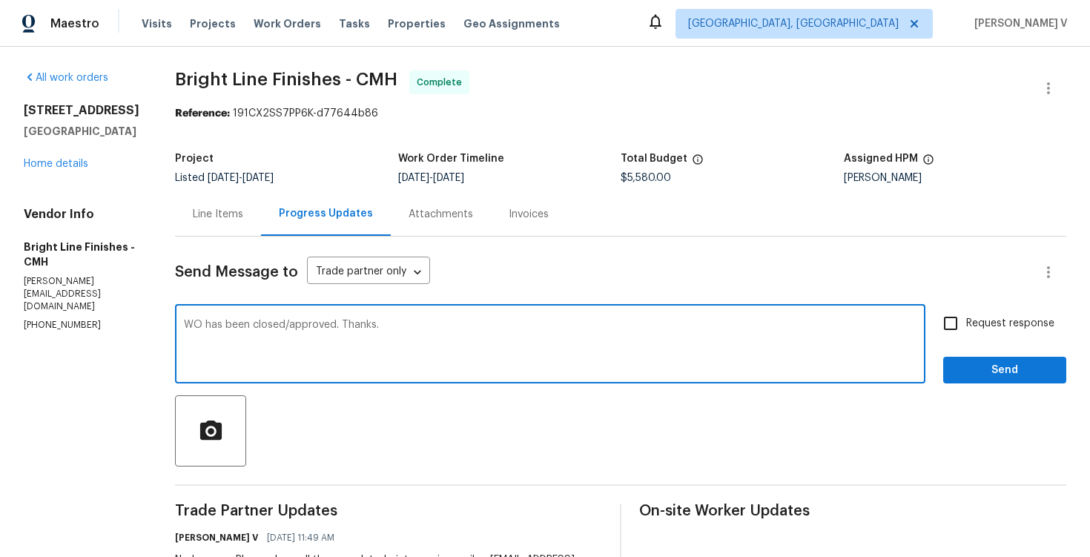
click at [175, 320] on div "WO has been closed/approved. Thanks. x ​" at bounding box center [550, 346] width 751 height 76
click at [184, 326] on textarea "WO has been closed/approved. Thanks." at bounding box center [550, 346] width 733 height 52
type textarea "Got the pictures. WO has been closed/approved. Thanks."
click at [973, 363] on span "Send" at bounding box center [1004, 370] width 99 height 19
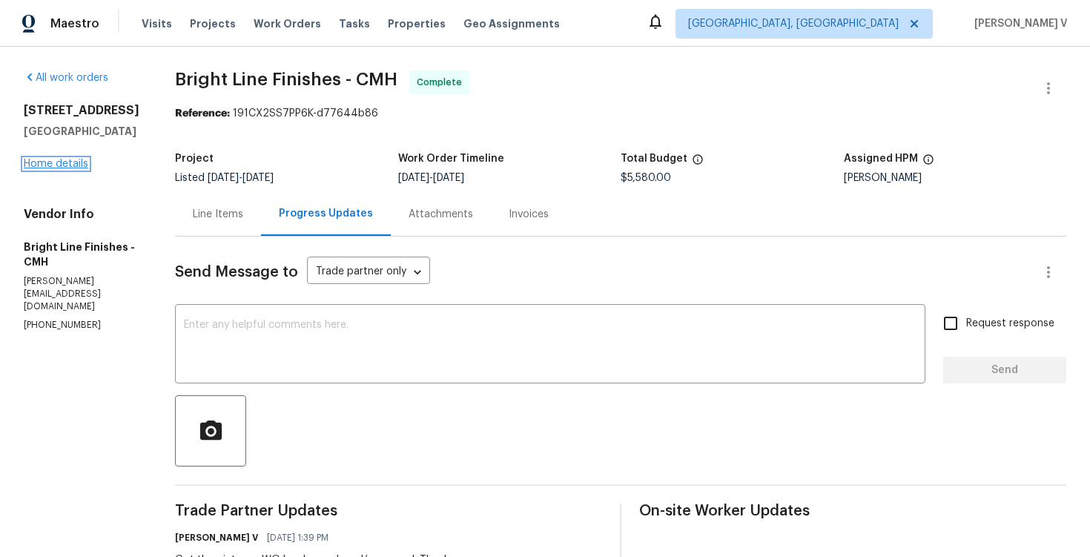
click at [84, 169] on link "Home details" at bounding box center [56, 164] width 65 height 10
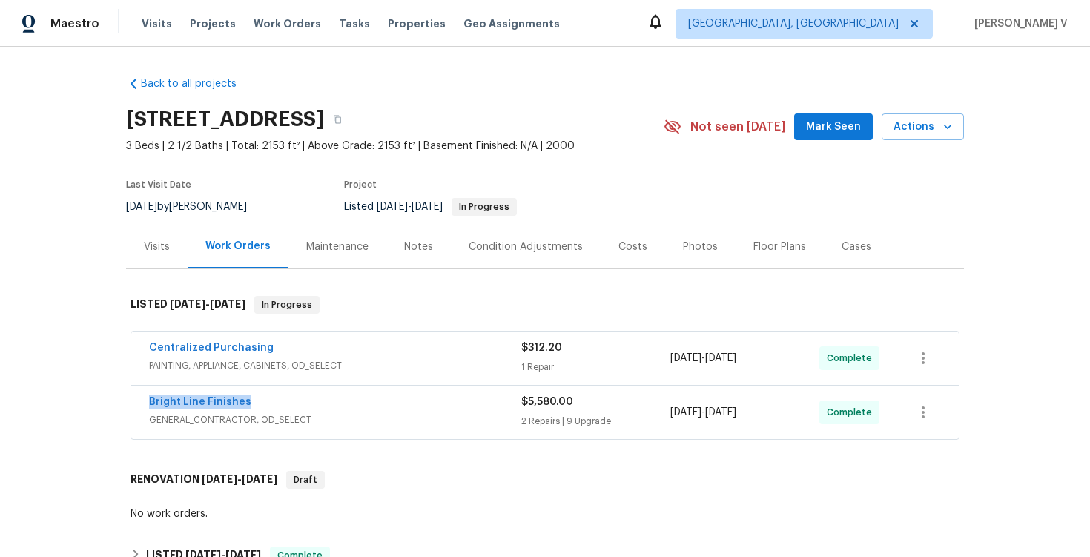
drag, startPoint x: 127, startPoint y: 408, endPoint x: 417, endPoint y: 408, distance: 290.0
click at [418, 408] on div "Centralized Purchasing PAINTING, APPLIANCE, CABINETS, OD_SELECT $312.20 1 Repai…" at bounding box center [545, 387] width 838 height 116
copy link "Bright Line Finishes"
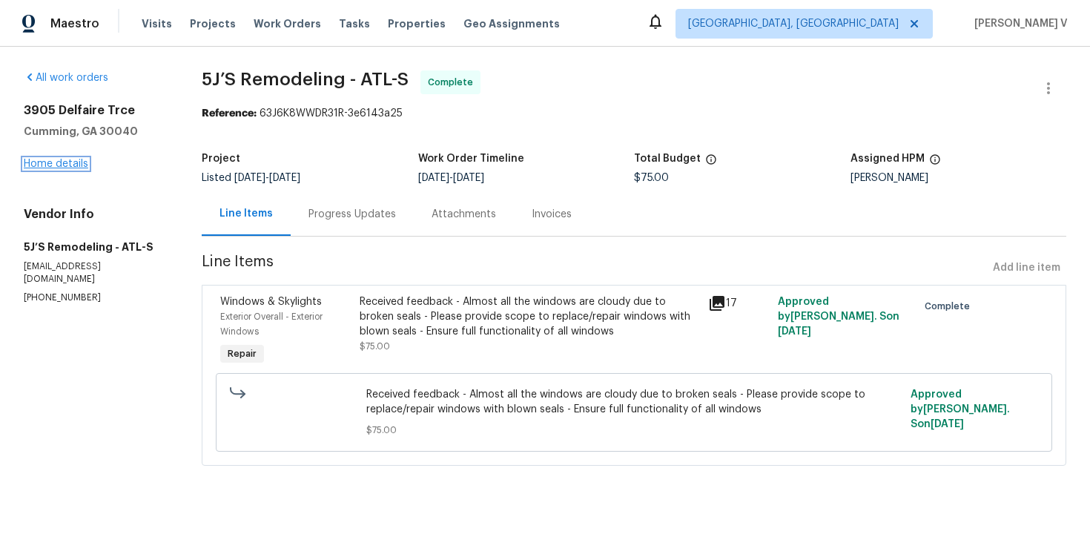
click at [63, 165] on link "Home details" at bounding box center [56, 164] width 65 height 10
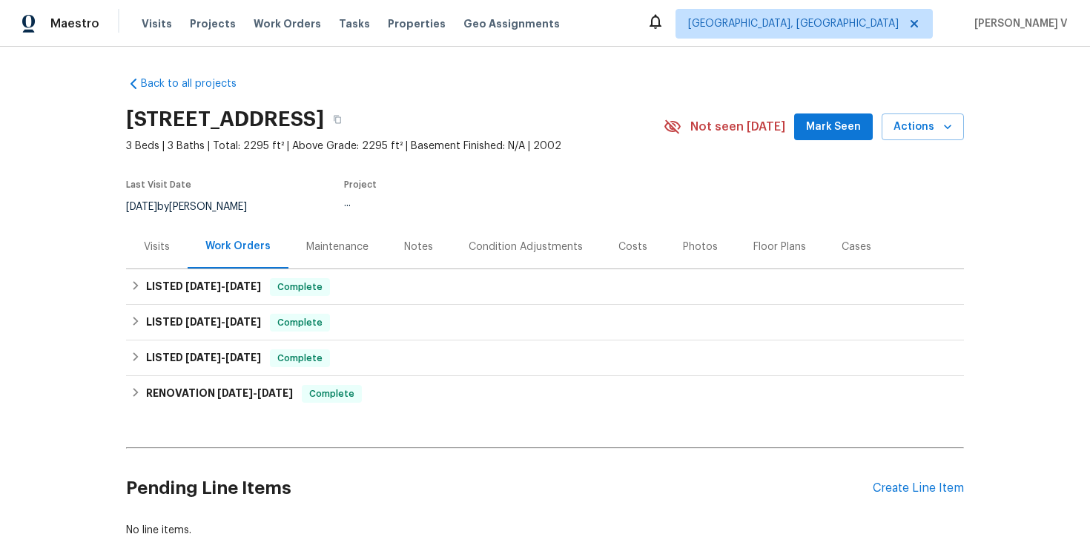
scroll to position [82, 0]
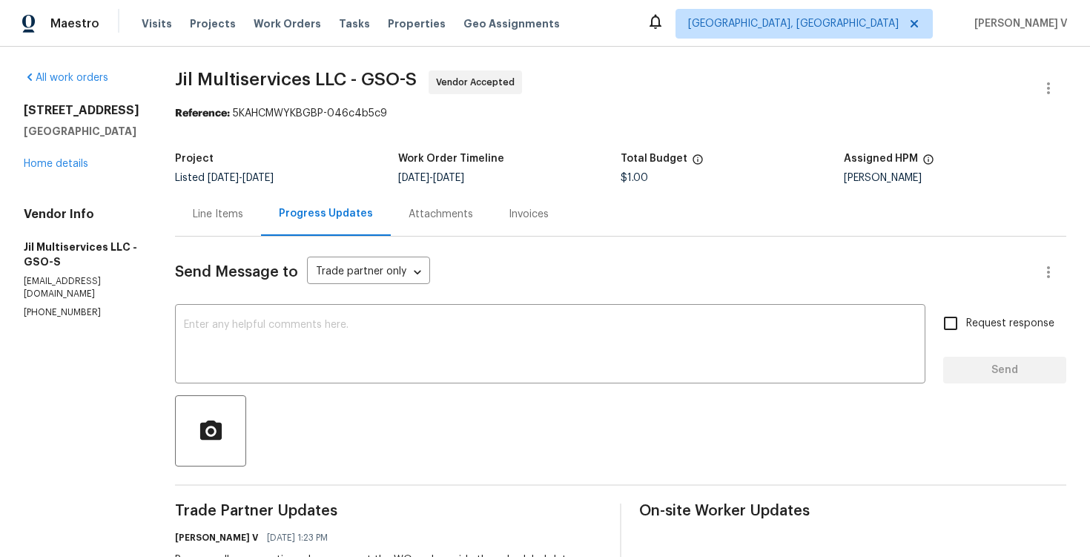
scroll to position [199, 0]
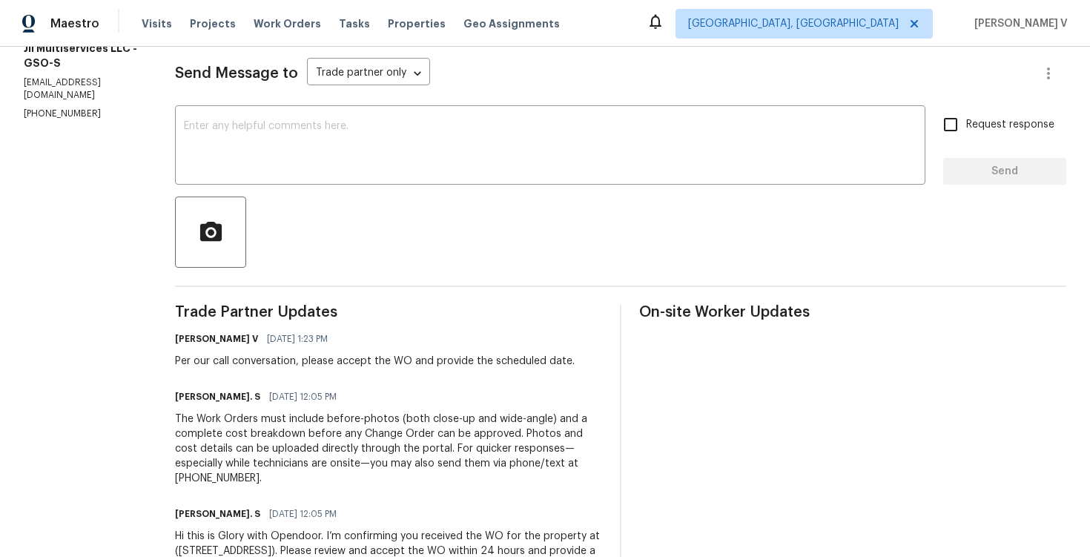
click at [41, 108] on p "[PHONE_NUMBER]" at bounding box center [82, 114] width 116 height 13
copy p "[PHONE_NUMBER]"
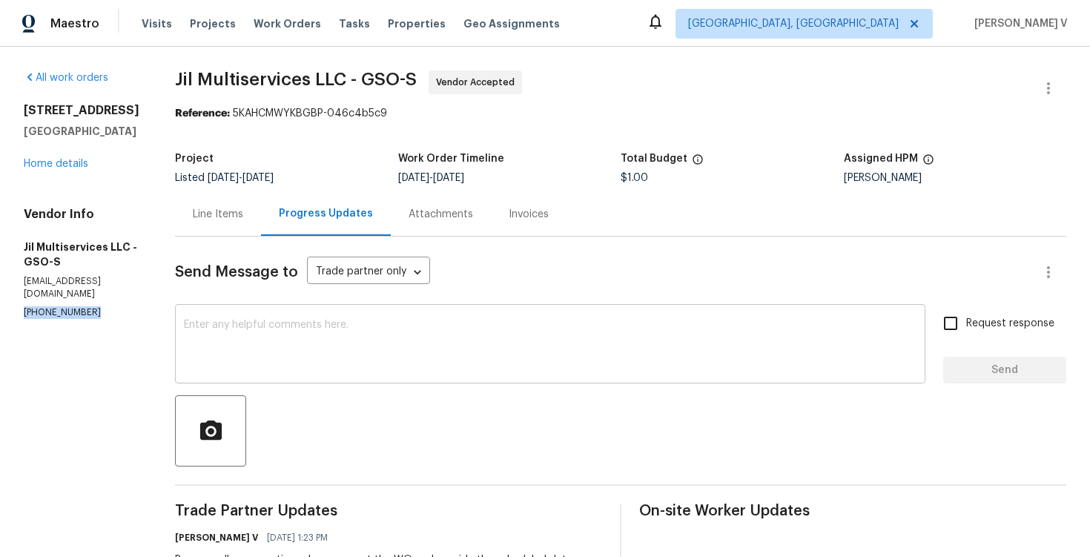
click at [337, 347] on textarea at bounding box center [550, 346] width 733 height 52
paste textarea "We tried calling but didn’t get a response, so sent a text. Could you please pr…"
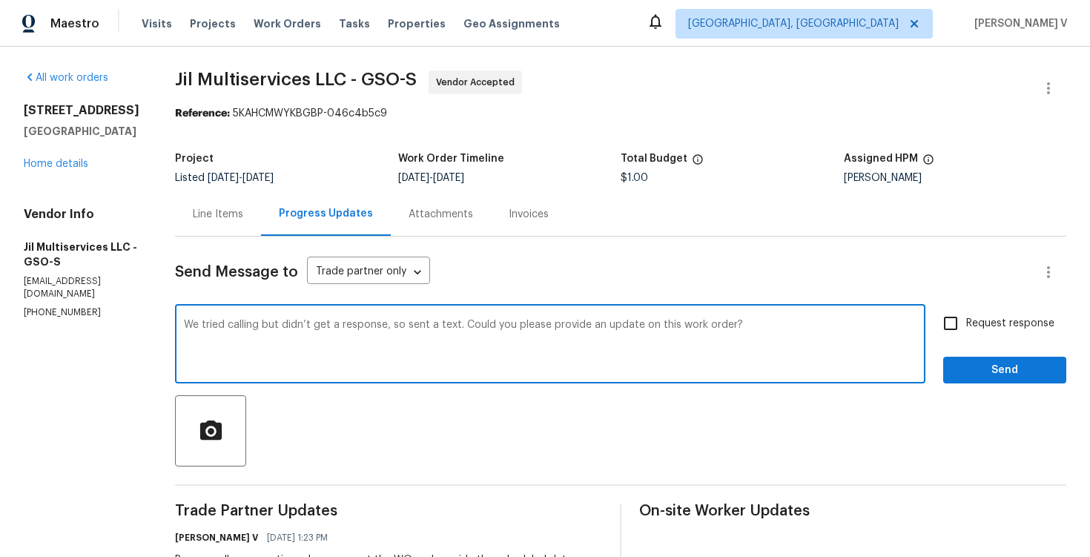
type textarea "We tried calling but didn’t get a response, so sent a text. Could you please pr…"
click at [984, 332] on label "Request response" at bounding box center [994, 323] width 119 height 31
click at [966, 332] on input "Request response" at bounding box center [950, 323] width 31 height 31
checkbox input "true"
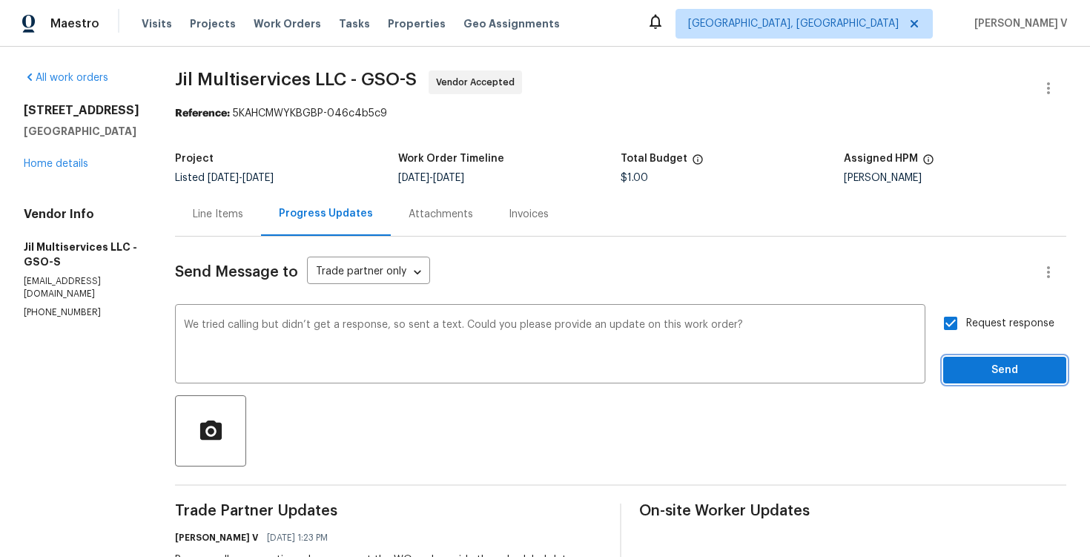
click at [984, 366] on span "Send" at bounding box center [1004, 370] width 99 height 19
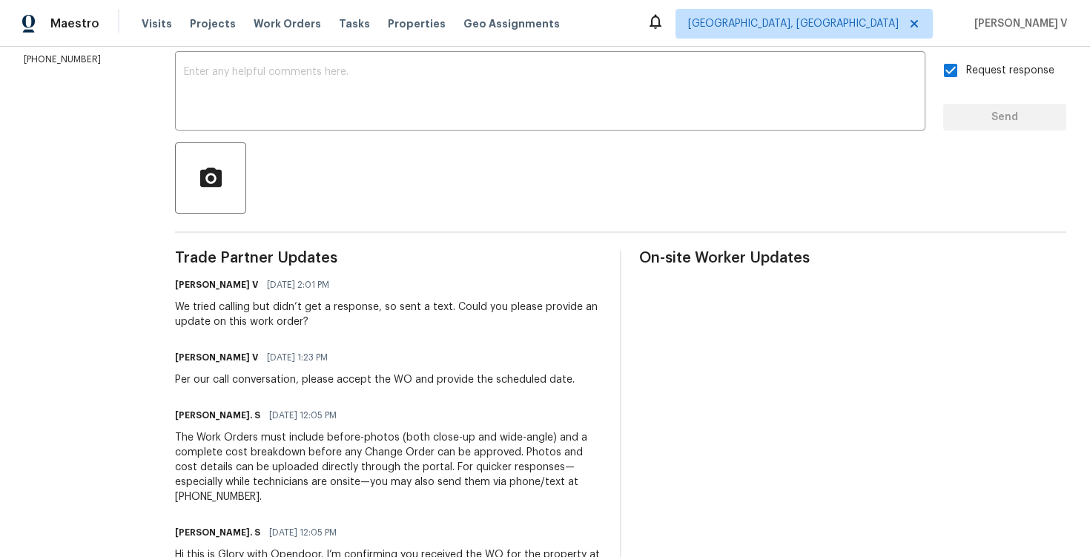
scroll to position [329, 0]
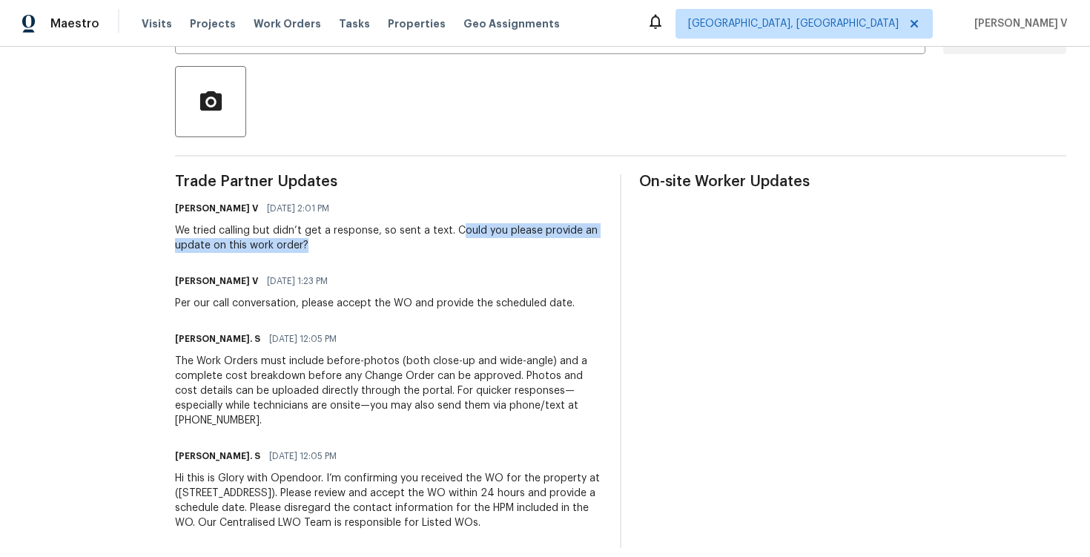
drag, startPoint x: 463, startPoint y: 232, endPoint x: 463, endPoint y: 257, distance: 24.5
click at [463, 257] on div "Trade Partner Updates Divya Dharshini V 10/08/2025 2:01 PM We tried calling but…" at bounding box center [388, 361] width 427 height 374
drag, startPoint x: 461, startPoint y: 231, endPoint x: 461, endPoint y: 258, distance: 26.7
click at [461, 259] on div "Trade Partner Updates Divya Dharshini V 10/08/2025 2:01 PM We tried calling but…" at bounding box center [388, 361] width 427 height 374
copy div "Could you please provide an update on this work order?"
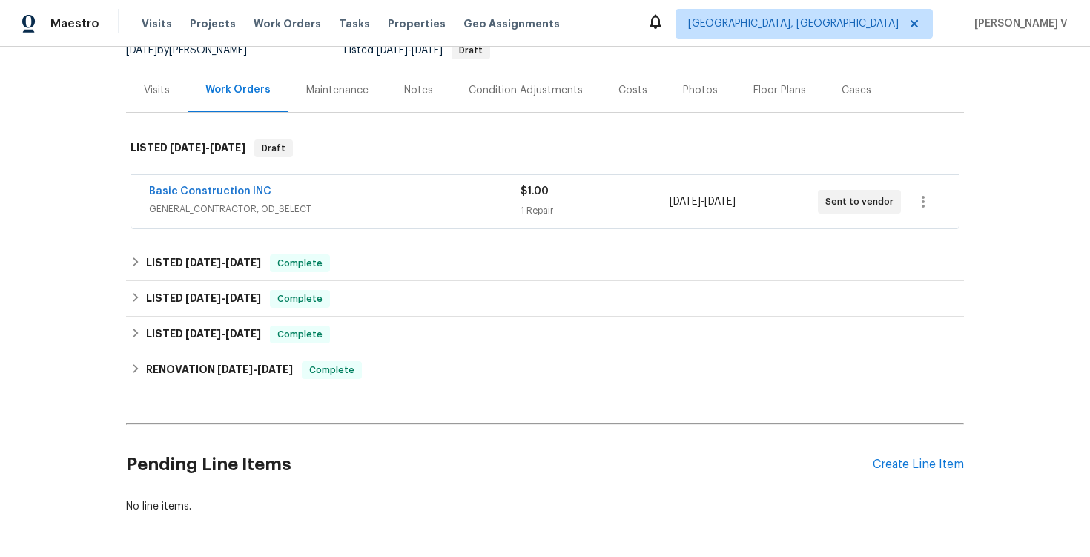
scroll to position [104, 0]
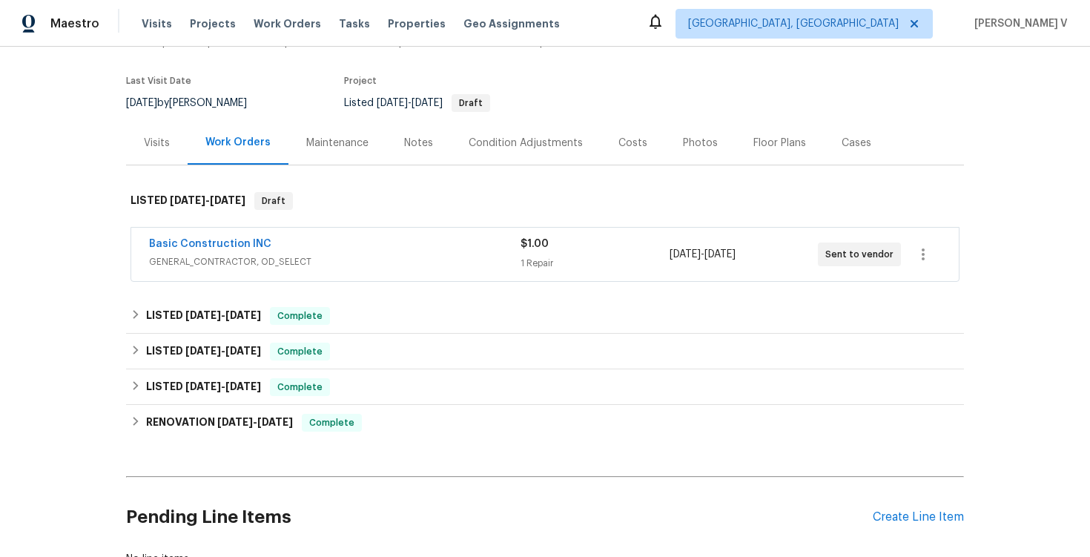
click at [478, 257] on span "GENERAL_CONTRACTOR, OD_SELECT" at bounding box center [335, 261] width 372 height 15
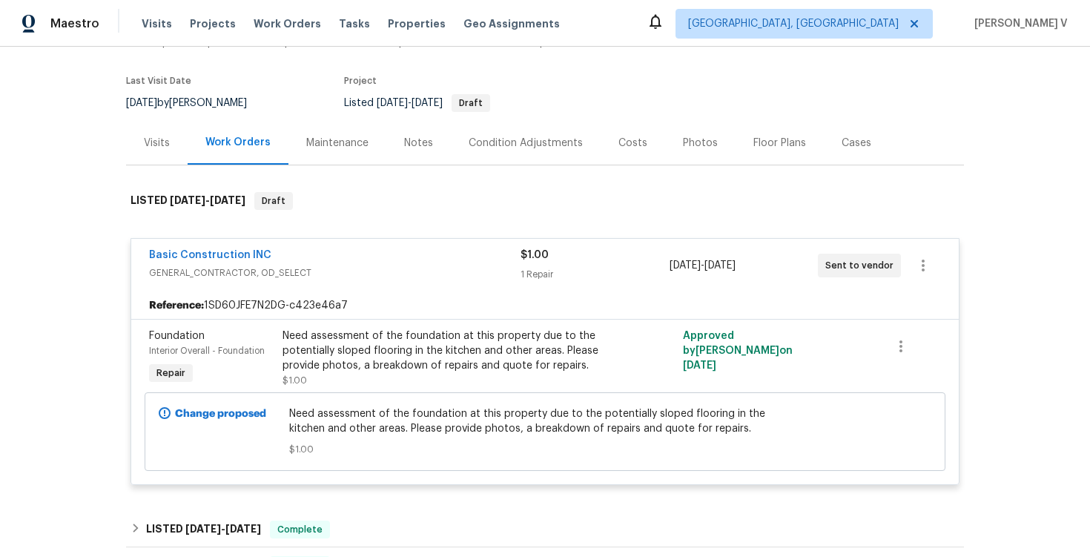
scroll to position [394, 0]
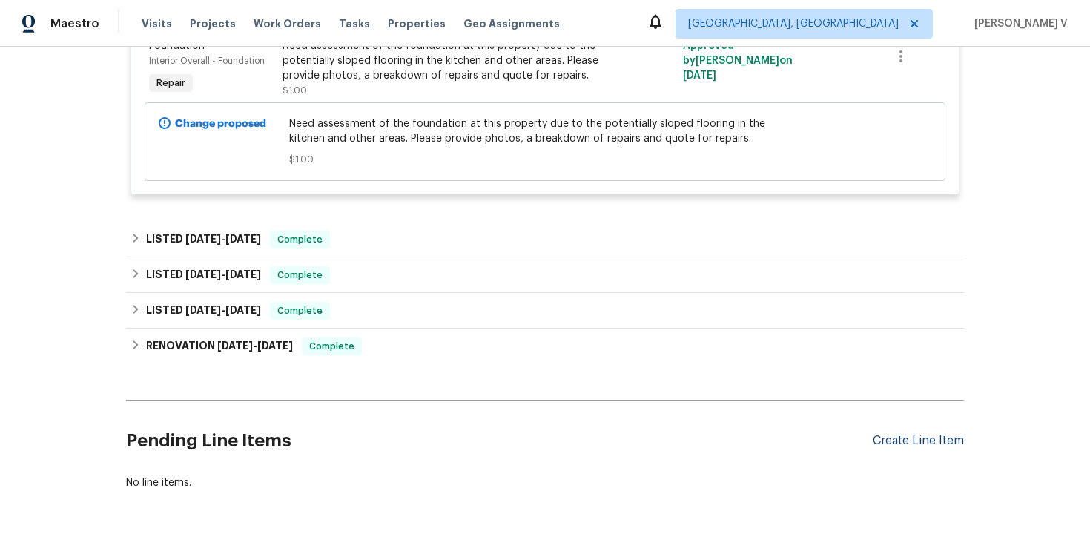
click at [910, 441] on div "Create Line Item" at bounding box center [918, 441] width 91 height 14
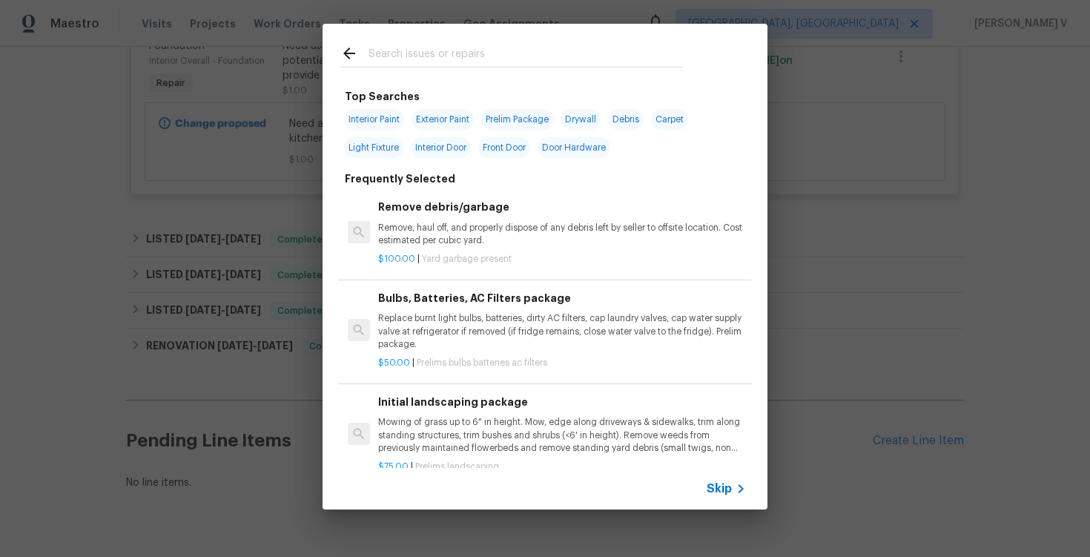
click at [702, 478] on div "Skip" at bounding box center [545, 489] width 445 height 42
click at [714, 487] on span "Skip" at bounding box center [719, 488] width 25 height 15
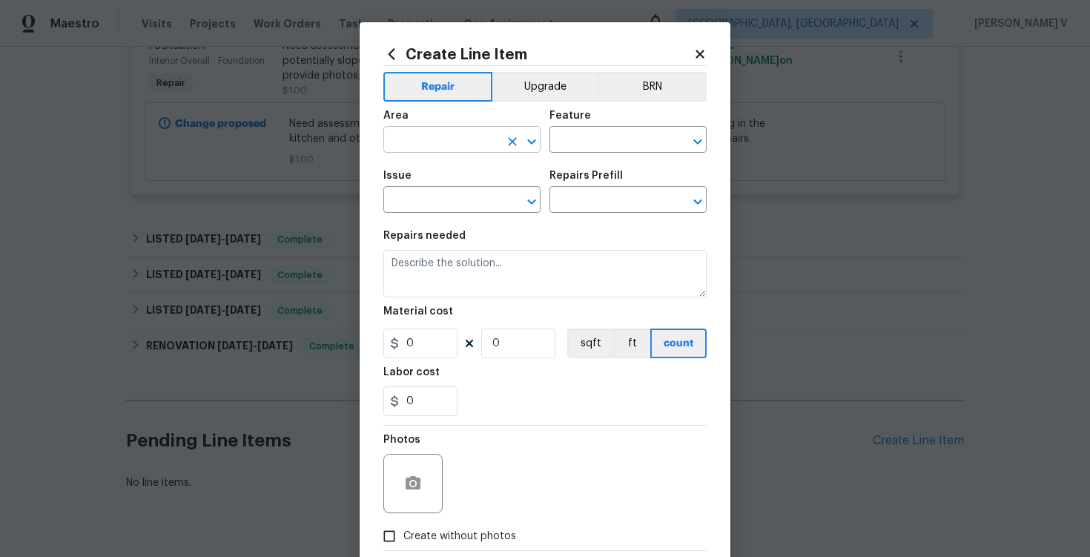
click at [401, 141] on input "text" at bounding box center [441, 141] width 116 height 23
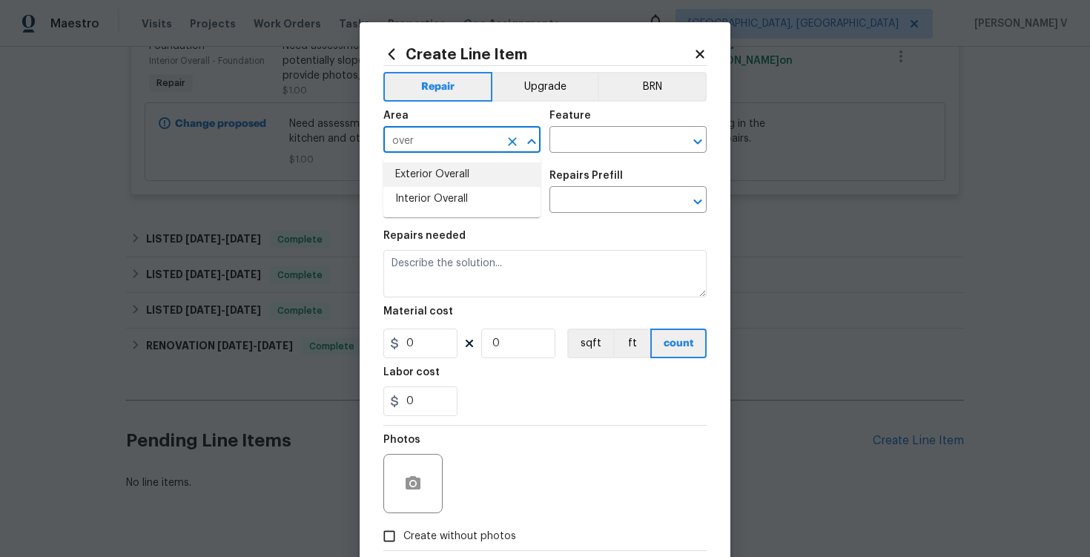
click at [450, 192] on li "Interior Overall" at bounding box center [461, 199] width 157 height 24
type input "Interior Overall"
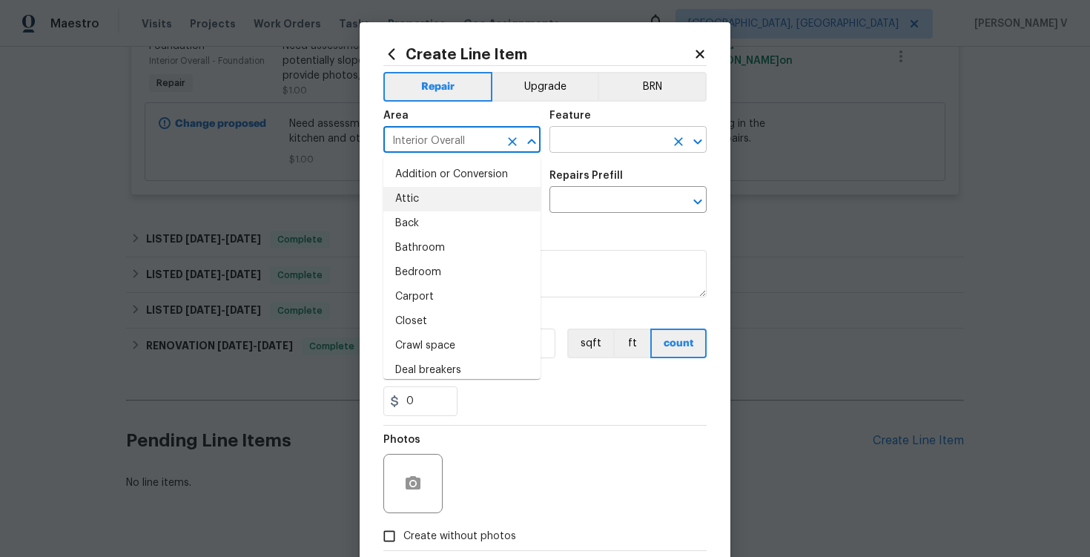
click at [641, 147] on input "text" at bounding box center [608, 141] width 116 height 23
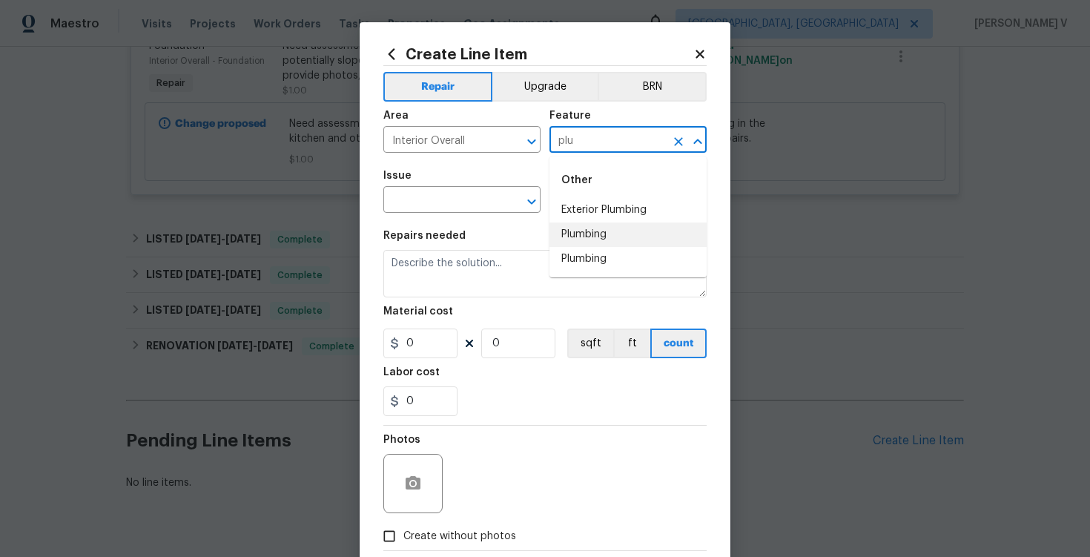
click at [604, 226] on li "Plumbing" at bounding box center [628, 235] width 157 height 24
type input "Plumbing"
click at [449, 209] on input "text" at bounding box center [441, 201] width 116 height 23
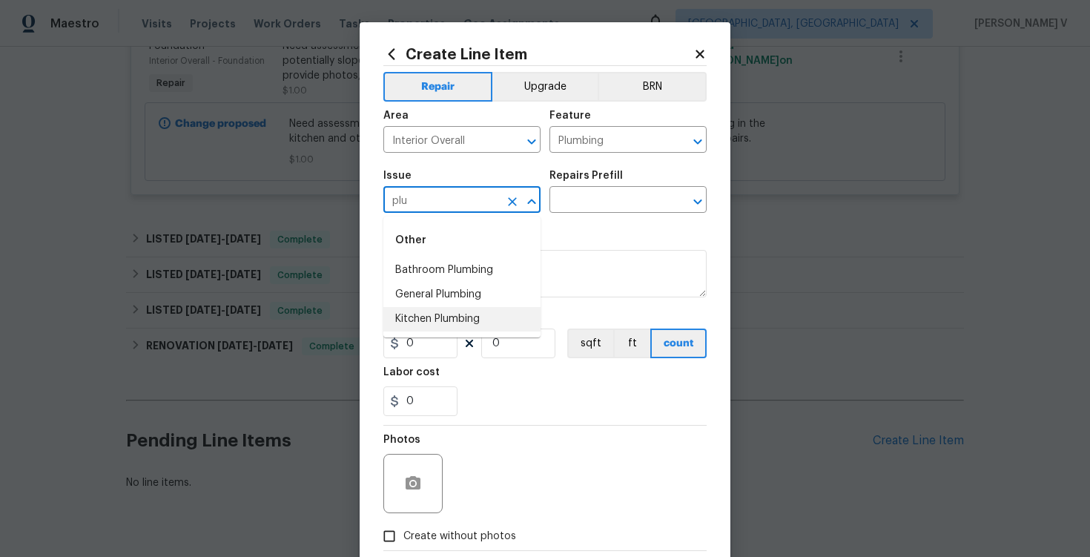
type input "plu"
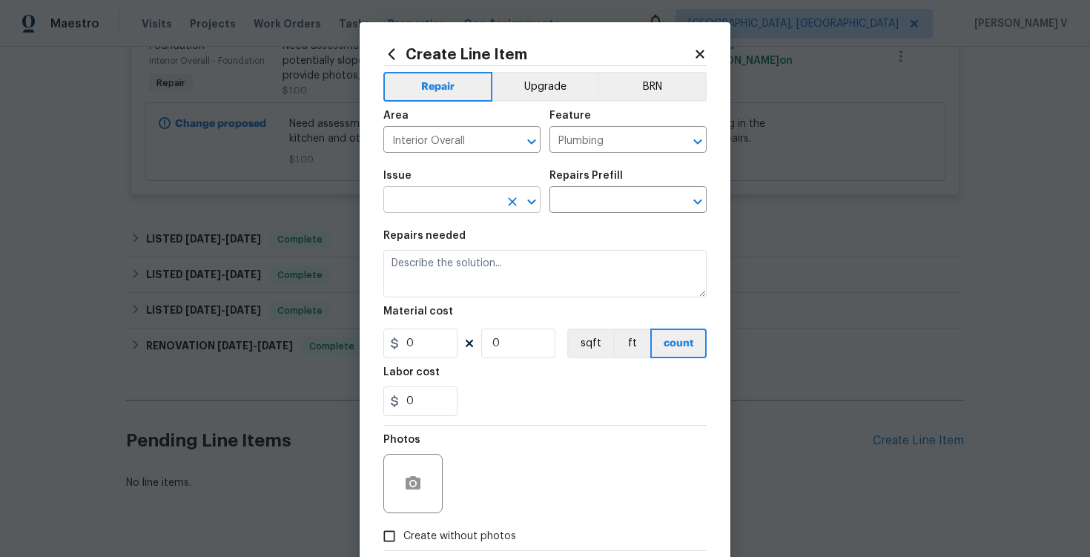
click at [534, 194] on icon "Open" at bounding box center [532, 202] width 18 height 18
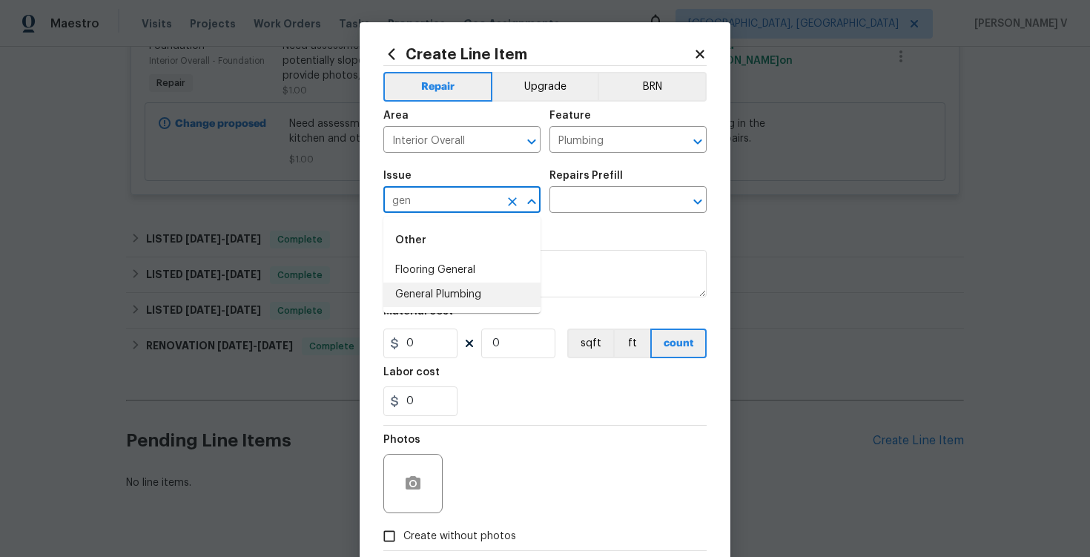
click at [474, 289] on li "General Plumbing" at bounding box center [461, 295] width 157 height 24
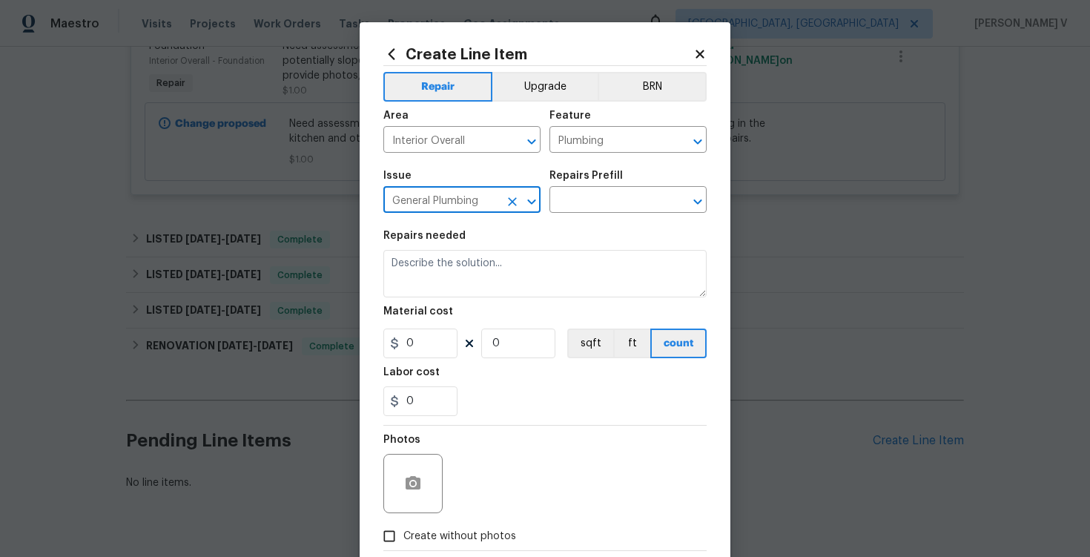
type input "General Plumbing"
click at [637, 183] on div "Repairs Prefill" at bounding box center [628, 180] width 157 height 19
click at [613, 197] on input "text" at bounding box center [608, 201] width 116 height 23
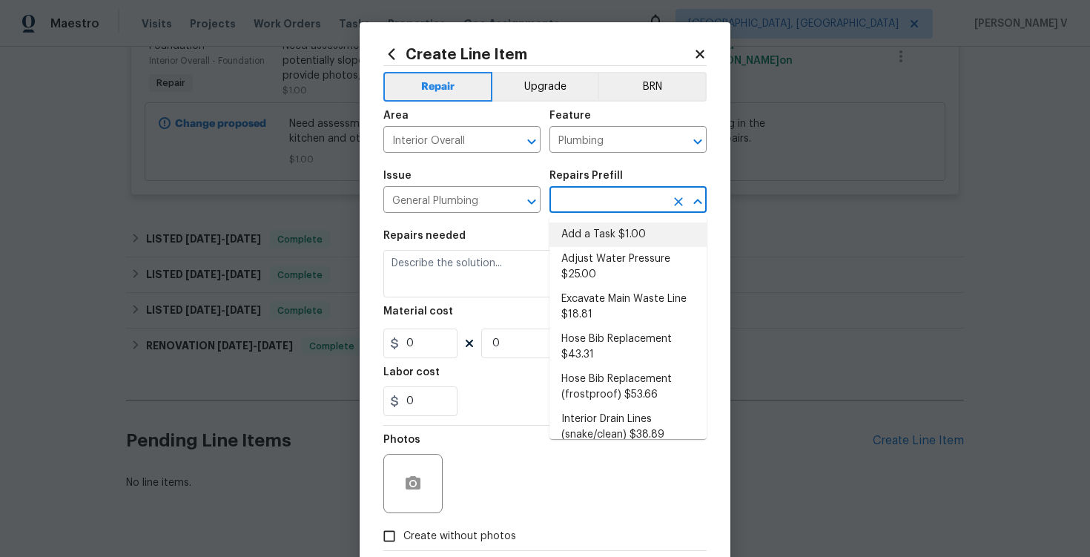
click at [582, 232] on li "Add a Task $1.00" at bounding box center [628, 235] width 157 height 24
type input "Add a Task $1.00"
type textarea "HPM to detail"
type input "1"
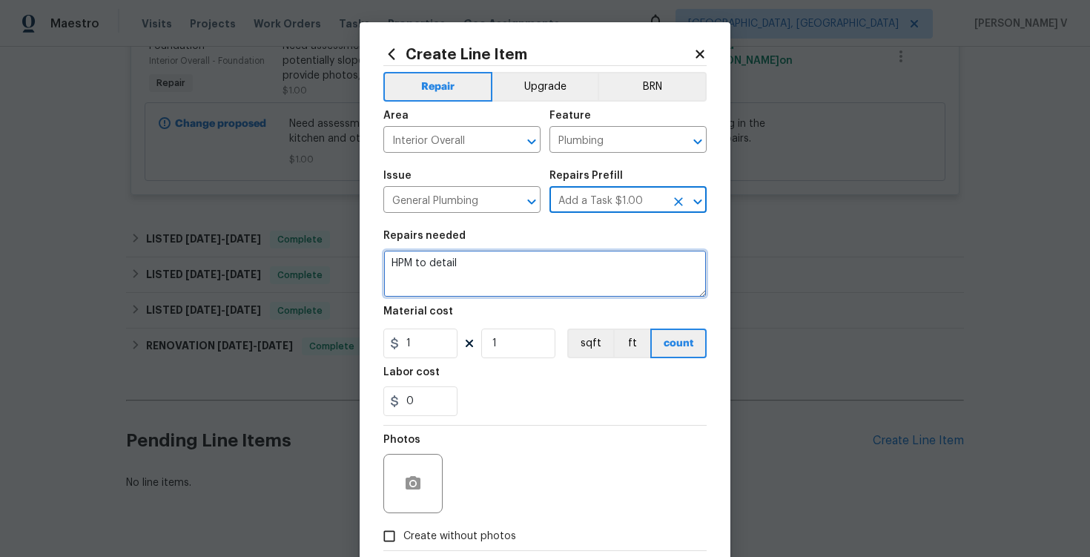
click at [468, 277] on textarea "HPM to detail" at bounding box center [544, 273] width 323 height 47
paste textarea "#lwoleak The water is dripping from the upstairs bathroom. Please prioritize th…"
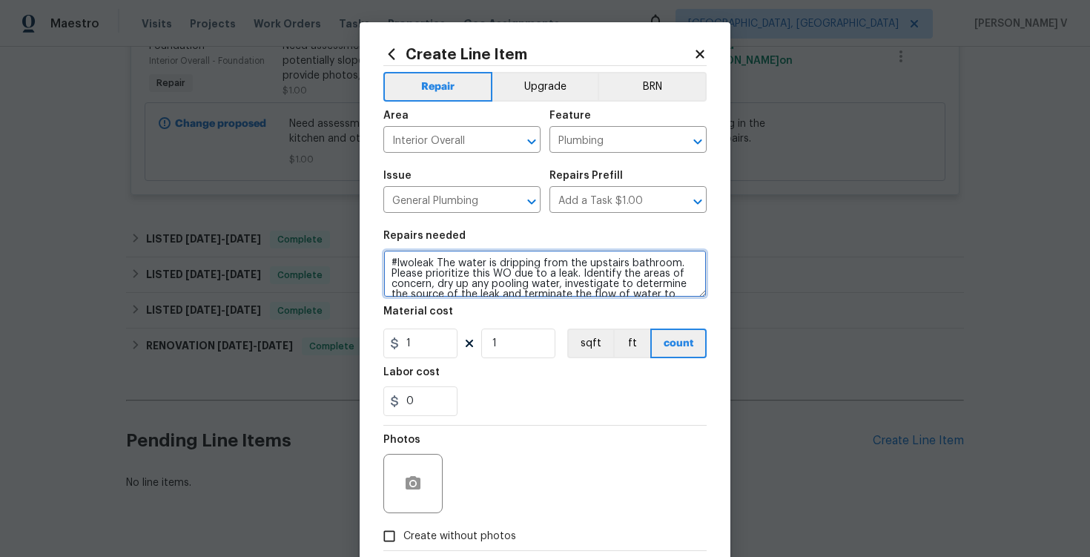
scroll to position [86, 0]
type textarea "#lwoleak The water is dripping from the upstairs bathroom. Please prioritize th…"
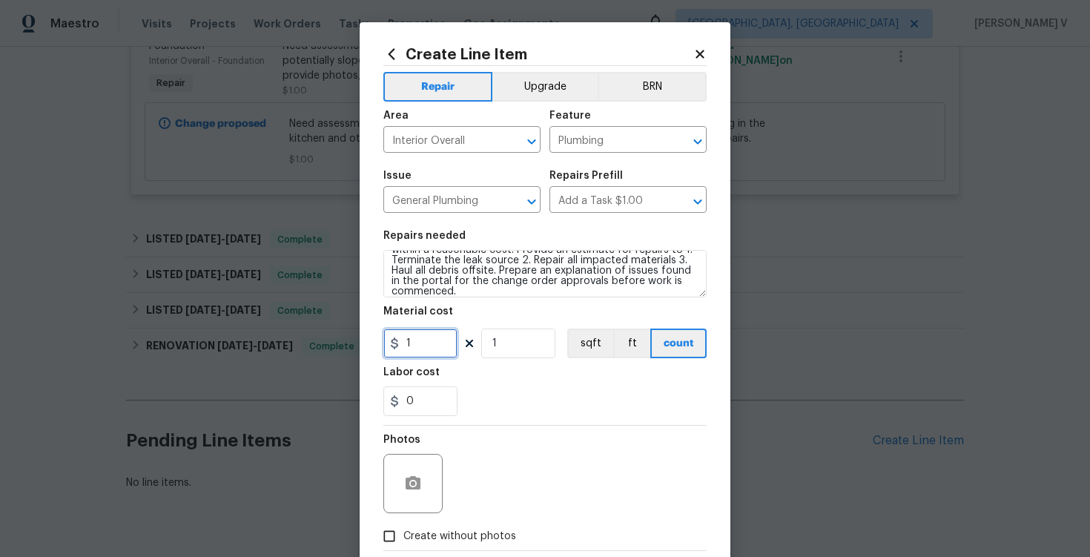
click at [432, 351] on input "1" at bounding box center [420, 344] width 74 height 30
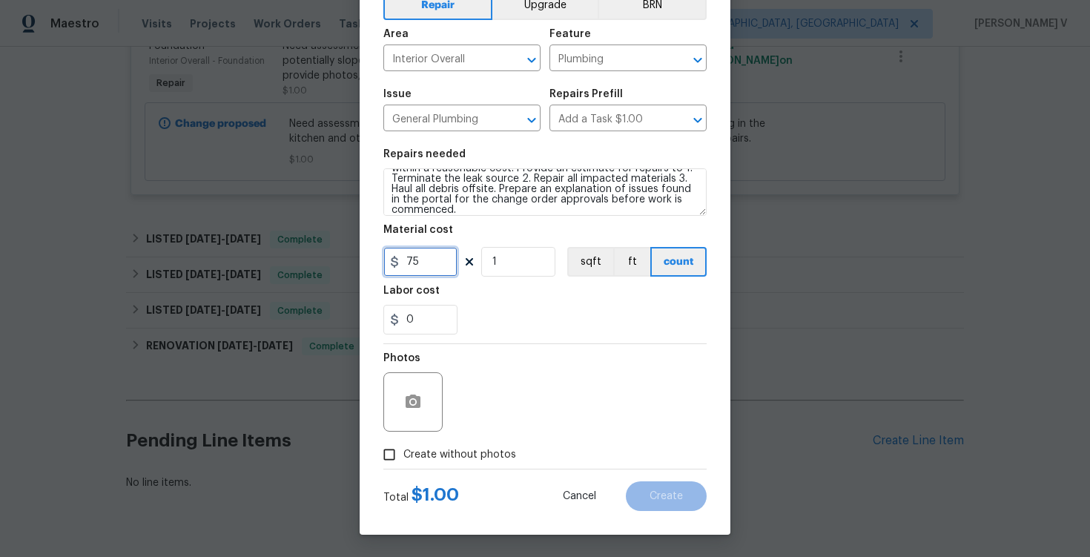
type input "75"
click at [403, 458] on input "Create without photos" at bounding box center [389, 455] width 28 height 28
checkbox input "true"
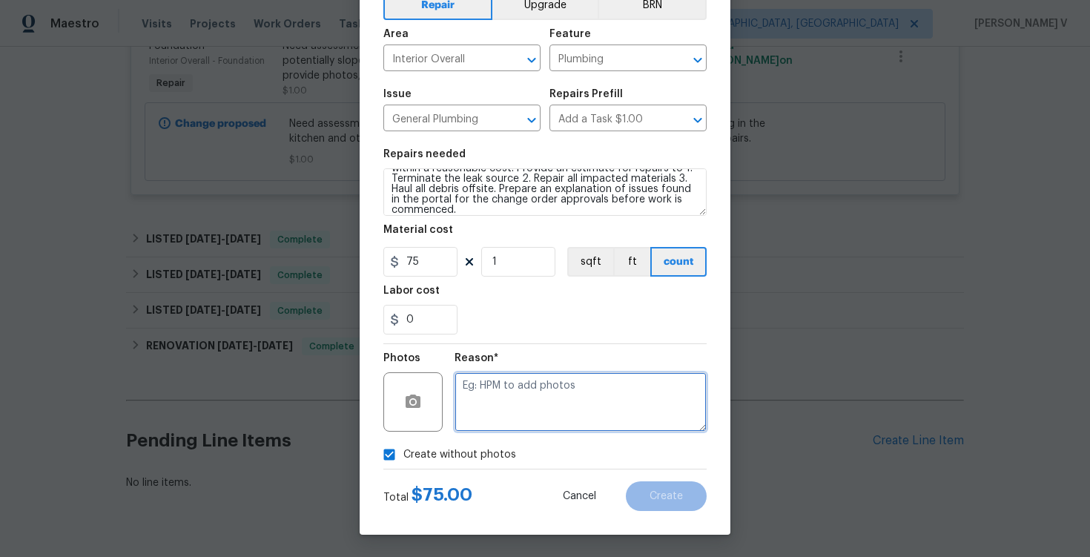
click at [562, 411] on textarea at bounding box center [581, 401] width 252 height 59
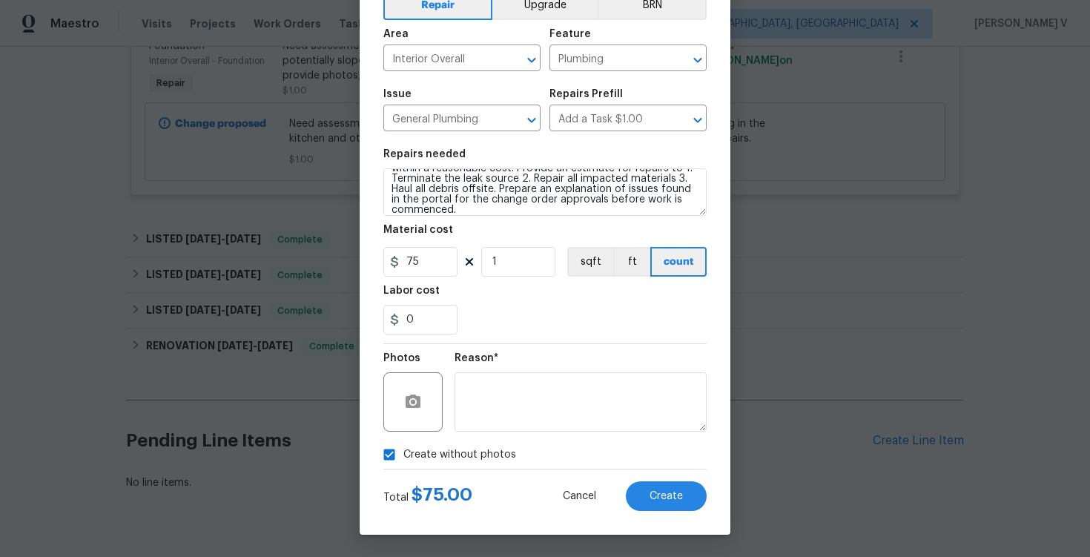
click at [656, 530] on div "Create Line Item Repair Upgrade BRN Area Interior Overall ​ Feature Plumbing ​ …" at bounding box center [545, 238] width 371 height 594
click at [671, 516] on div "Create Line Item Repair Upgrade BRN Area Interior Overall ​ Feature Plumbing ​ …" at bounding box center [545, 238] width 371 height 594
click at [681, 507] on button "Create" at bounding box center [666, 496] width 81 height 30
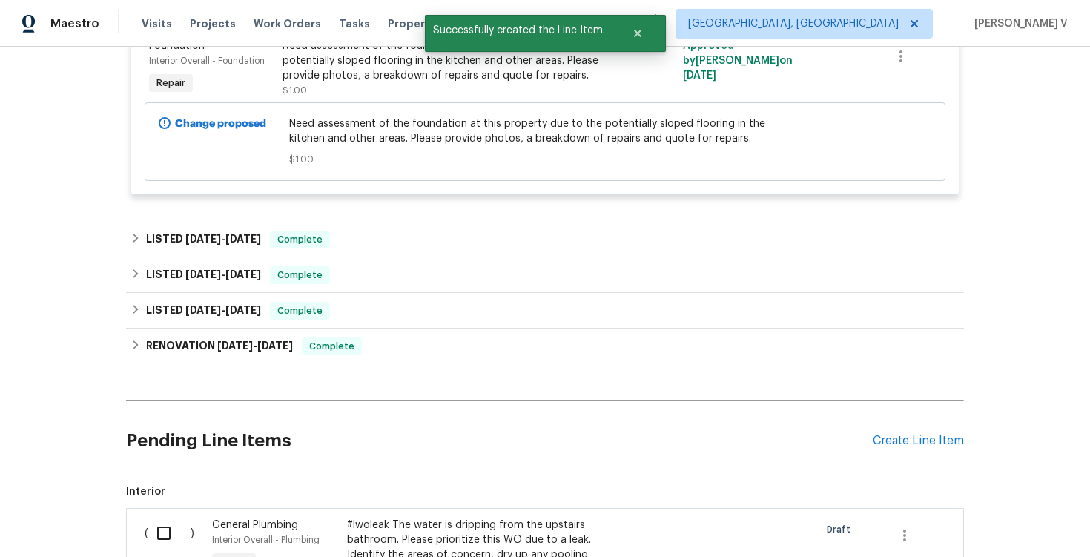
click at [165, 542] on input "checkbox" at bounding box center [169, 533] width 42 height 31
checkbox input "true"
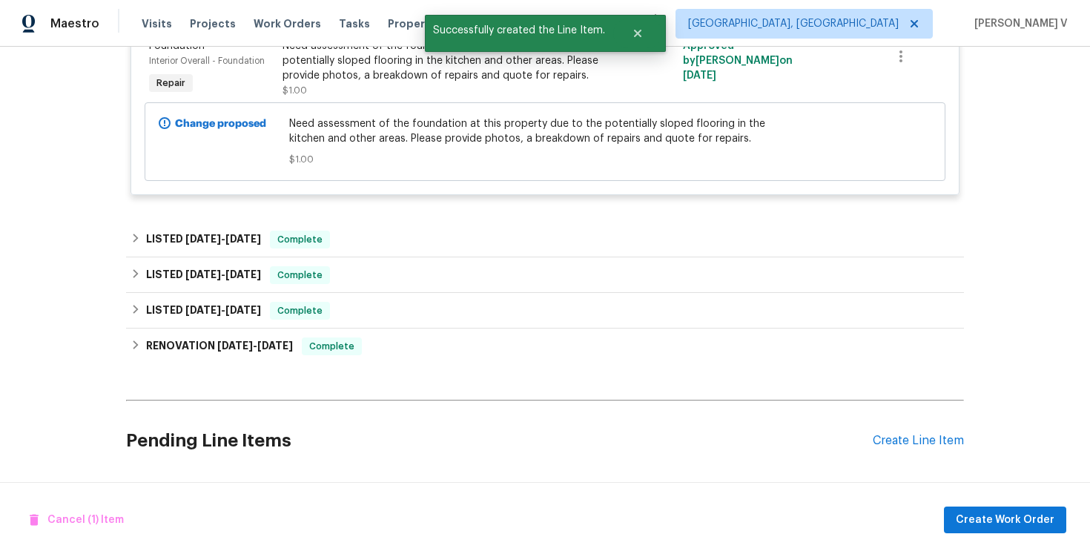
scroll to position [850, 0]
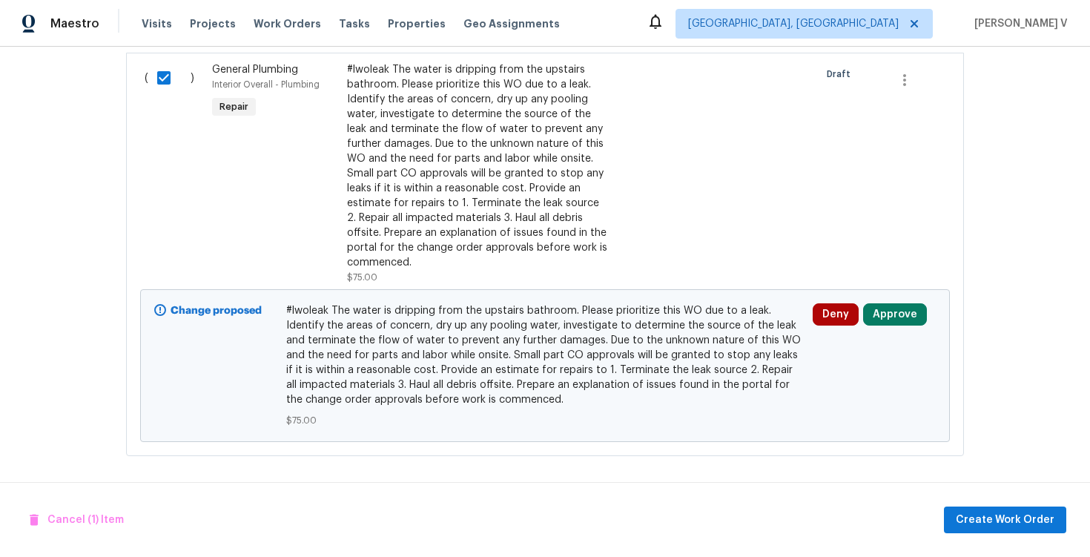
click at [1016, 501] on div "Cancel (1) Item Create Work Order" at bounding box center [545, 520] width 1090 height 76
click at [1005, 510] on button "Create Work Order" at bounding box center [1005, 520] width 122 height 27
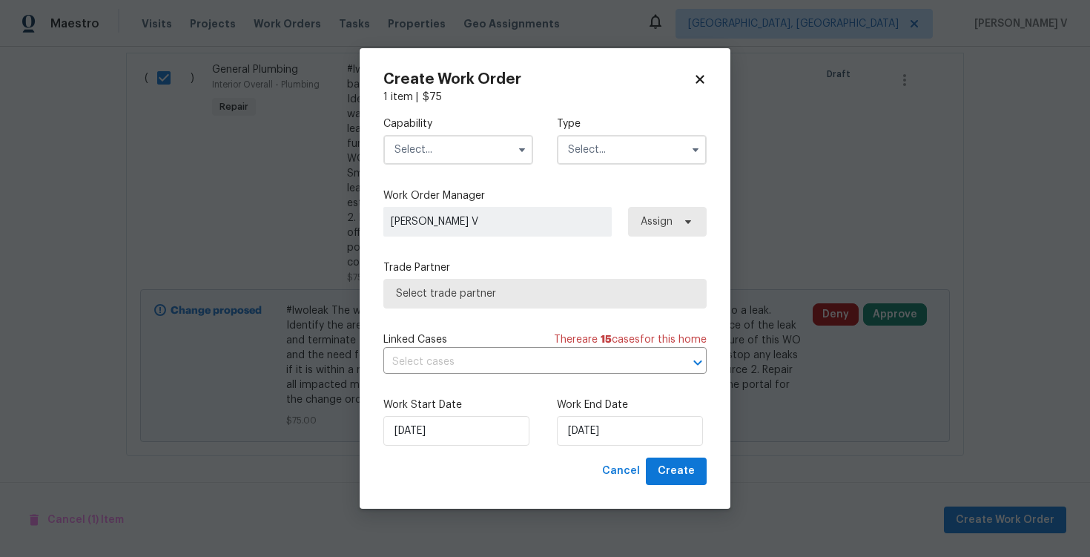
click at [444, 151] on input "text" at bounding box center [458, 150] width 150 height 30
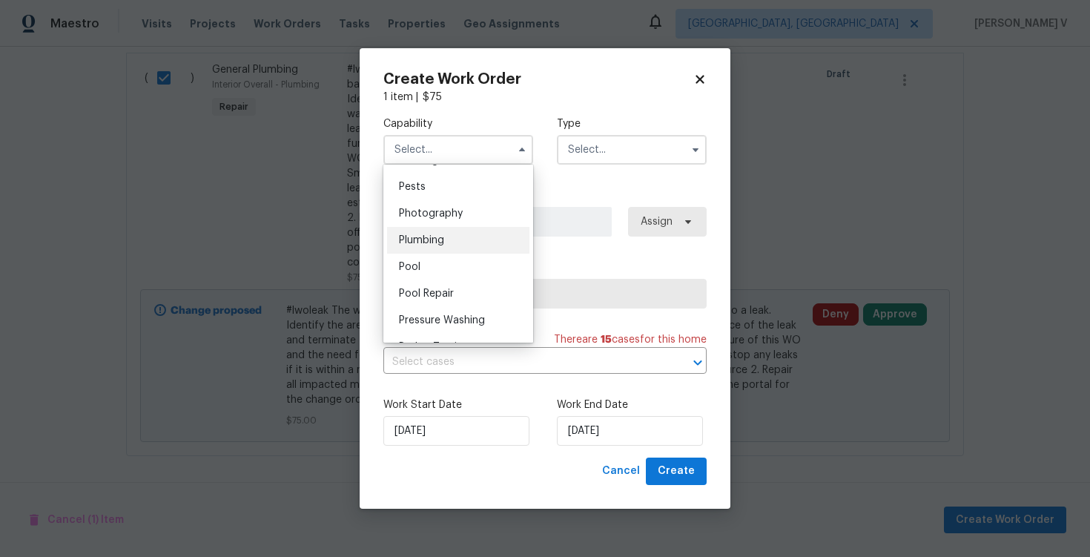
scroll to position [1263, 0]
click at [457, 238] on div "Plumbing" at bounding box center [458, 244] width 142 height 27
type input "Plumbing"
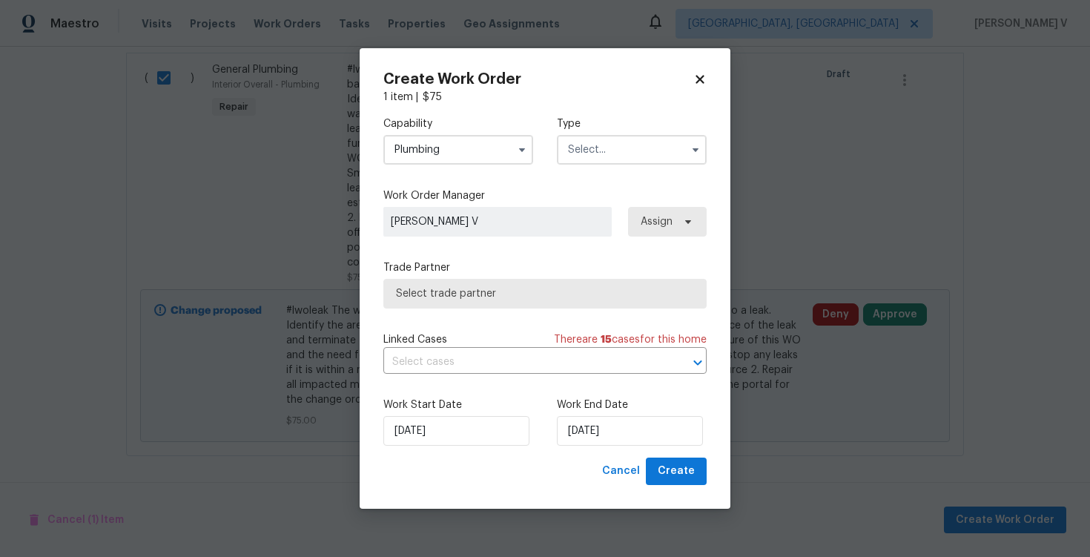
click at [611, 162] on input "text" at bounding box center [632, 150] width 150 height 30
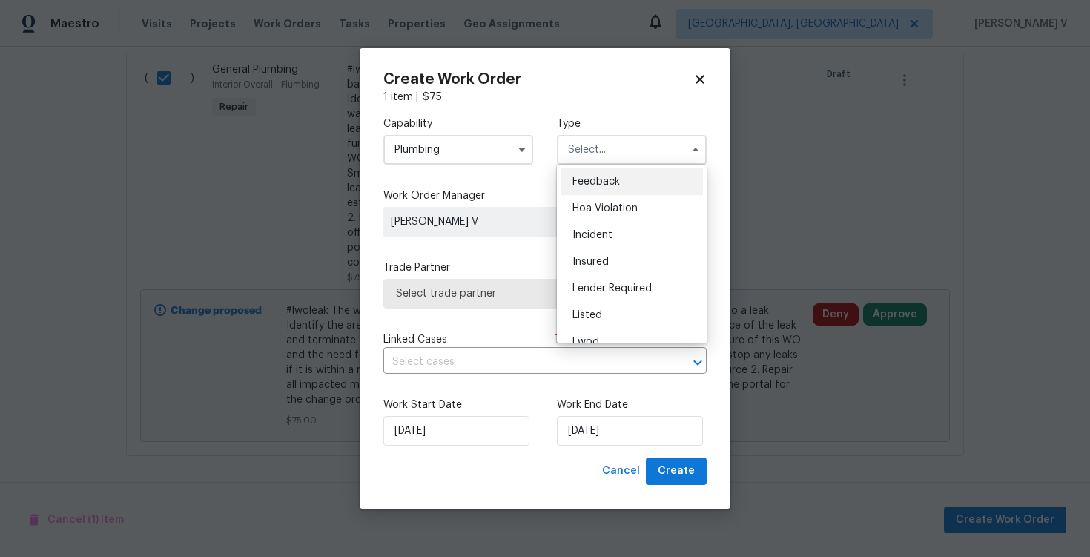
click at [590, 179] on span "Feedback" at bounding box center [596, 182] width 47 height 10
type input "Feedback"
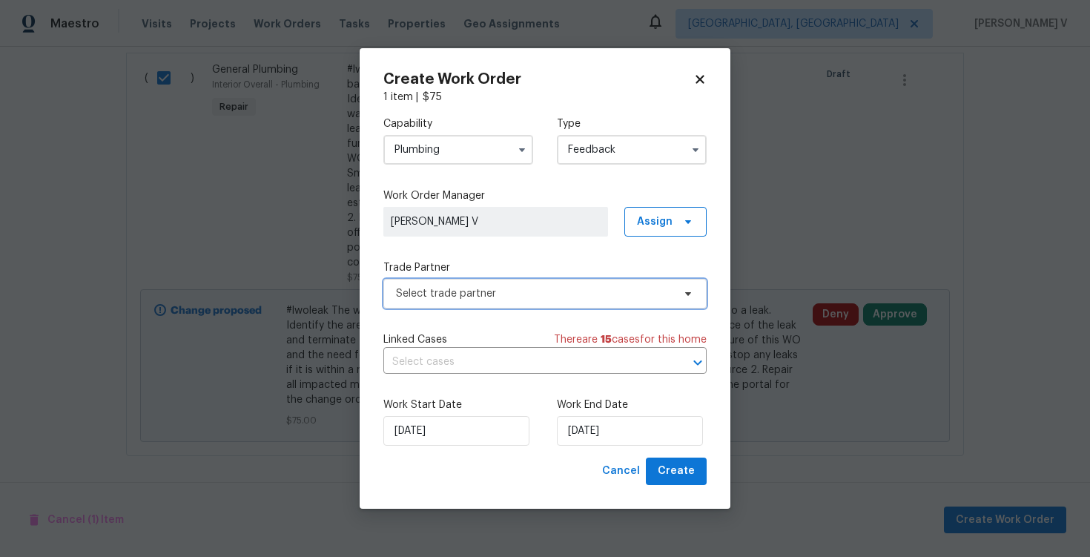
click at [481, 283] on span "Select trade partner" at bounding box center [544, 294] width 323 height 30
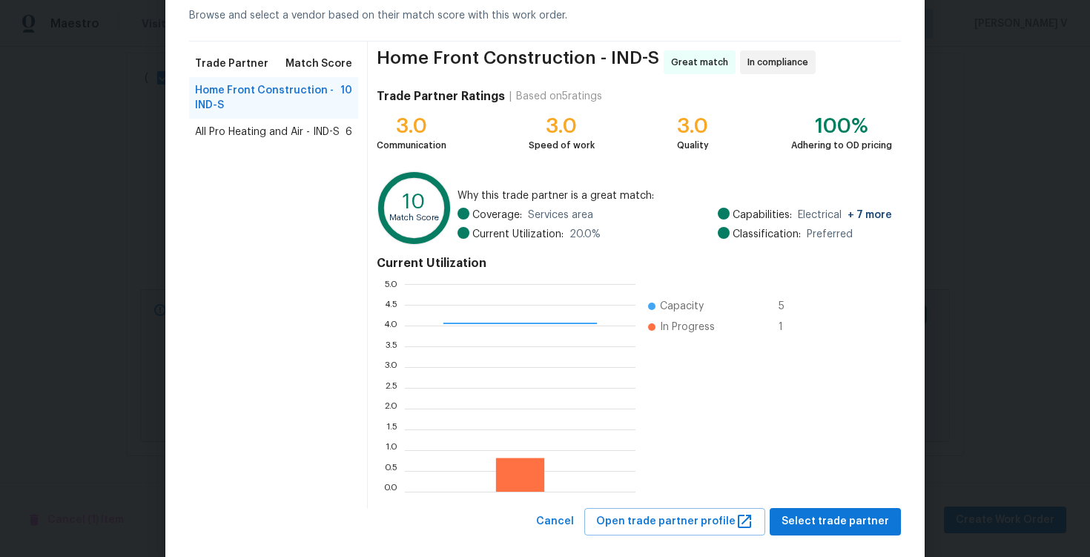
scroll to position [97, 0]
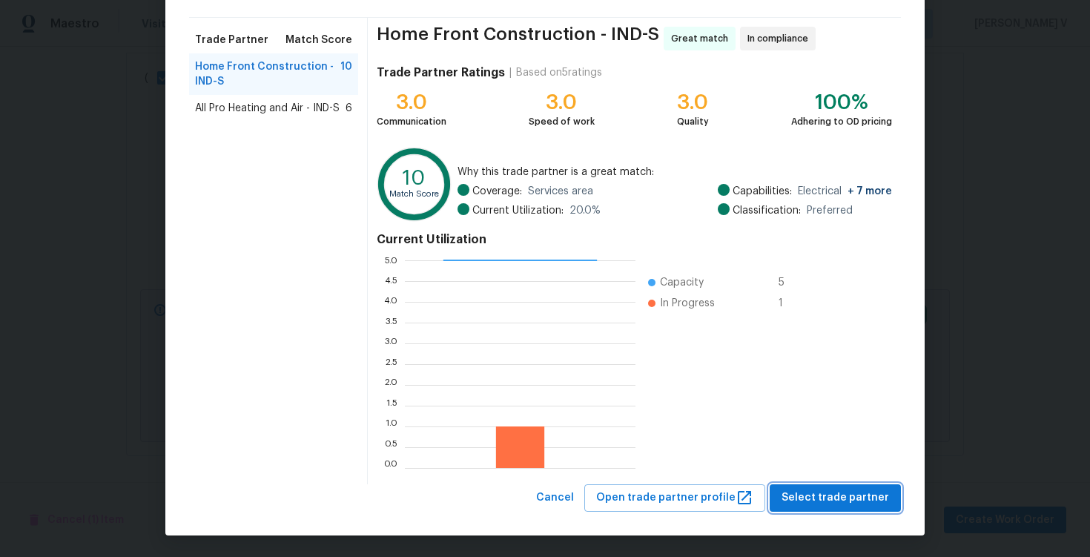
click at [826, 496] on span "Select trade partner" at bounding box center [836, 498] width 108 height 19
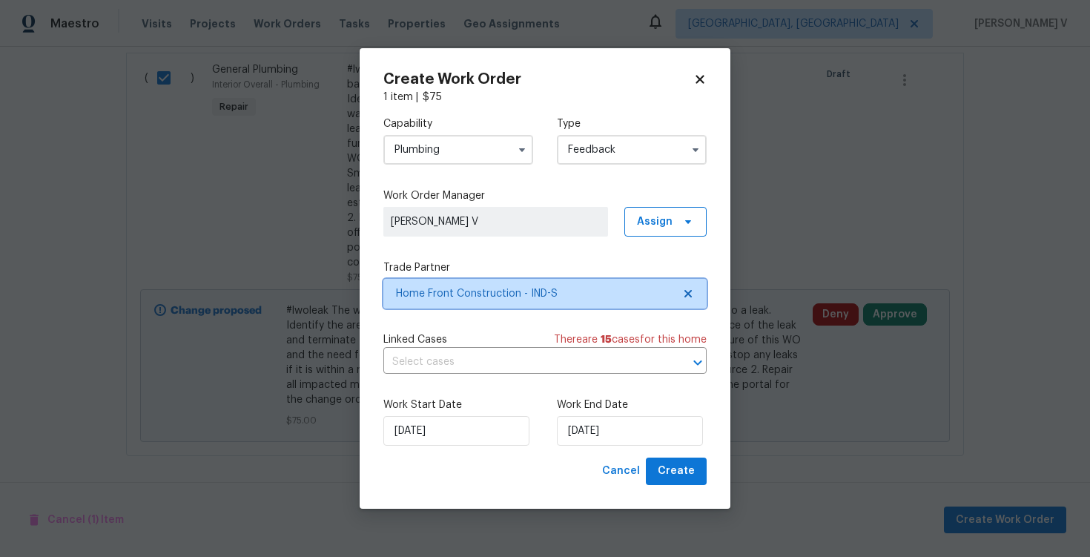
scroll to position [0, 0]
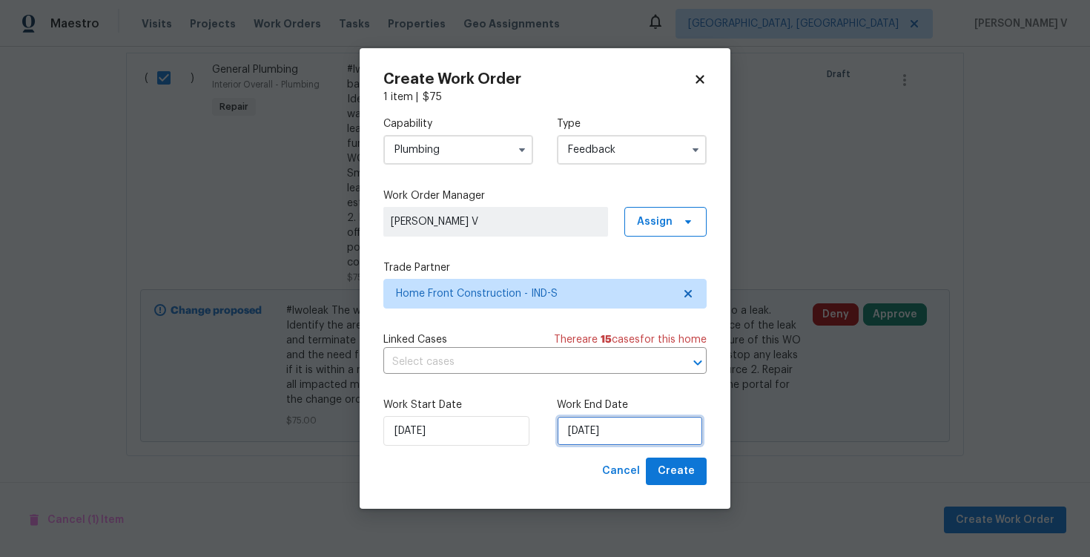
click at [639, 417] on input "[DATE]" at bounding box center [630, 431] width 146 height 30
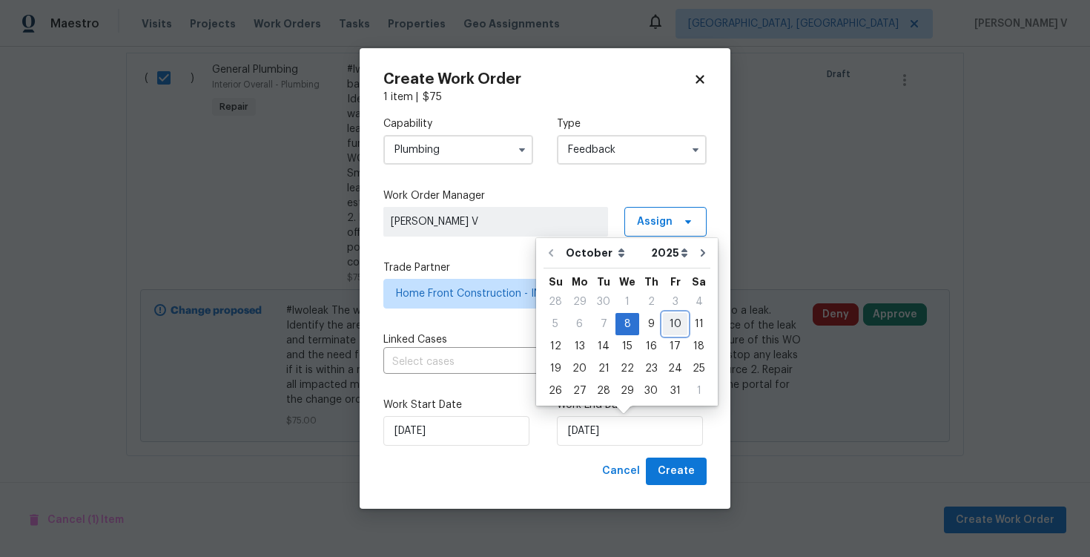
click at [673, 319] on div "10" at bounding box center [675, 324] width 24 height 21
type input "[DATE]"
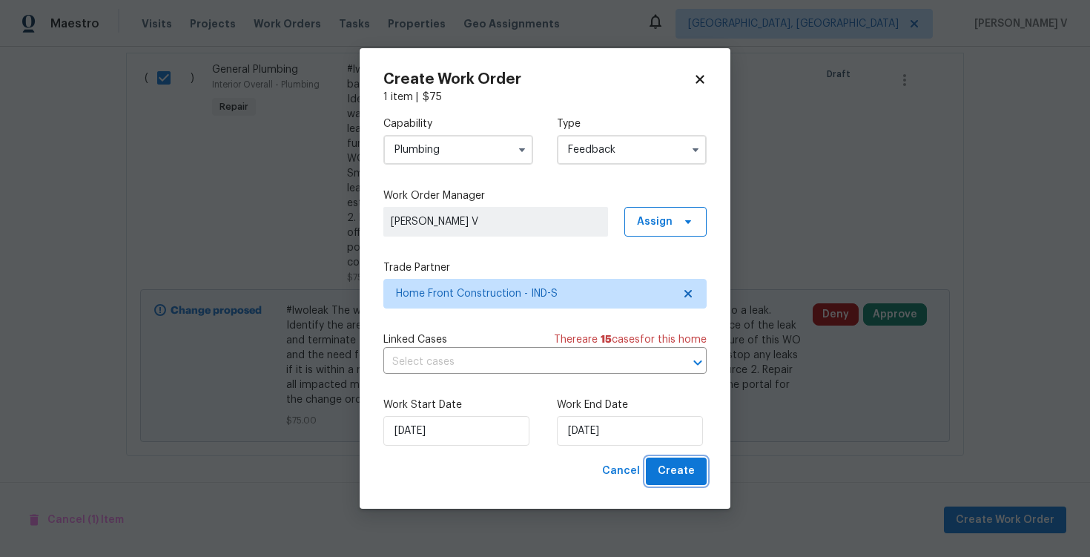
click at [670, 464] on span "Create" at bounding box center [676, 471] width 37 height 19
checkbox input "false"
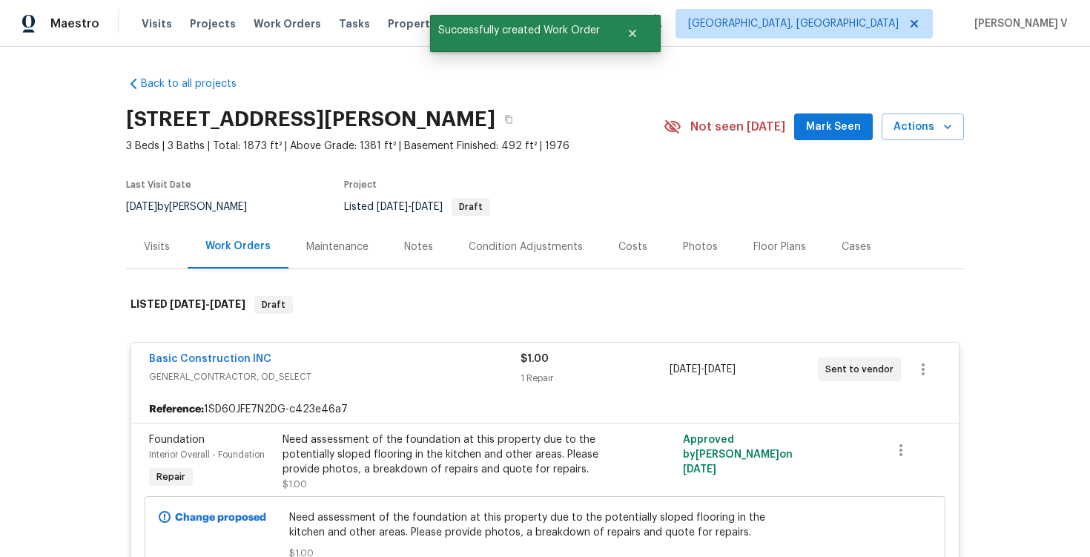
scroll to position [141, 0]
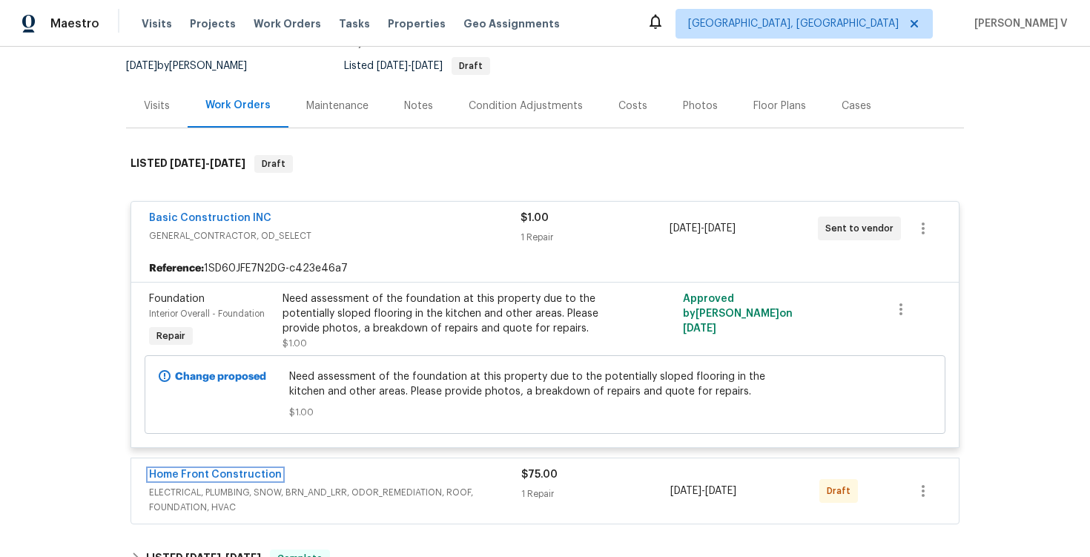
click at [231, 478] on link "Home Front Construction" at bounding box center [215, 475] width 133 height 10
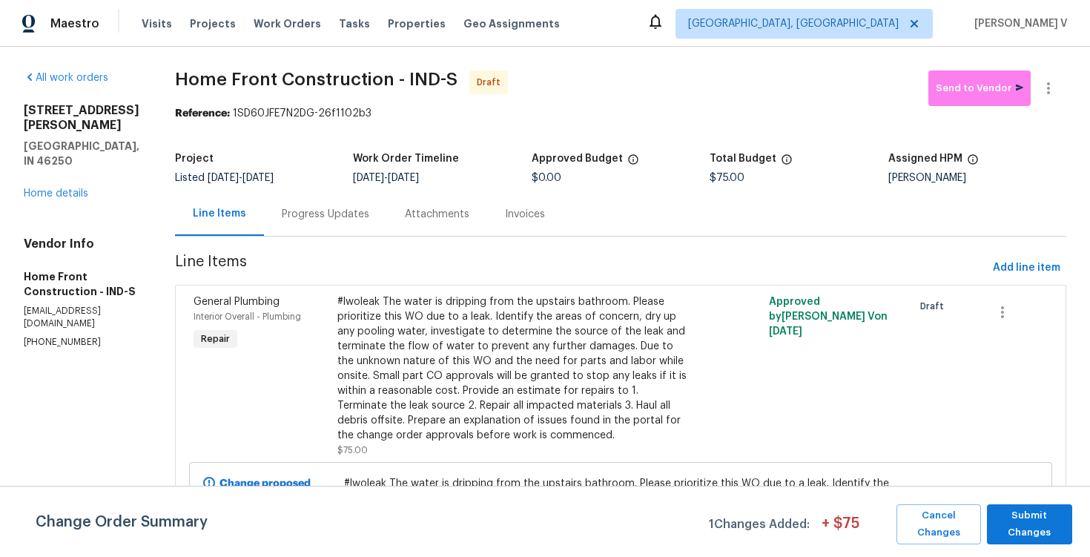
click at [387, 224] on div "Progress Updates" at bounding box center [325, 214] width 123 height 44
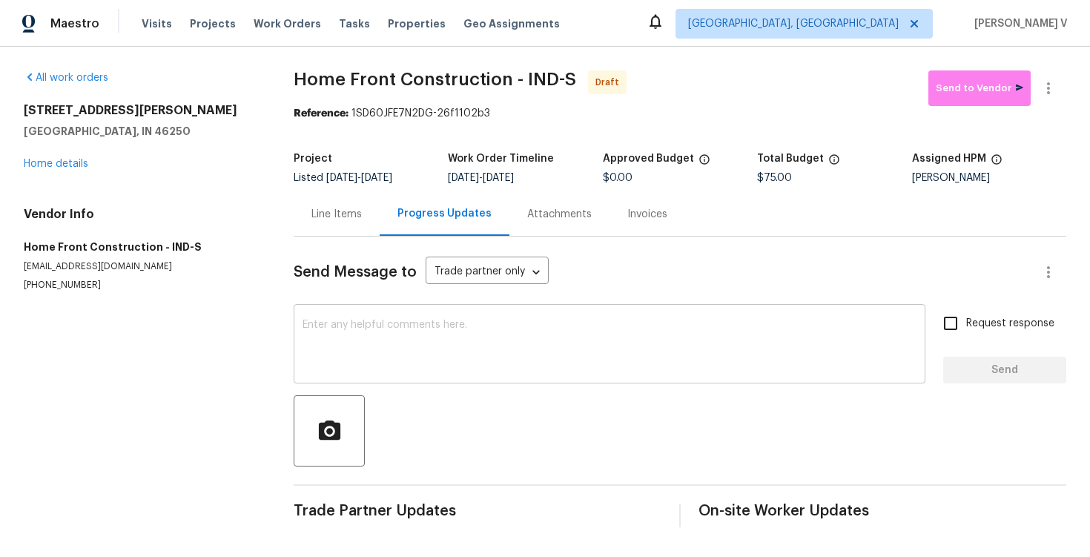
click at [423, 372] on div "x ​" at bounding box center [610, 346] width 632 height 76
paste textarea "Hi this is Divya with Opendoor. I’m confirming you received the WO for the prop…"
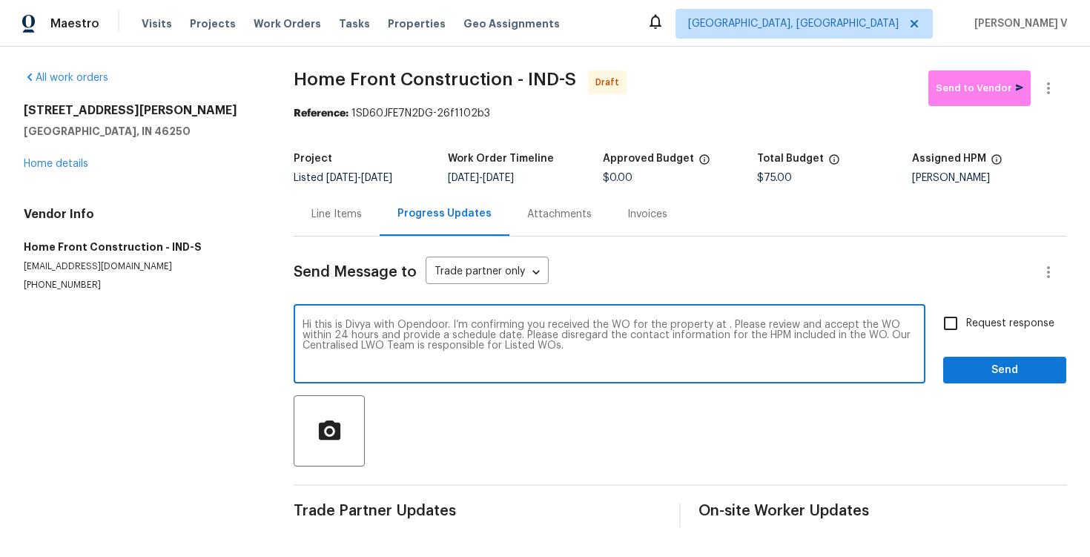
click at [724, 328] on textarea "Hi this is Divya with Opendoor. I’m confirming you received the WO for the prop…" at bounding box center [610, 346] width 614 height 52
paste textarea "[STREET_ADDRESS][PERSON_NAME]"
type textarea "Hi this is Divya with Opendoor. I’m confirming you received the WO for the prop…"
click at [989, 337] on label "Request response" at bounding box center [994, 323] width 119 height 31
click at [966, 337] on input "Request response" at bounding box center [950, 323] width 31 height 31
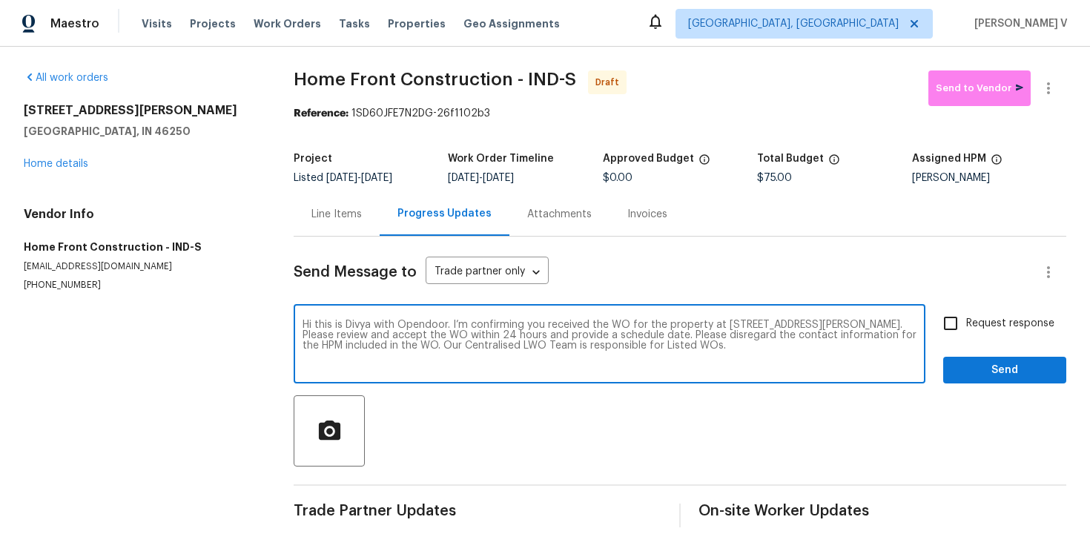
checkbox input "true"
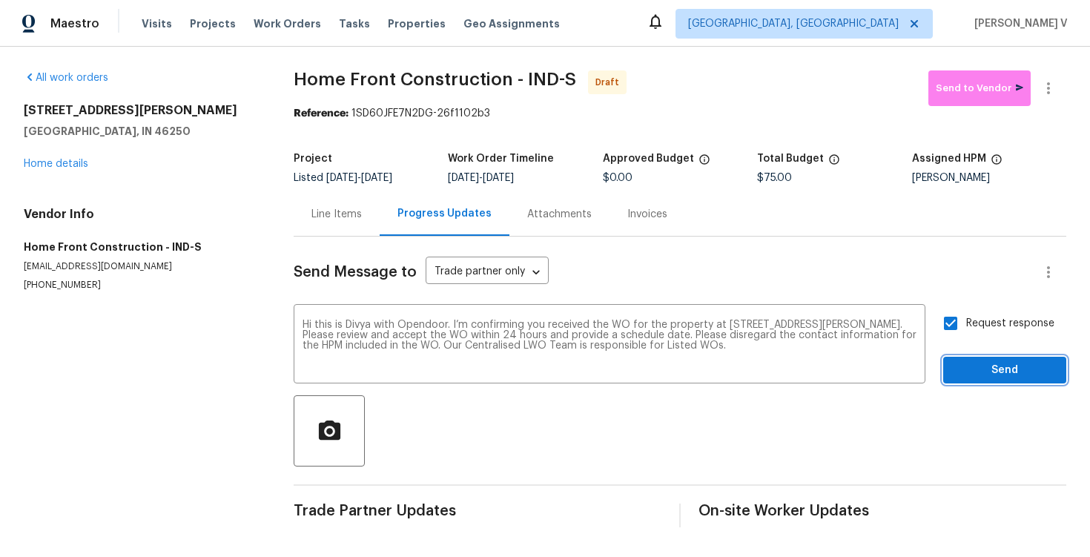
click at [987, 375] on span "Send" at bounding box center [1004, 370] width 99 height 19
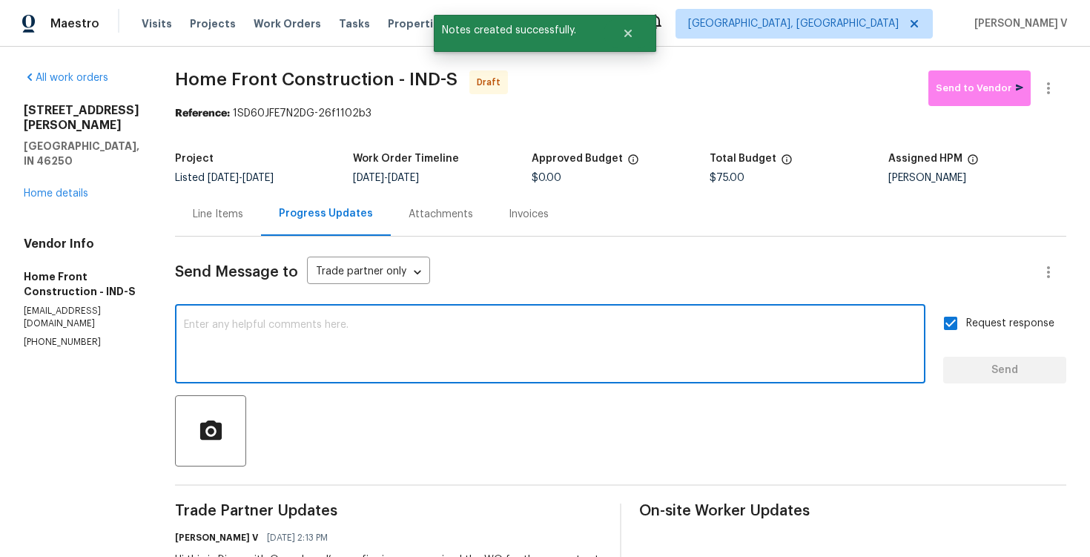
click at [337, 334] on textarea at bounding box center [550, 346] width 733 height 52
paste textarea "Attention All Work Orders must include before-photos (both close-up and wide-an…"
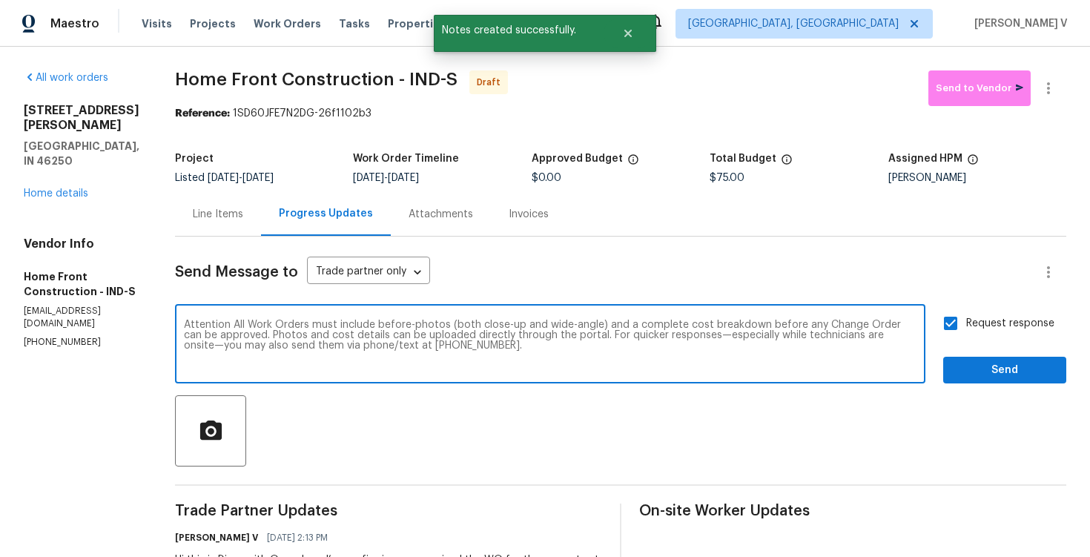
type textarea "Attention All Work Orders must include before-photos (both close-up and wide-an…"
click at [1024, 360] on button "Send" at bounding box center [1004, 370] width 123 height 27
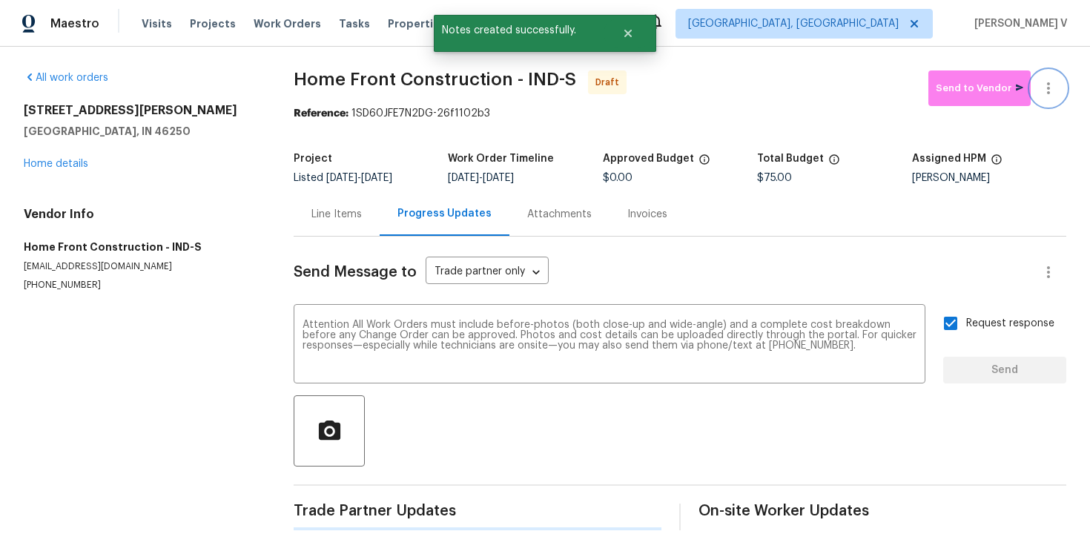
click at [1054, 90] on icon "button" at bounding box center [1049, 88] width 18 height 18
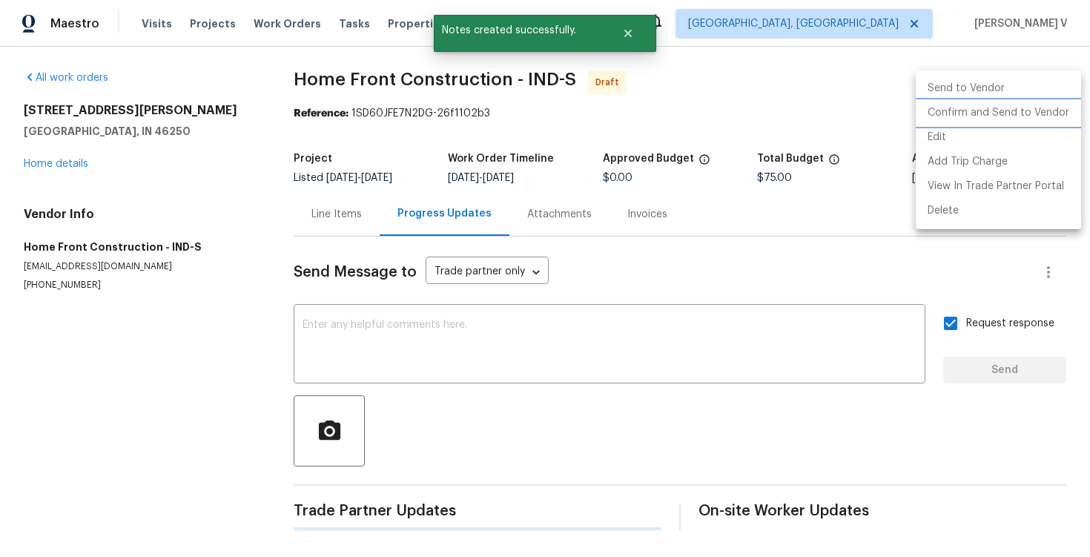
click at [960, 111] on li "Confirm and Send to Vendor" at bounding box center [998, 113] width 165 height 24
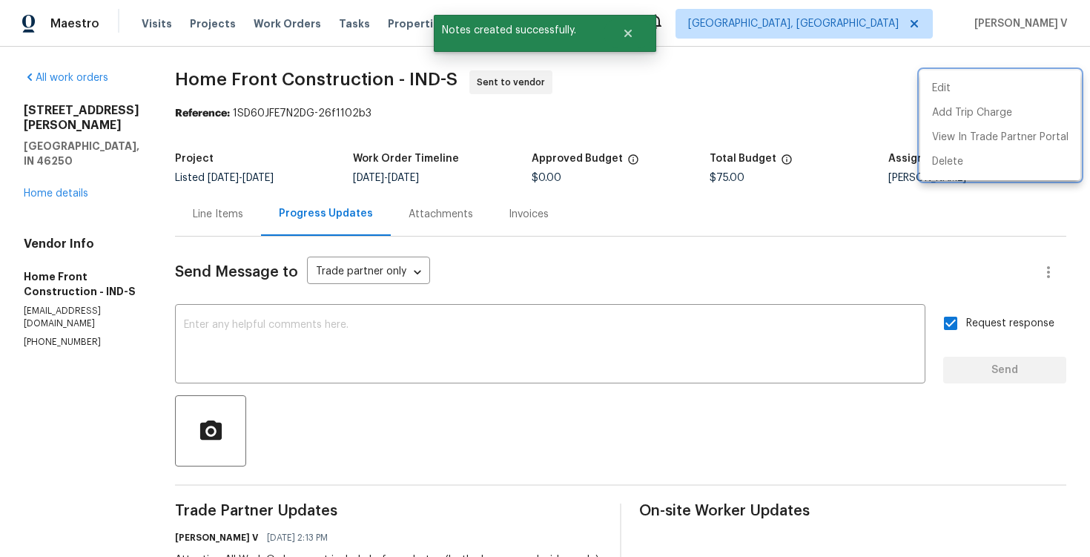
click at [288, 115] on div at bounding box center [545, 278] width 1090 height 557
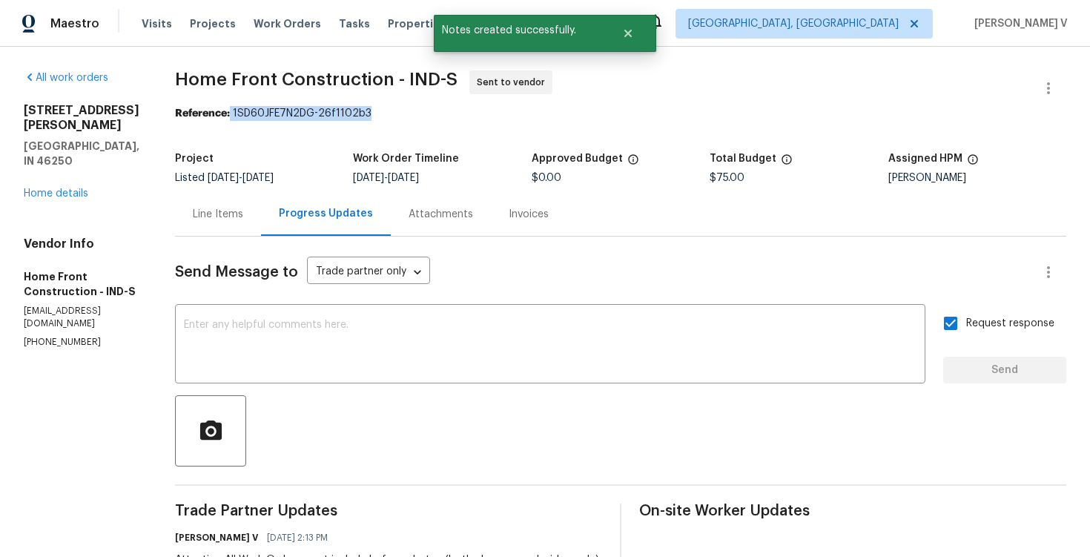
drag, startPoint x: 289, startPoint y: 115, endPoint x: 518, endPoint y: 113, distance: 228.5
click at [518, 113] on div "Reference: 1SD60JFE7N2DG-26f1102b3" at bounding box center [621, 113] width 892 height 15
copy div "1SD60JFE7N2DG-26f1102b3"
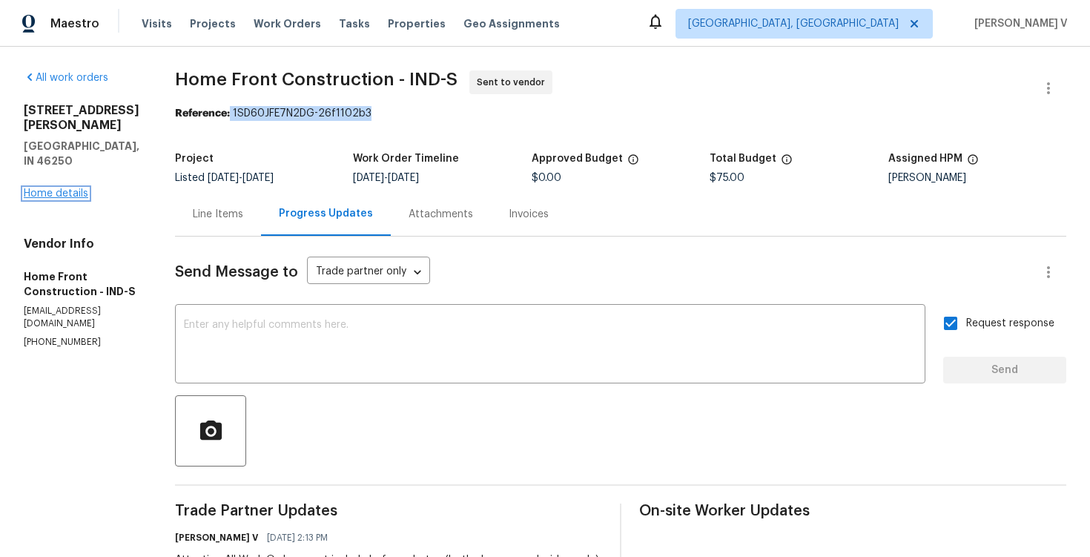
click at [85, 188] on link "Home details" at bounding box center [56, 193] width 65 height 10
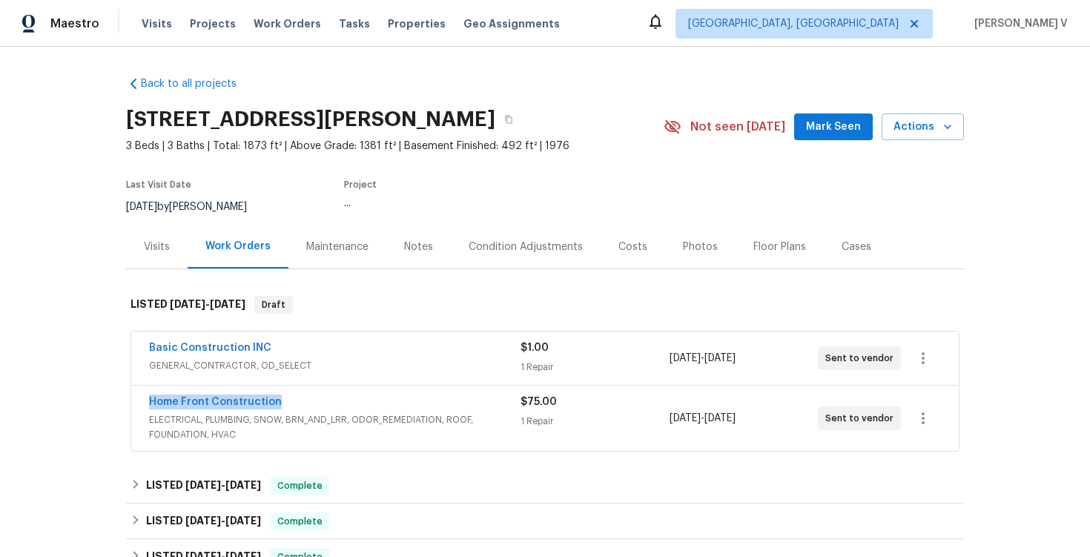
drag, startPoint x: 162, startPoint y: 398, endPoint x: 378, endPoint y: 398, distance: 215.1
click at [378, 398] on div "Home Front Construction ELECTRICAL, PLUMBING, SNOW, BRN_AND_LRR, ODOR_REMEDIATI…" at bounding box center [545, 418] width 828 height 65
copy link "Home Front Construction"
click at [283, 125] on h2 "[STREET_ADDRESS][PERSON_NAME]" at bounding box center [310, 119] width 369 height 15
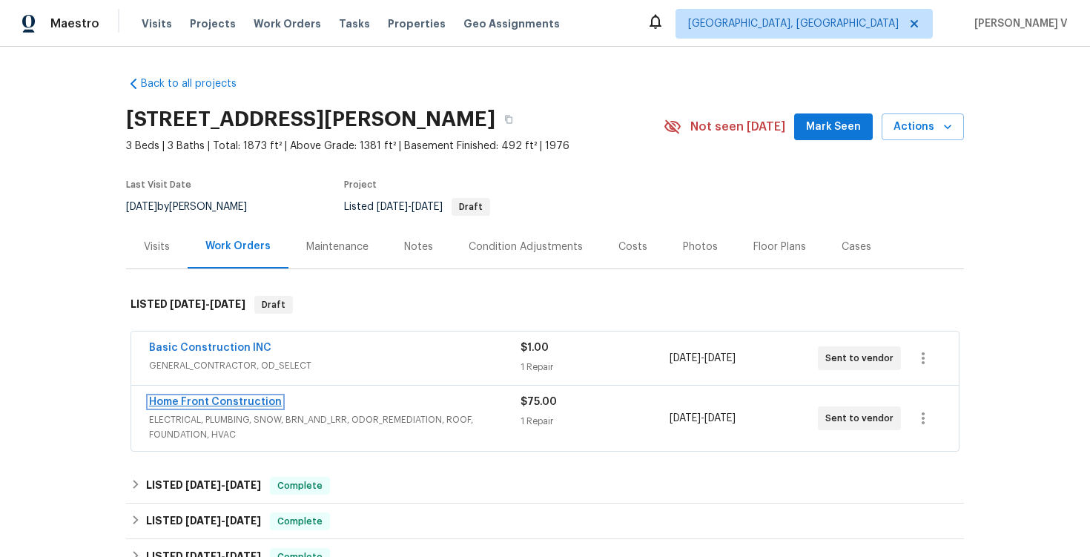
click at [227, 404] on link "Home Front Construction" at bounding box center [215, 402] width 133 height 10
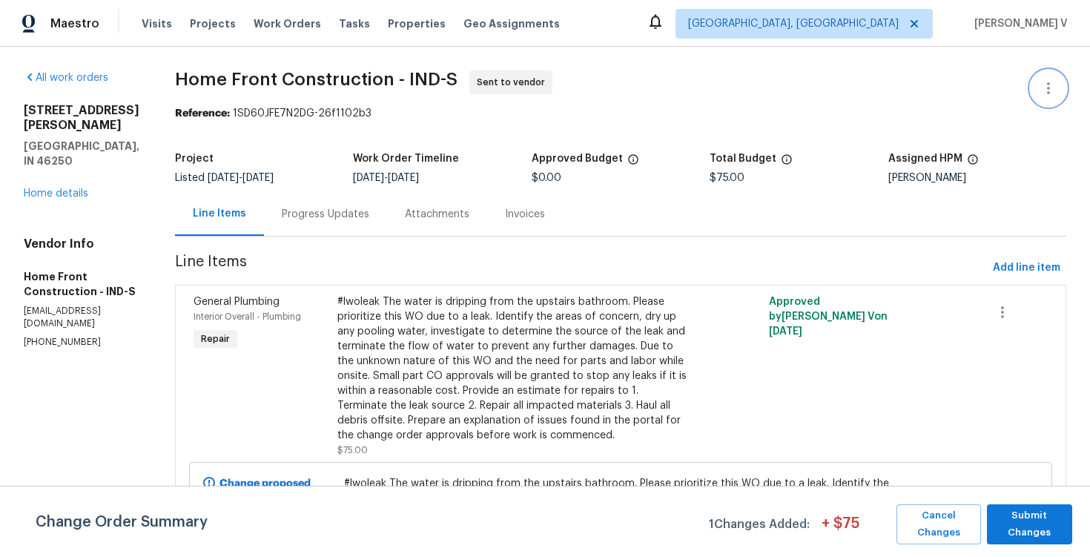
click at [1045, 90] on icon "button" at bounding box center [1049, 88] width 18 height 18
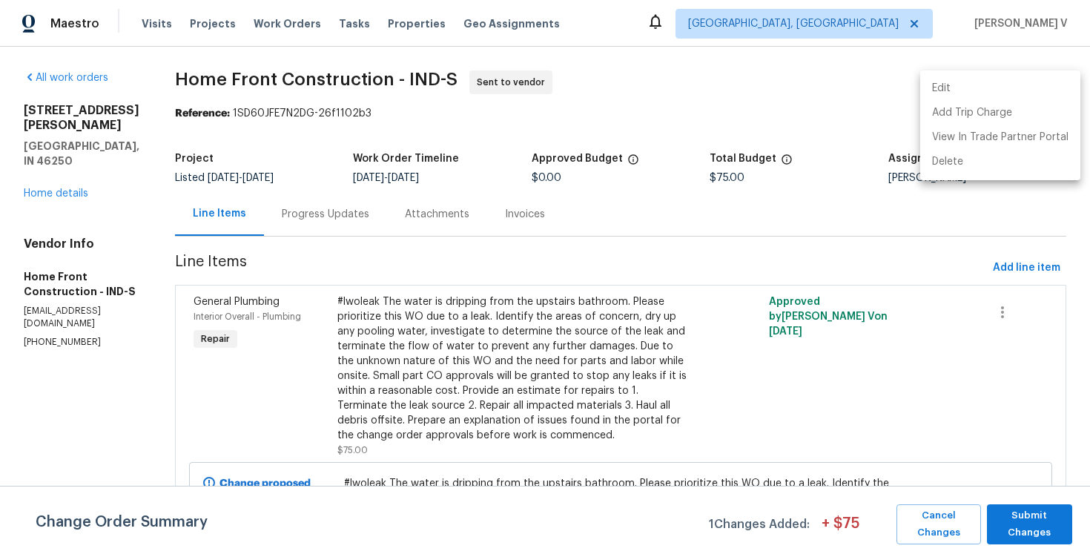
click at [1045, 90] on li "Edit" at bounding box center [1001, 88] width 160 height 24
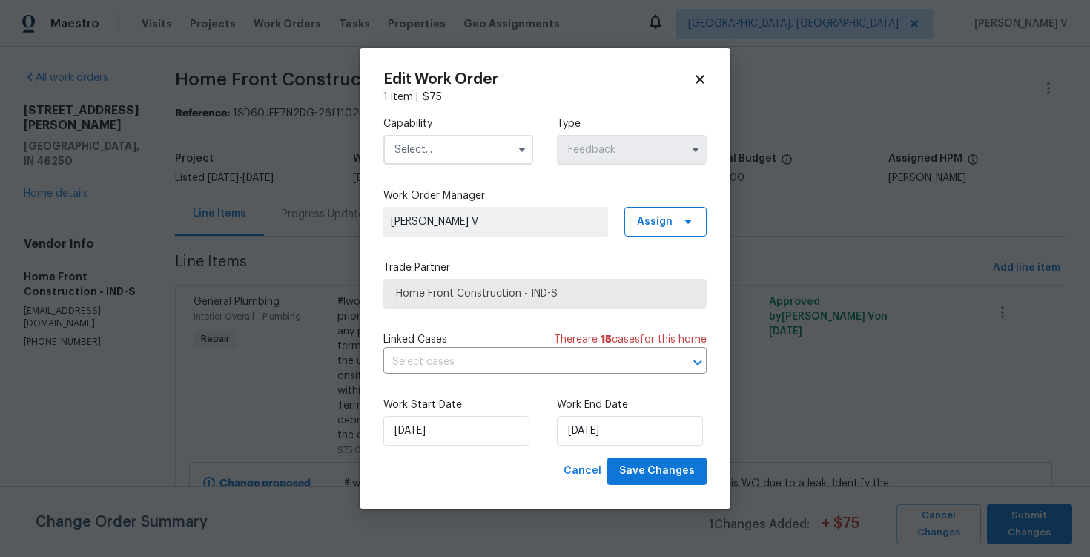
click at [523, 133] on div "Capability" at bounding box center [458, 140] width 150 height 48
click at [496, 144] on input "text" at bounding box center [458, 150] width 150 height 30
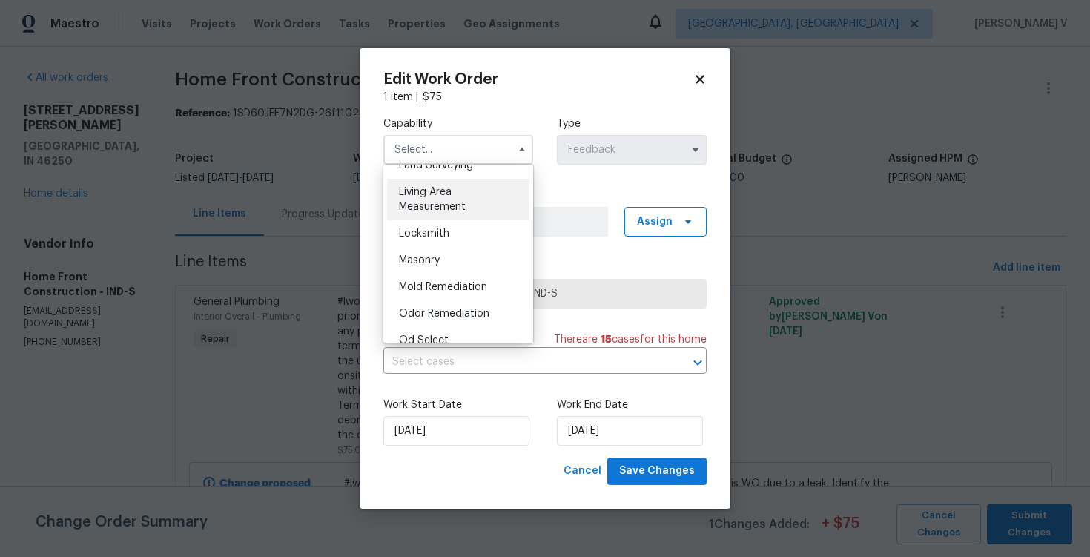
scroll to position [1237, 0]
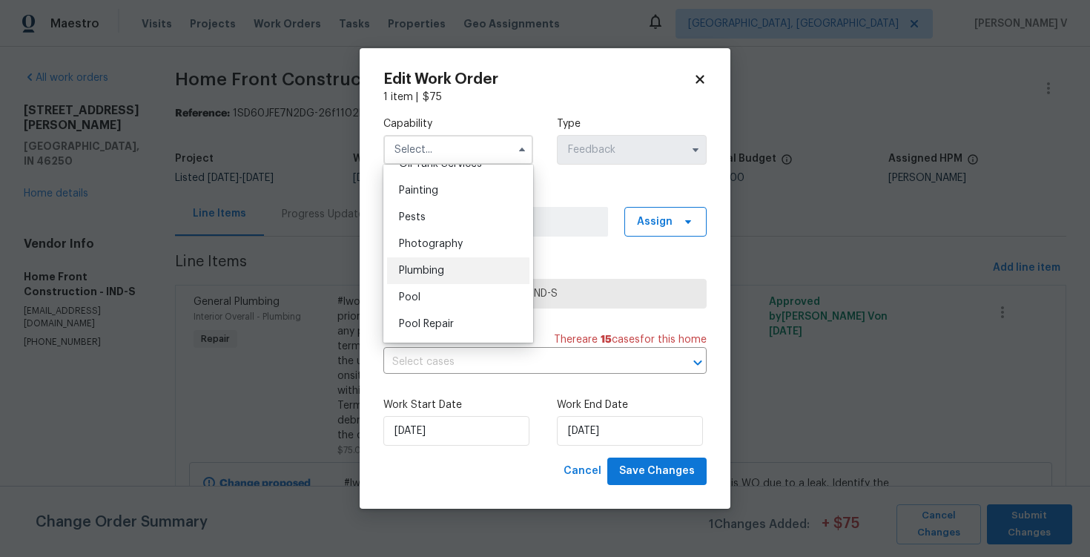
click at [441, 271] on span "Plumbing" at bounding box center [421, 271] width 45 height 10
type input "Plumbing"
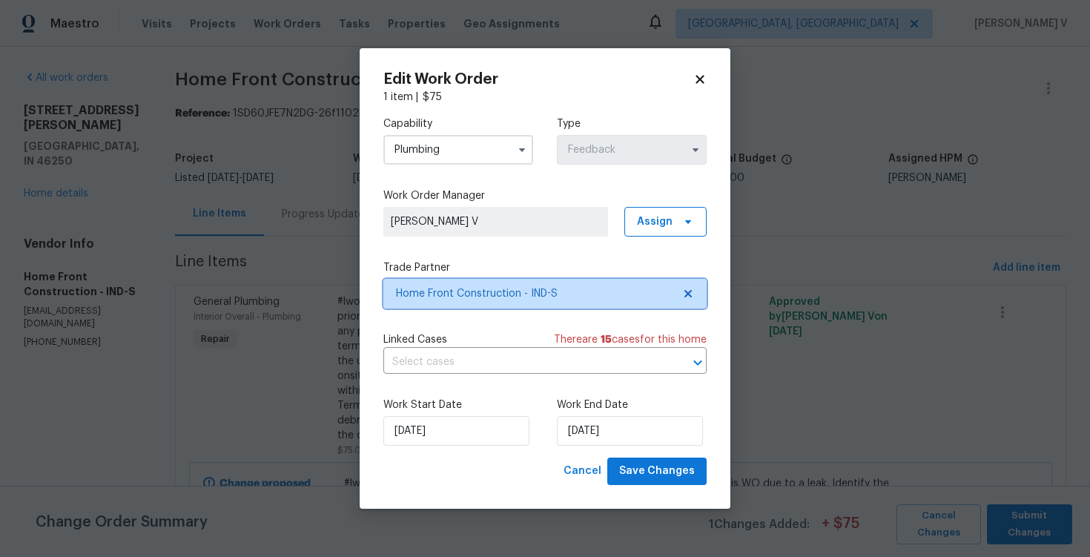
click at [688, 292] on icon at bounding box center [688, 293] width 7 height 7
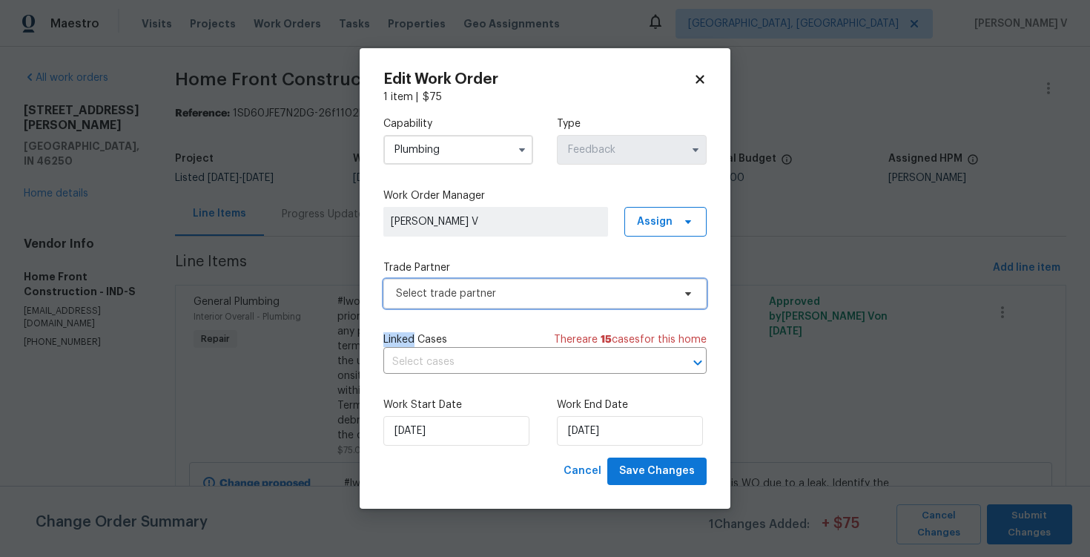
click at [688, 292] on icon at bounding box center [688, 294] width 6 height 4
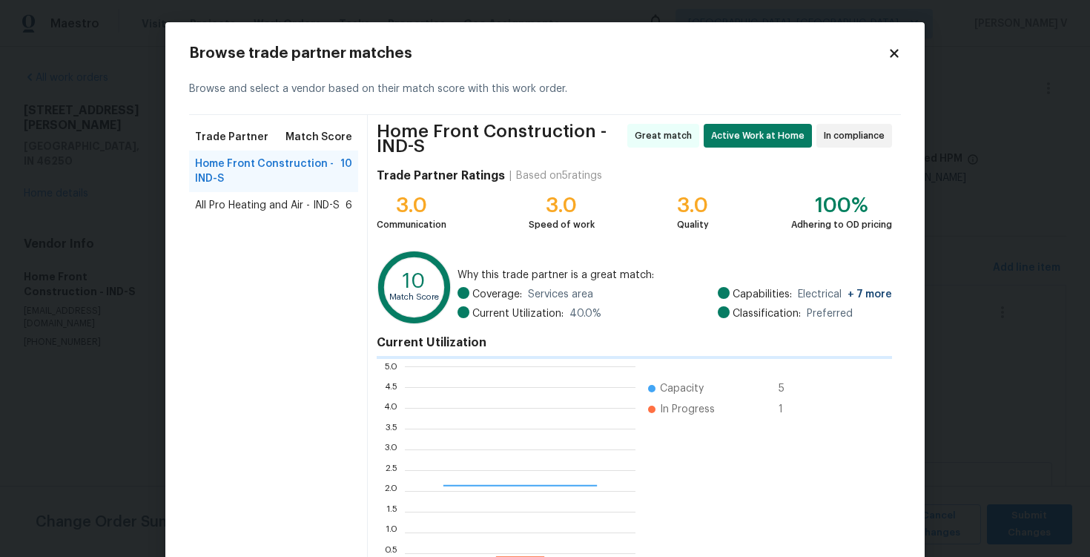
scroll to position [208, 231]
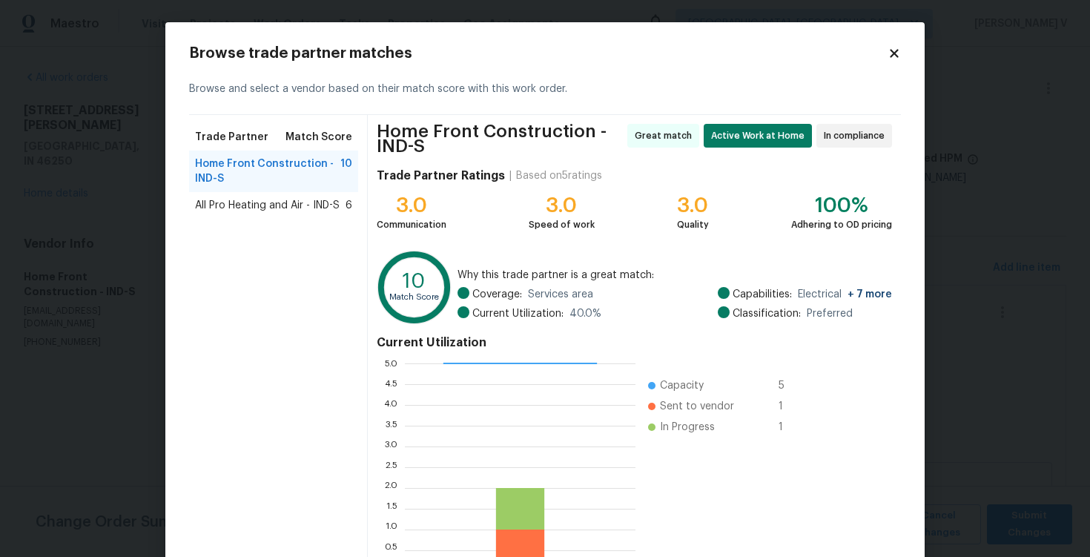
click at [302, 211] on span "All Pro Heating and Air - IND-S" at bounding box center [267, 205] width 145 height 15
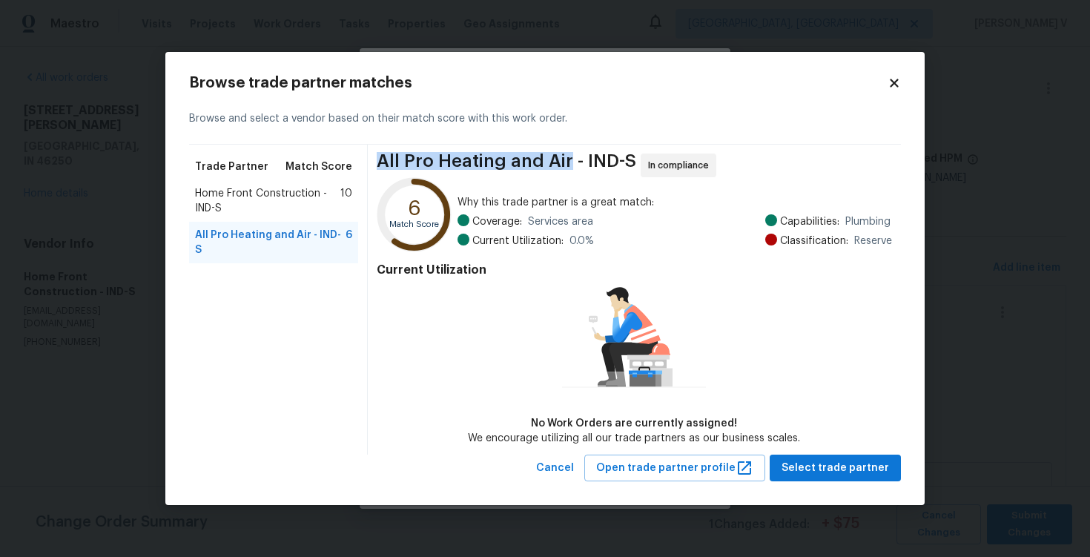
drag, startPoint x: 378, startPoint y: 165, endPoint x: 565, endPoint y: 165, distance: 187.7
click at [565, 165] on span "All Pro Heating and Air - IND-S" at bounding box center [507, 166] width 260 height 24
copy span "All Pro Heating and Air"
click at [809, 467] on span "Select trade partner" at bounding box center [836, 468] width 108 height 19
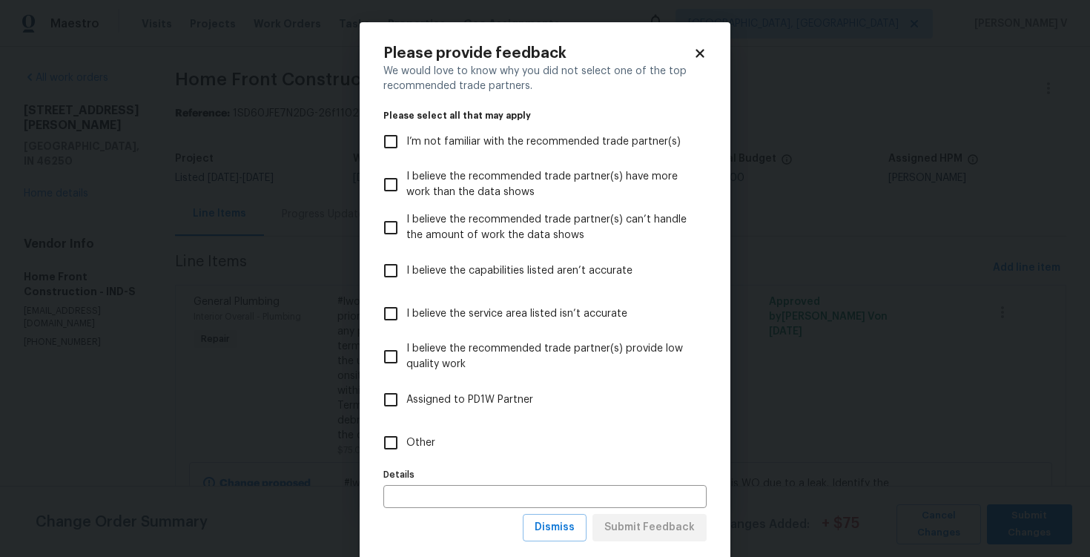
click at [540, 449] on label "Other" at bounding box center [535, 442] width 320 height 43
click at [406, 449] on input "Other" at bounding box center [390, 442] width 31 height 31
checkbox input "true"
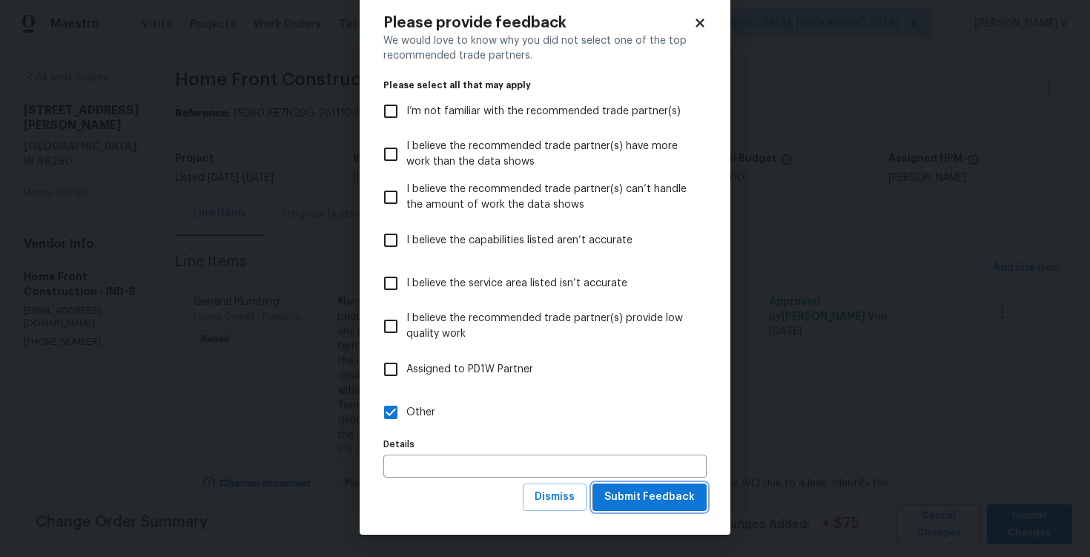
click at [659, 490] on span "Submit Feedback" at bounding box center [650, 497] width 90 height 19
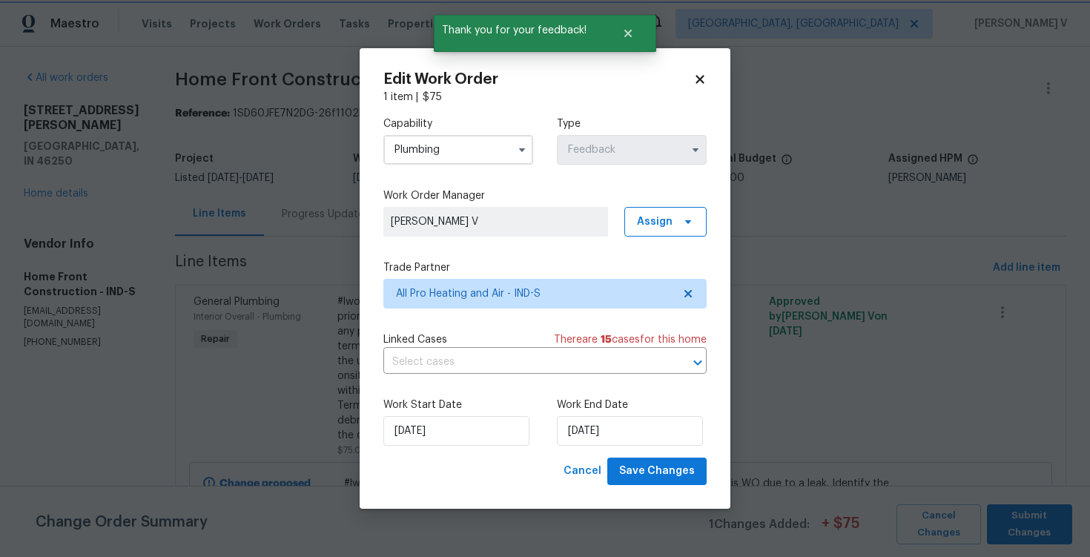
scroll to position [0, 0]
click at [639, 464] on span "Save Changes" at bounding box center [657, 471] width 76 height 19
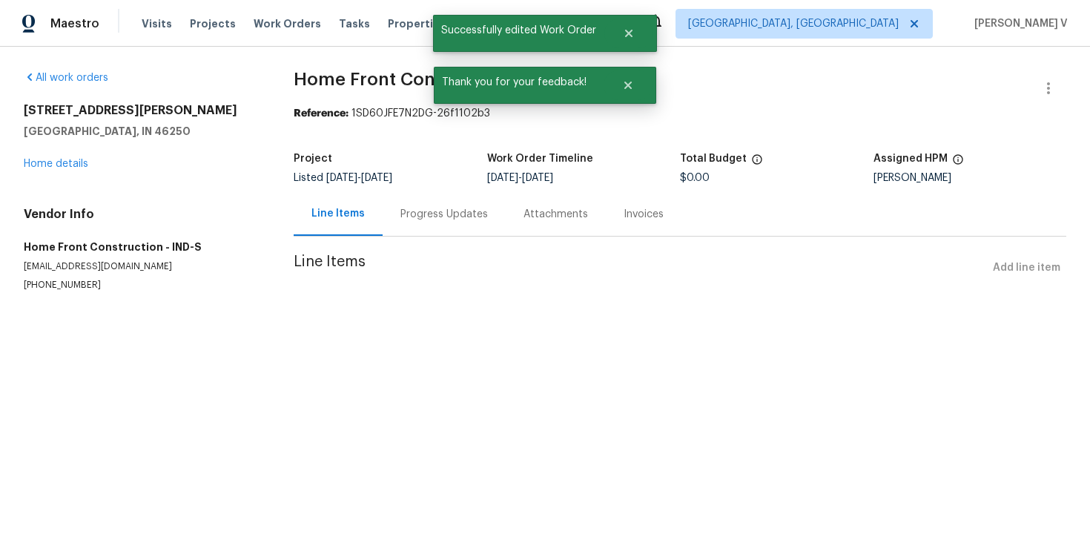
click at [463, 217] on div "Progress Updates" at bounding box center [445, 214] width 88 height 15
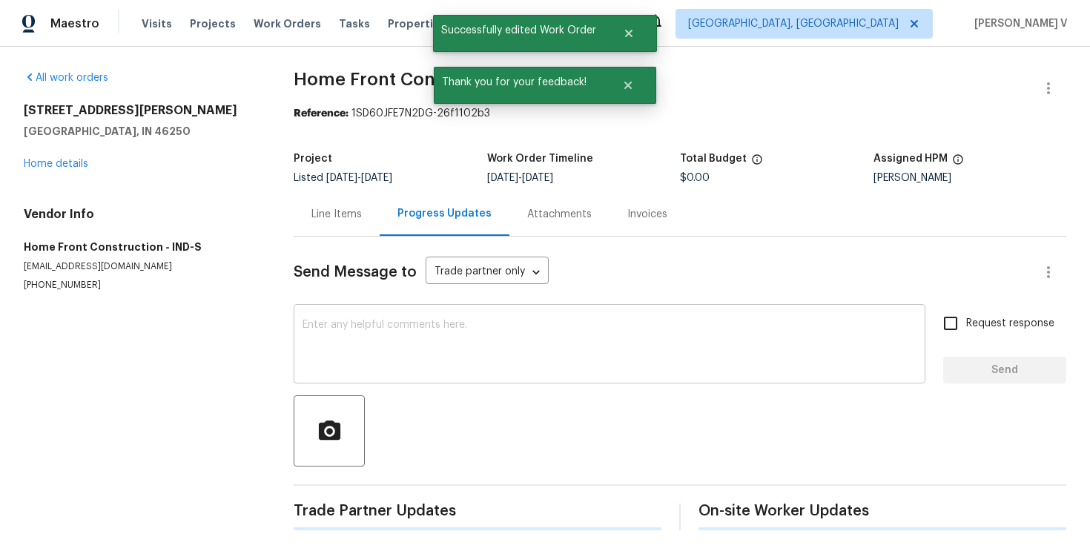
click at [442, 333] on textarea at bounding box center [610, 346] width 614 height 52
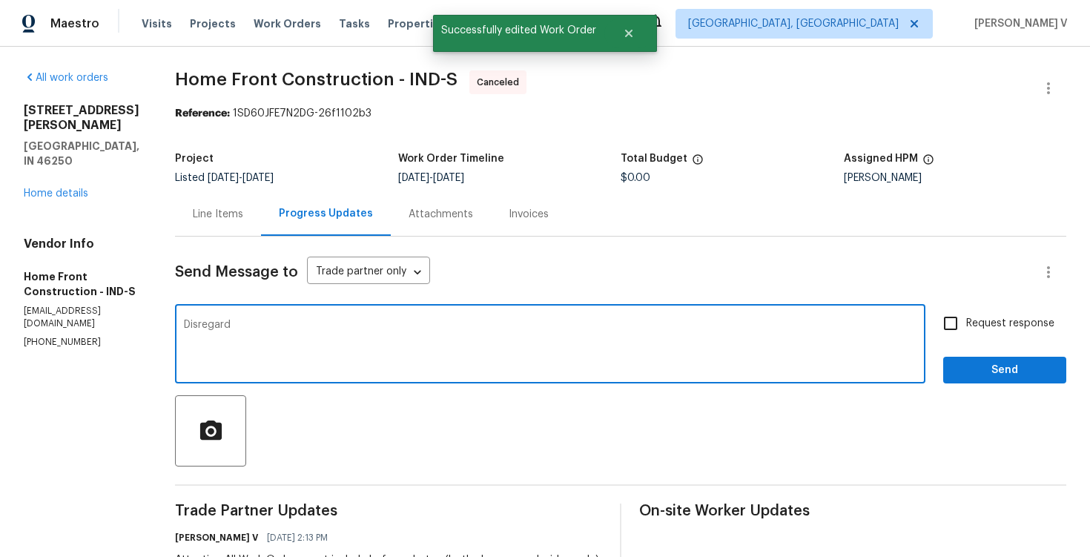
type textarea "Disregard"
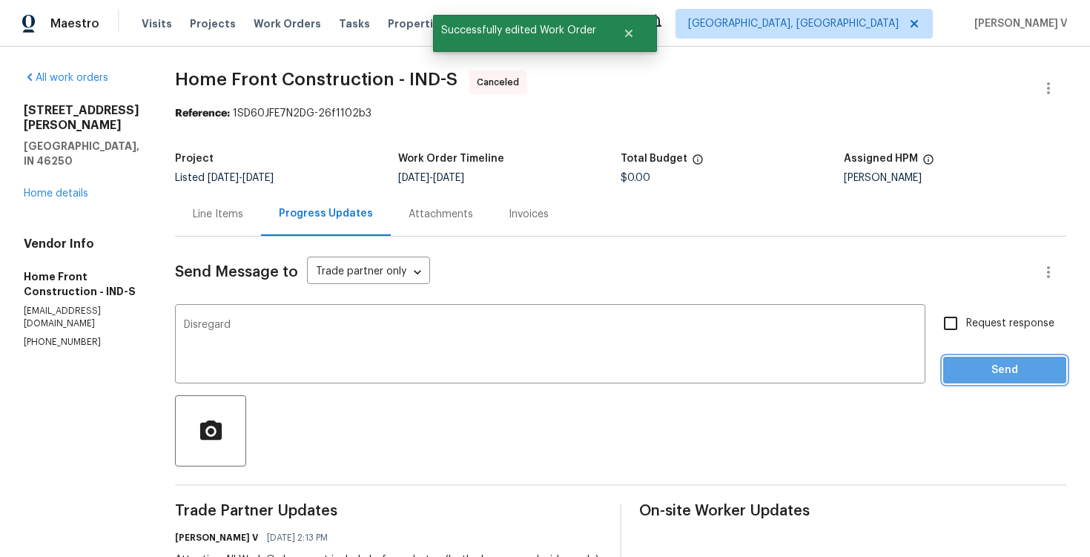
click at [1035, 374] on span "Send" at bounding box center [1004, 370] width 99 height 19
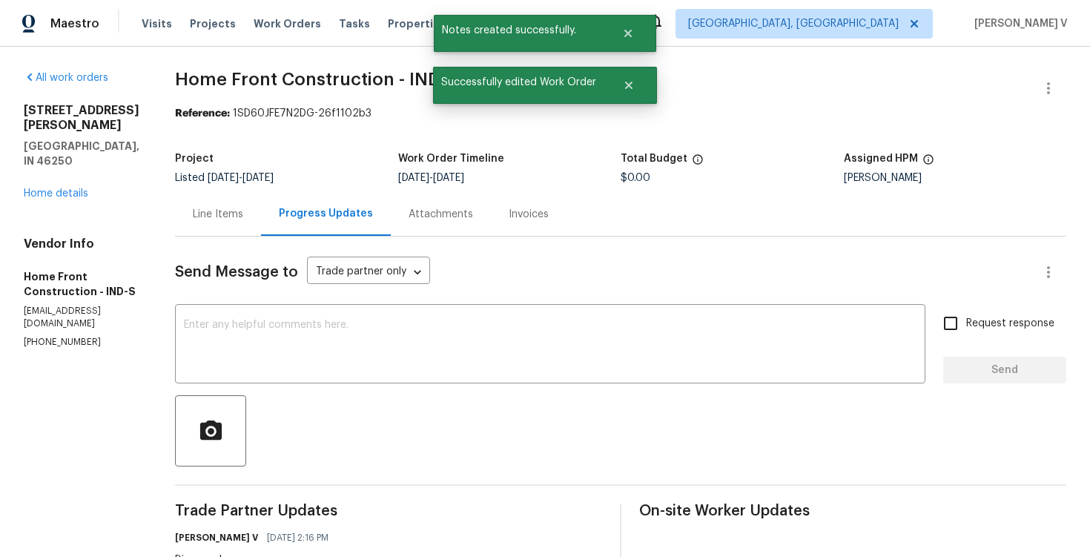
scroll to position [286, 0]
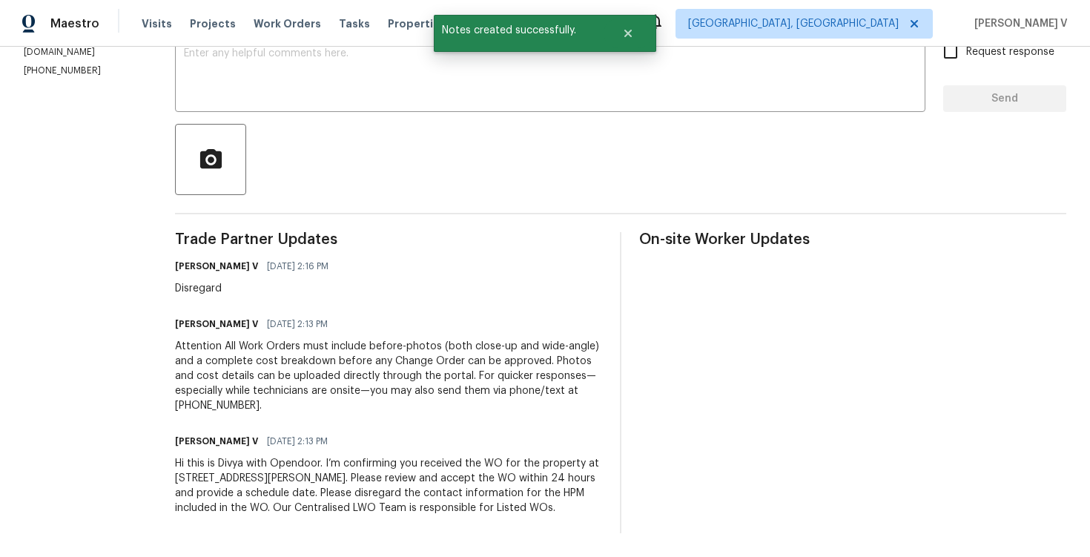
click at [496, 460] on div "Hi this is Divya with Opendoor. I’m confirming you received the WO for the prop…" at bounding box center [388, 485] width 427 height 59
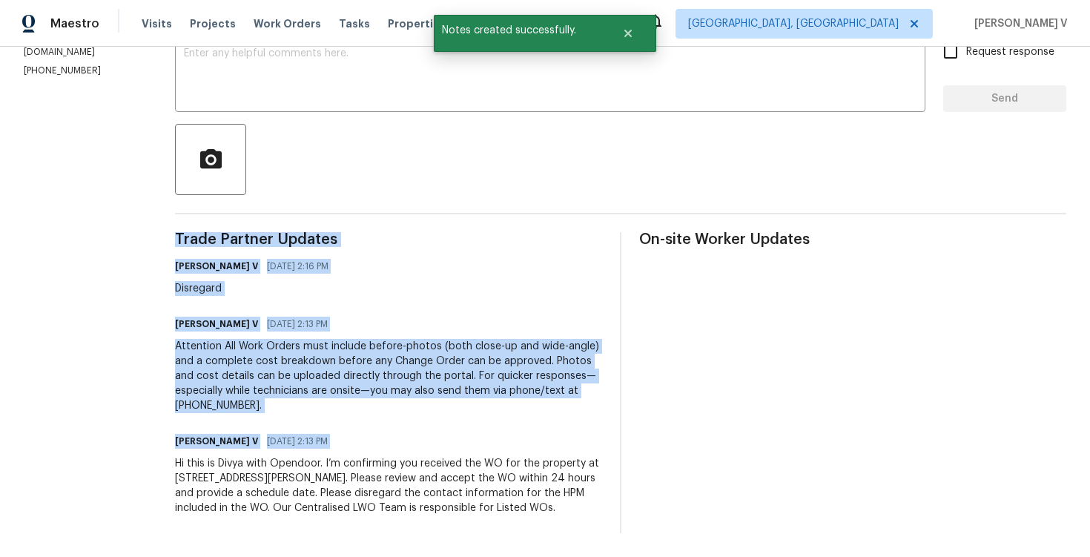
click at [496, 460] on div "Hi this is Divya with Opendoor. I’m confirming you received the WO for the prop…" at bounding box center [388, 485] width 427 height 59
copy div "Trade Partner Updates [PERSON_NAME] V [DATE] 2:16 PM Disregard [PERSON_NAME] V …"
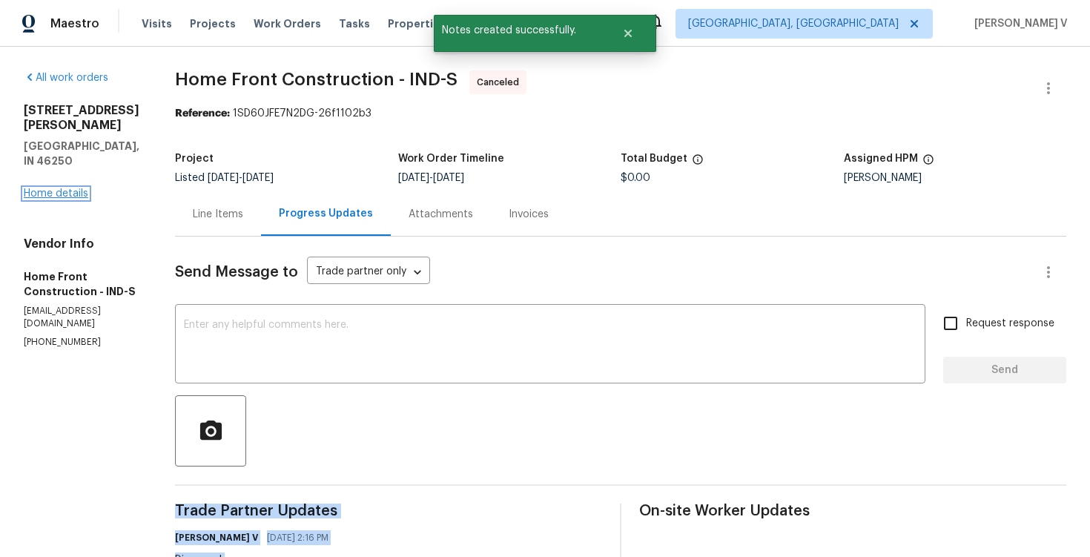
click at [87, 188] on link "Home details" at bounding box center [56, 193] width 65 height 10
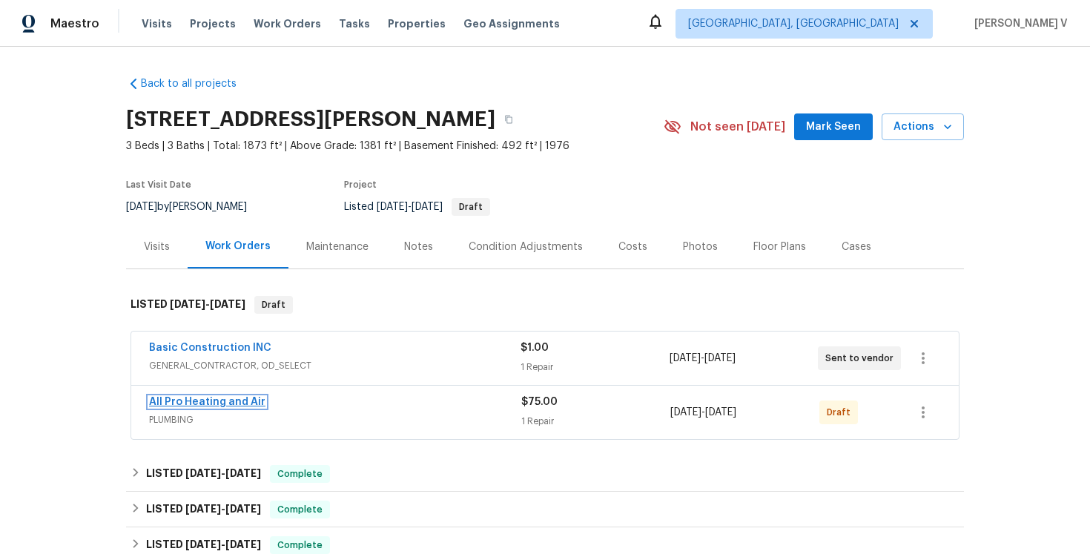
click at [225, 398] on link "All Pro Heating and Air" at bounding box center [207, 402] width 116 height 10
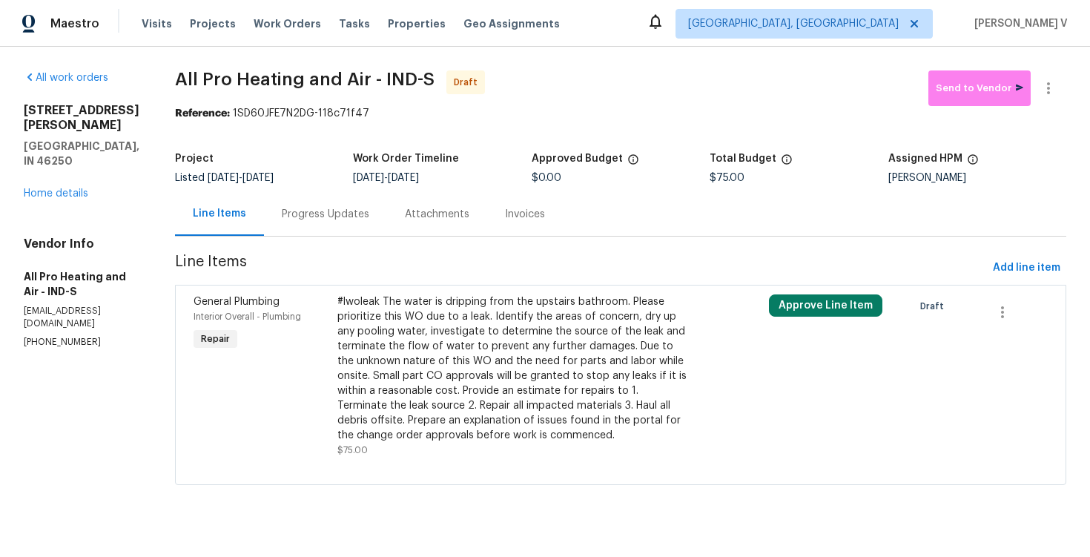
click at [405, 209] on div "Attachments" at bounding box center [437, 214] width 65 height 15
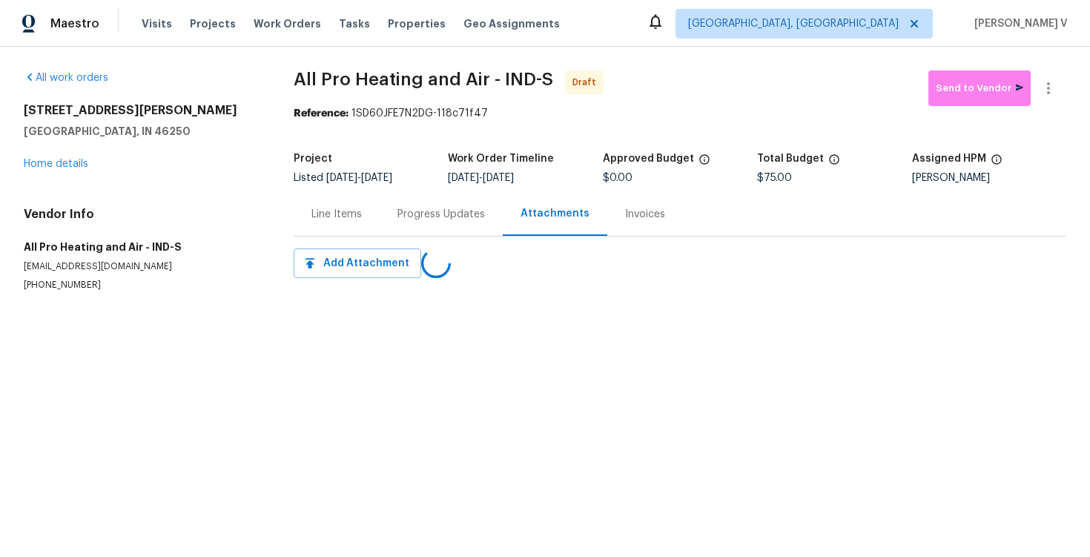
click at [399, 209] on div "Progress Updates" at bounding box center [442, 214] width 88 height 15
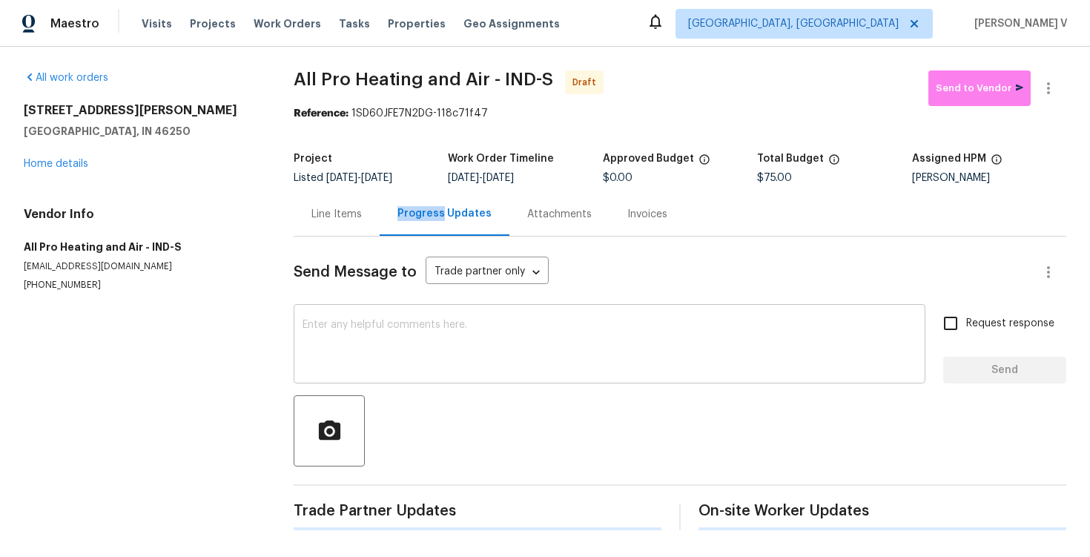
click at [456, 346] on textarea at bounding box center [610, 346] width 614 height 52
paste textarea "Hi this is Divya with Opendoor. I’m confirming you received the WO for the prop…"
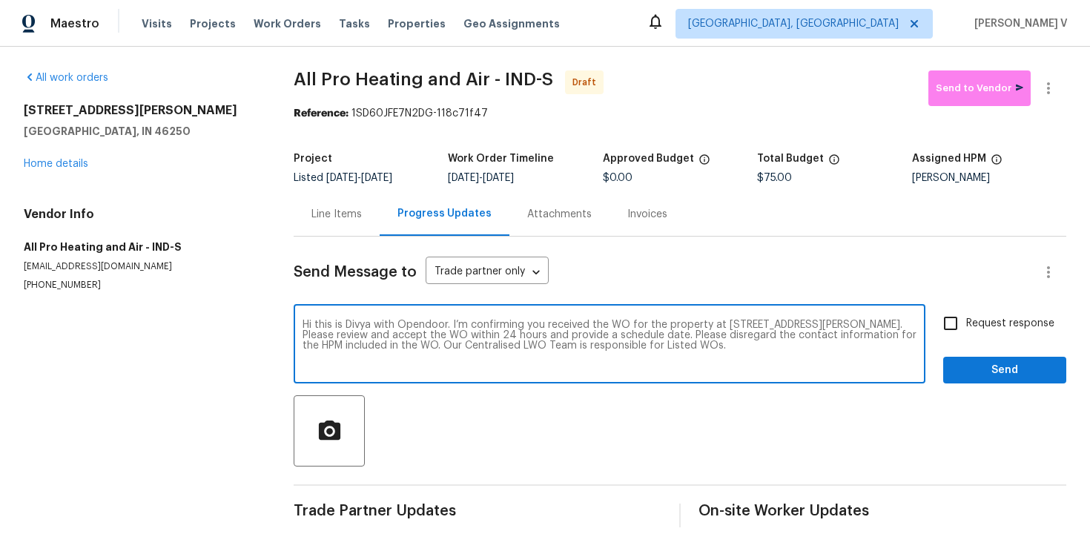
type textarea "Hi this is Divya with Opendoor. I’m confirming you received the WO for the prop…"
click at [926, 335] on div "Hi this is Divya with Opendoor. I’m confirming you received the WO for the prop…" at bounding box center [610, 346] width 632 height 76
click at [948, 334] on input "Request response" at bounding box center [950, 323] width 31 height 31
checkbox input "true"
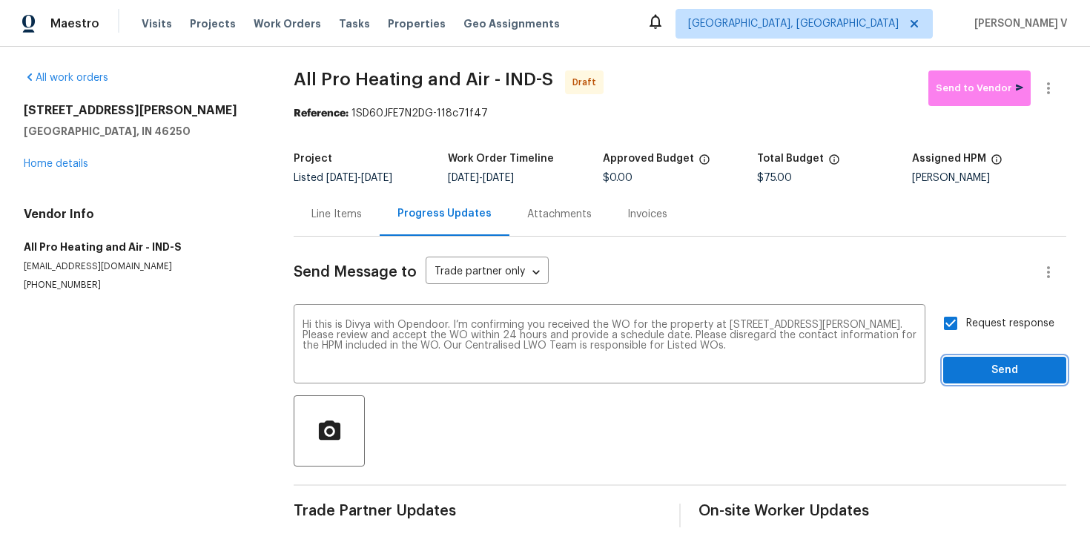
click at [975, 374] on span "Send" at bounding box center [1004, 370] width 99 height 19
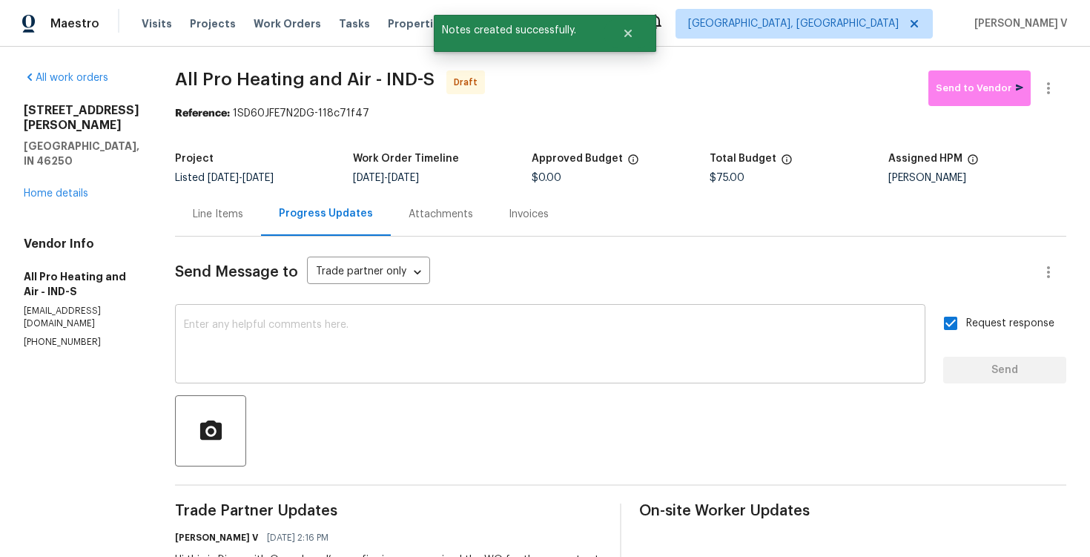
click at [274, 316] on div "x ​" at bounding box center [550, 346] width 751 height 76
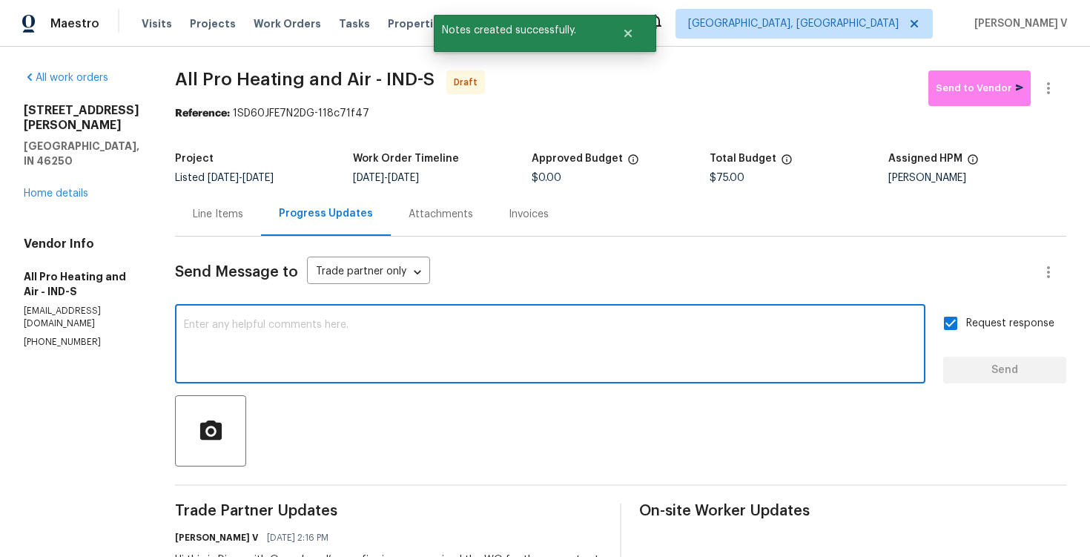
paste textarea "Attention All Work Orders must include before-photos (both close-up and wide-an…"
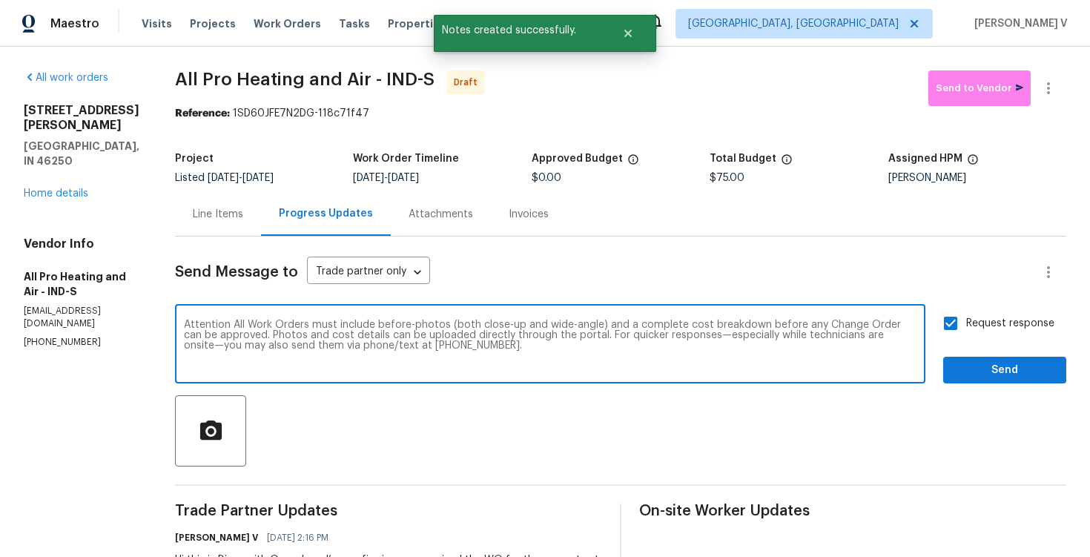
type textarea "Attention All Work Orders must include before-photos (both close-up and wide-an…"
click at [973, 369] on span "Send" at bounding box center [1004, 370] width 99 height 19
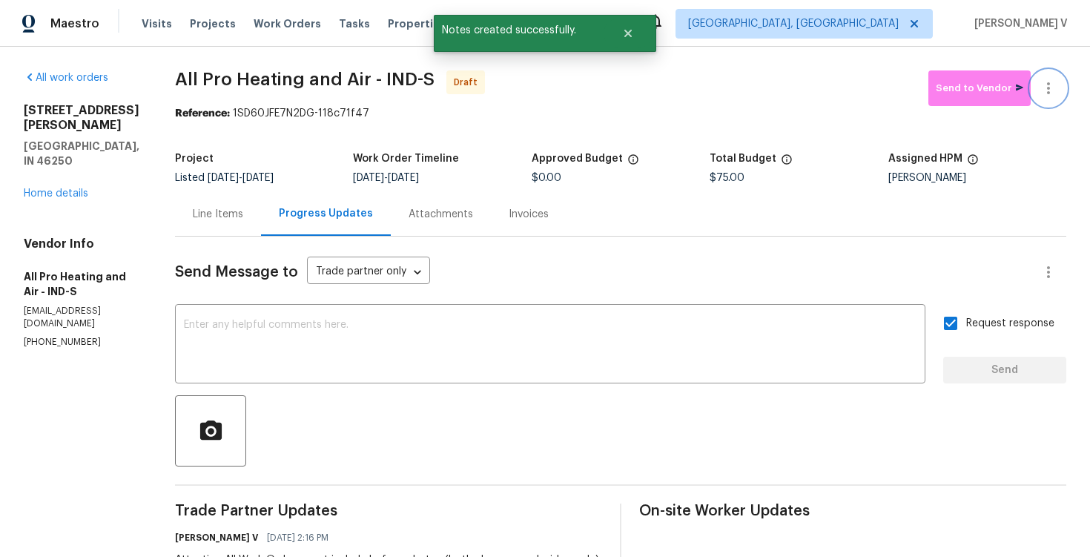
click at [1046, 102] on button "button" at bounding box center [1049, 88] width 36 height 36
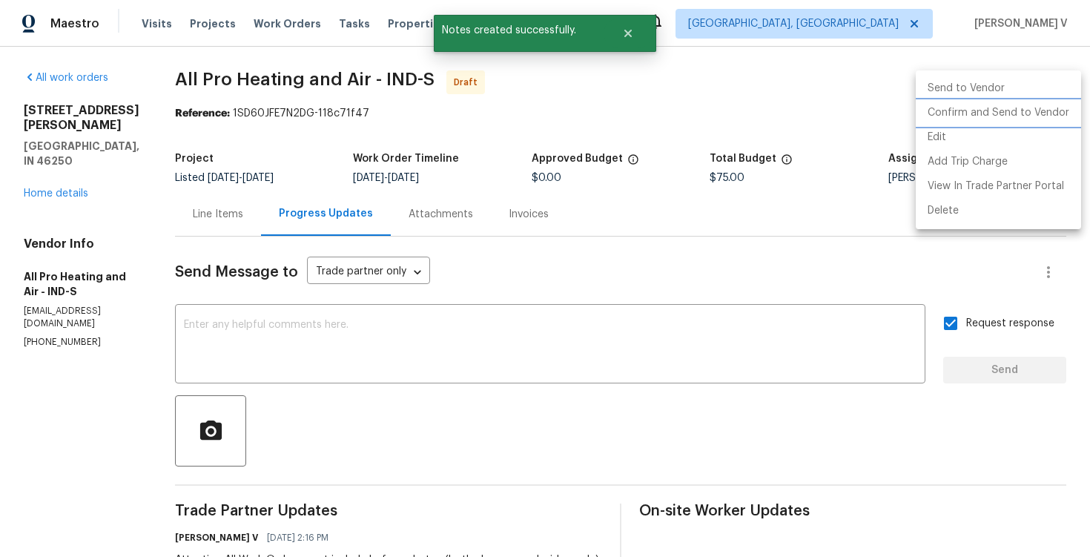
click at [987, 113] on li "Confirm and Send to Vendor" at bounding box center [998, 113] width 165 height 24
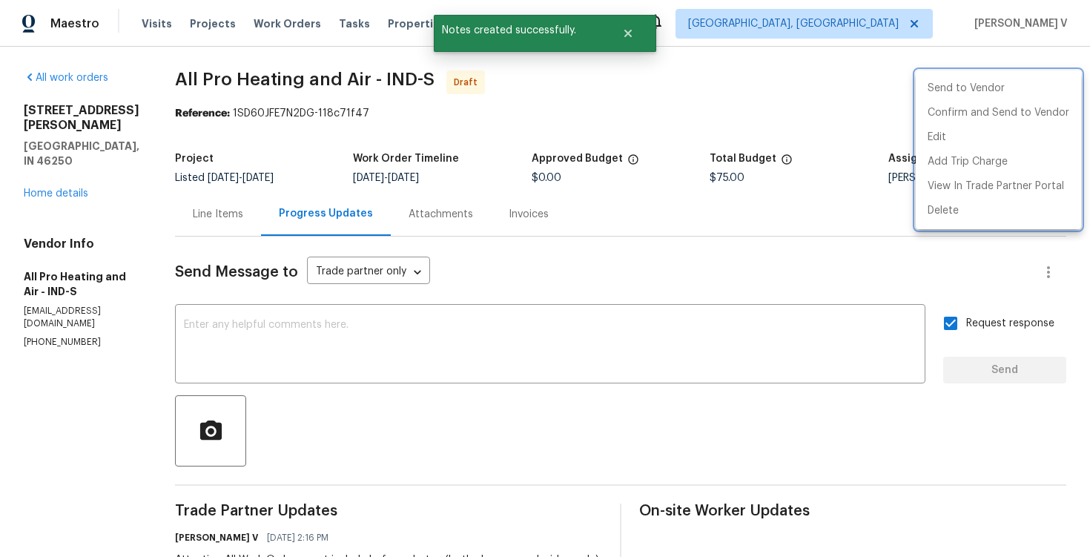
click at [283, 147] on div at bounding box center [545, 278] width 1090 height 557
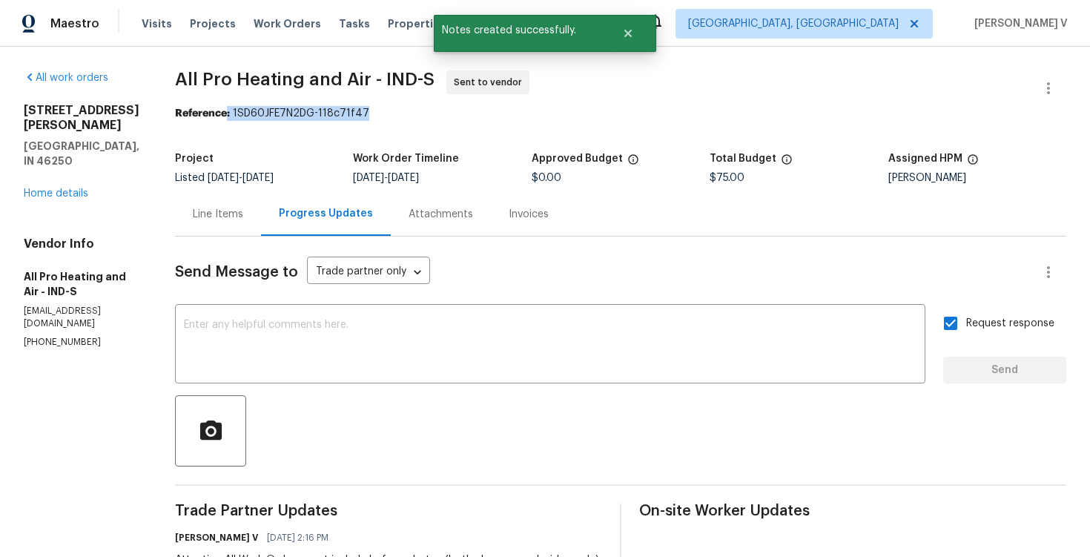
drag, startPoint x: 223, startPoint y: 114, endPoint x: 508, endPoint y: 113, distance: 285.6
click at [508, 113] on div "Reference: 1SD60JFE7N2DG-118c71f47" at bounding box center [621, 113] width 892 height 15
copy div ": 1SD60JFE7N2DG-118c71f47"
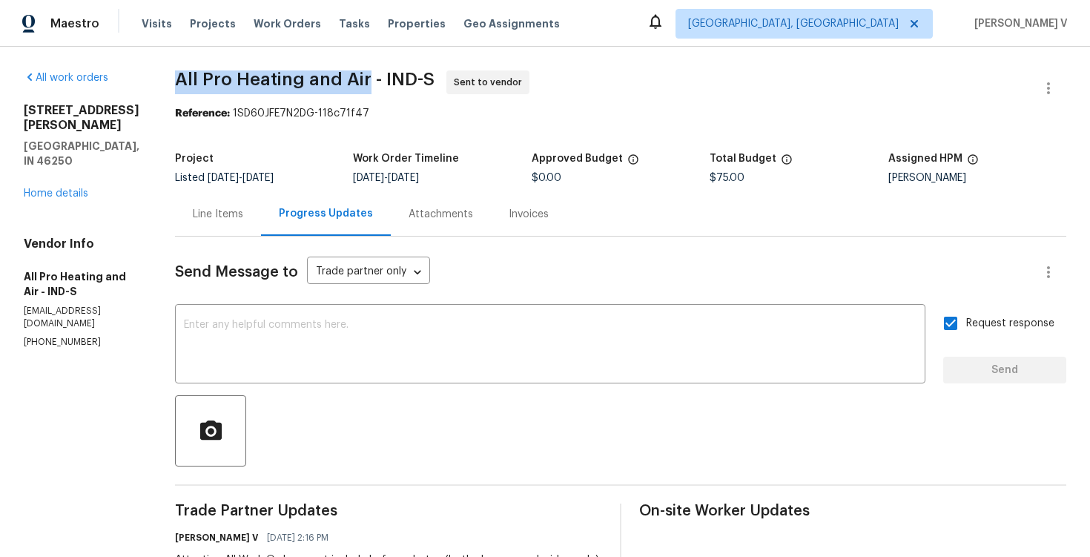
drag, startPoint x: 170, startPoint y: 77, endPoint x: 360, endPoint y: 72, distance: 190.0
click at [360, 72] on span "All Pro Heating and Air - IND-S" at bounding box center [305, 79] width 260 height 18
copy span "All Pro Heating and Air"
click at [317, 70] on span "All Pro Heating and Air - IND-S" at bounding box center [305, 79] width 260 height 18
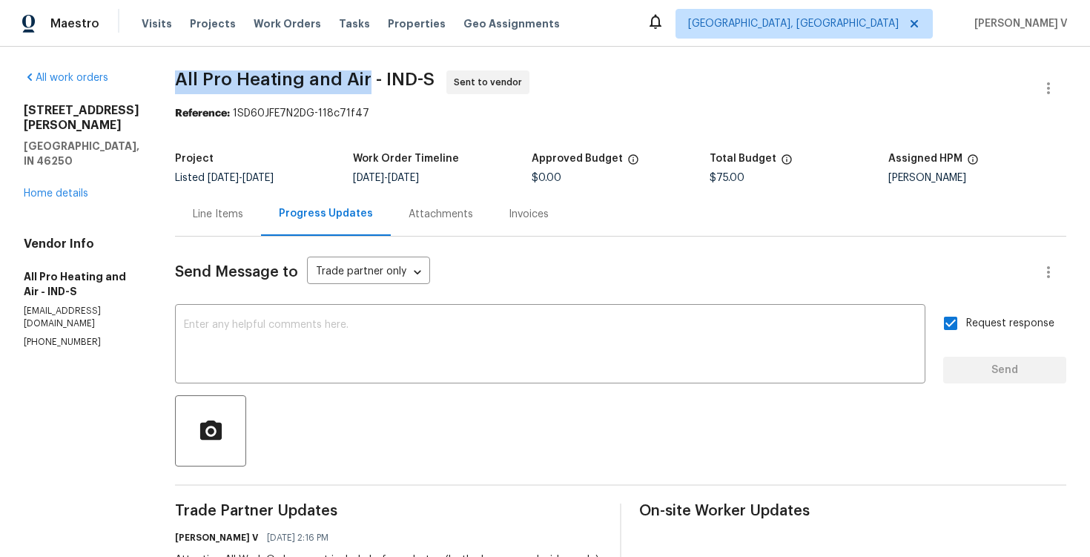
drag, startPoint x: 169, startPoint y: 80, endPoint x: 360, endPoint y: 82, distance: 190.6
click at [360, 82] on span "All Pro Heating and Air - IND-S" at bounding box center [305, 79] width 260 height 18
copy span "All Pro Heating and Air"
